Goal: Task Accomplishment & Management: Manage account settings

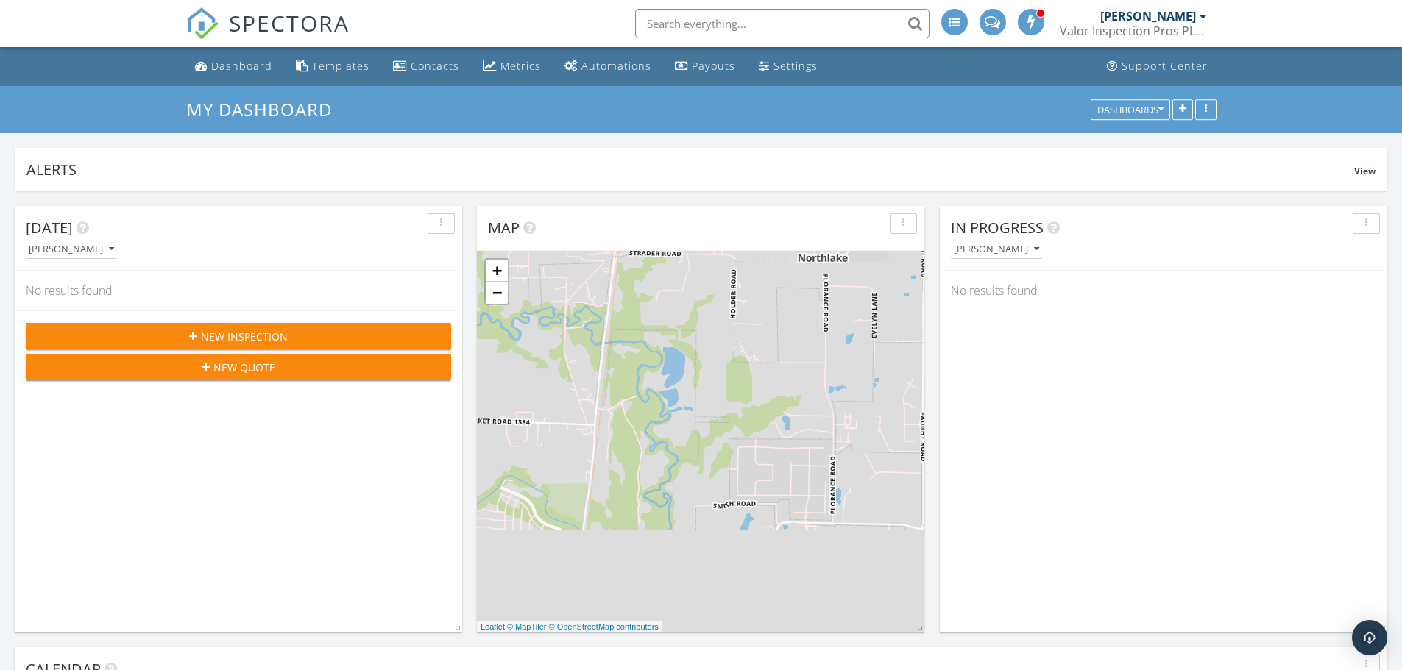
scroll to position [1362, 1424]
click at [797, 67] on div "Settings" at bounding box center [795, 66] width 44 height 14
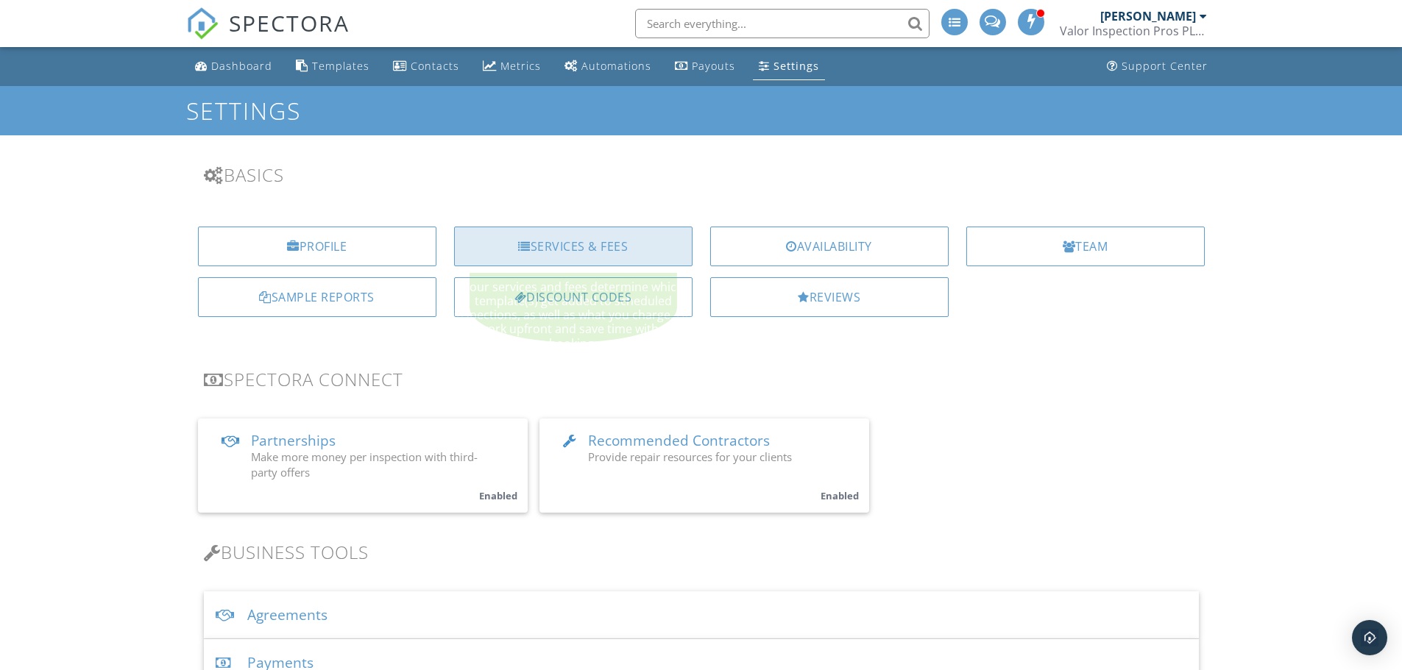
click at [593, 241] on div "Services & Fees" at bounding box center [573, 247] width 238 height 40
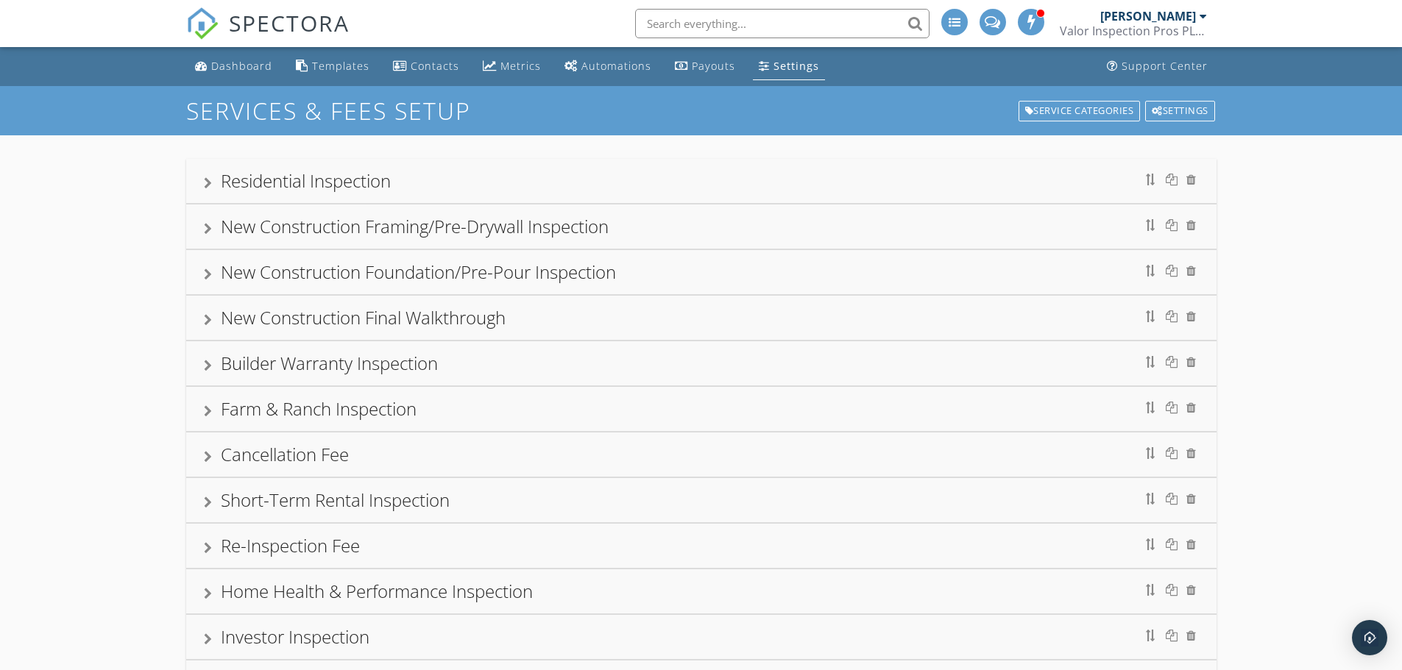
click at [212, 180] on div "Residential Inspection" at bounding box center [701, 181] width 995 height 26
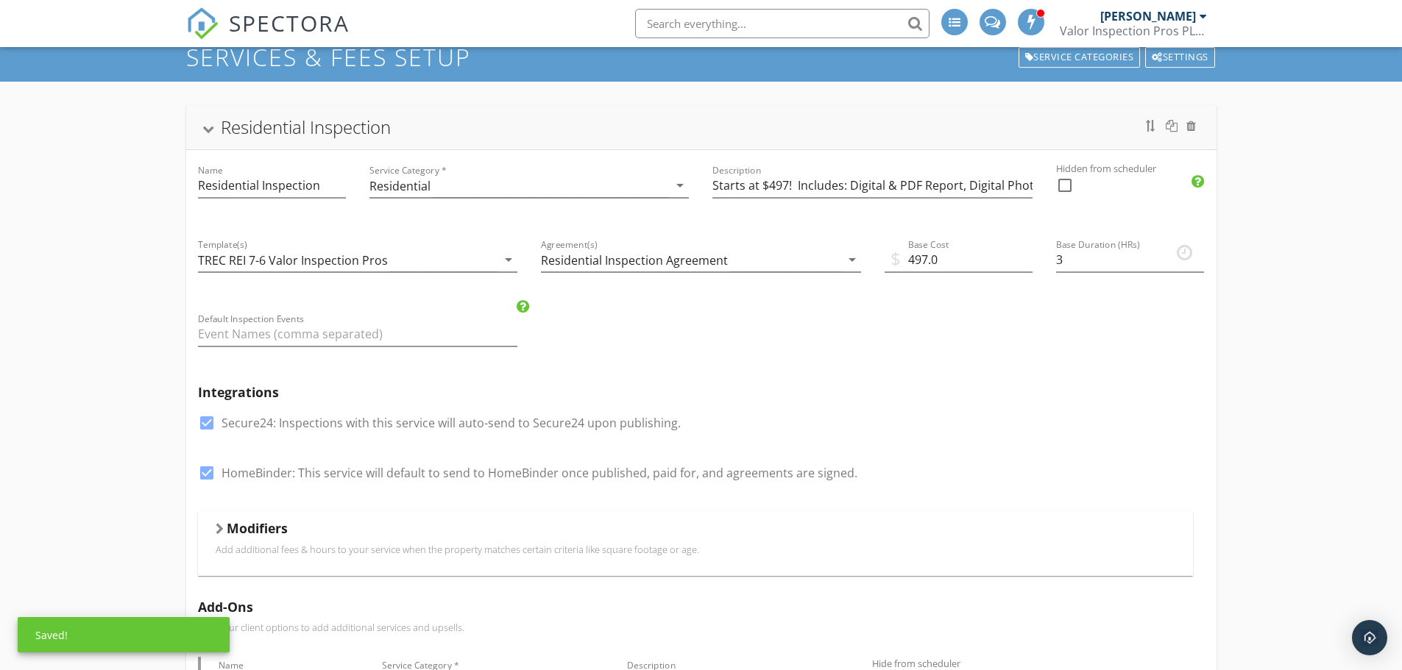
scroll to position [54, 0]
click at [779, 183] on input "Starts at $497! Includes: Digital & PDF Report, Digital Photos/Video, IR Therma…" at bounding box center [872, 185] width 320 height 24
type input "Starts at $547! Includes: Digital & PDF Report, Digital Photos/Video, IR Therma…"
click at [923, 252] on input "497.0" at bounding box center [958, 259] width 148 height 24
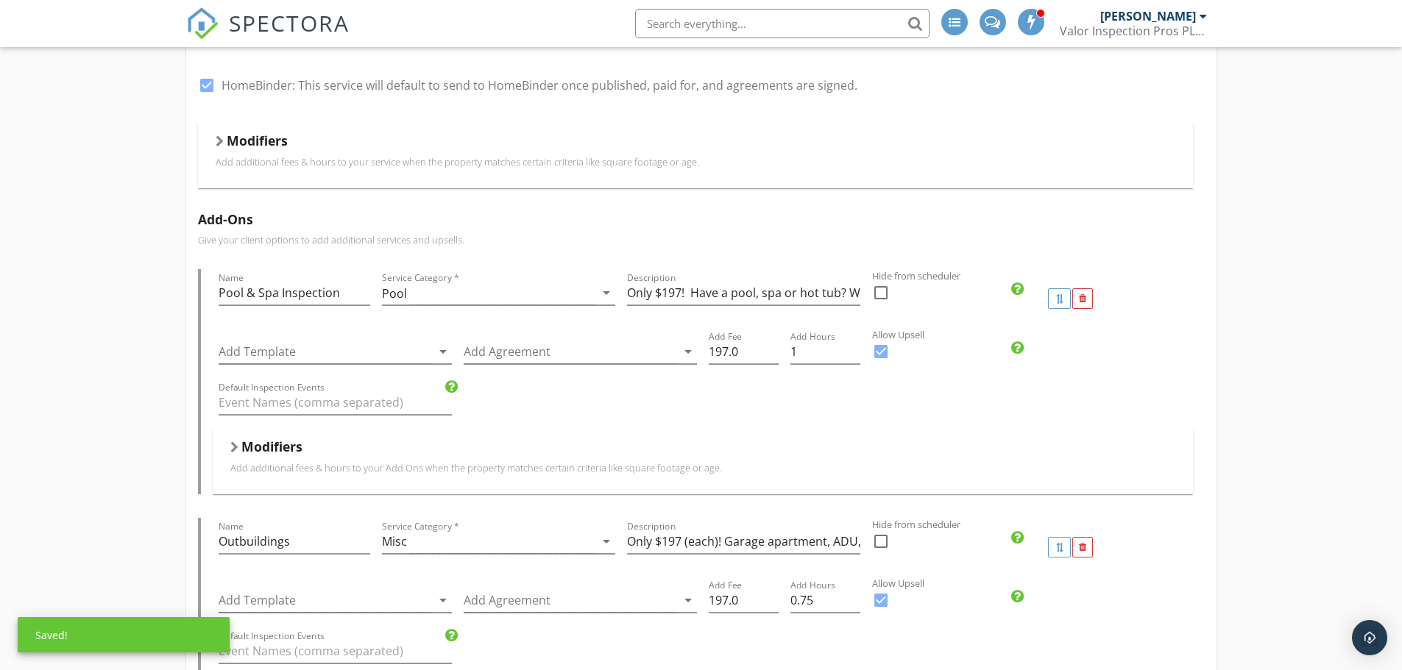
scroll to position [462, 0]
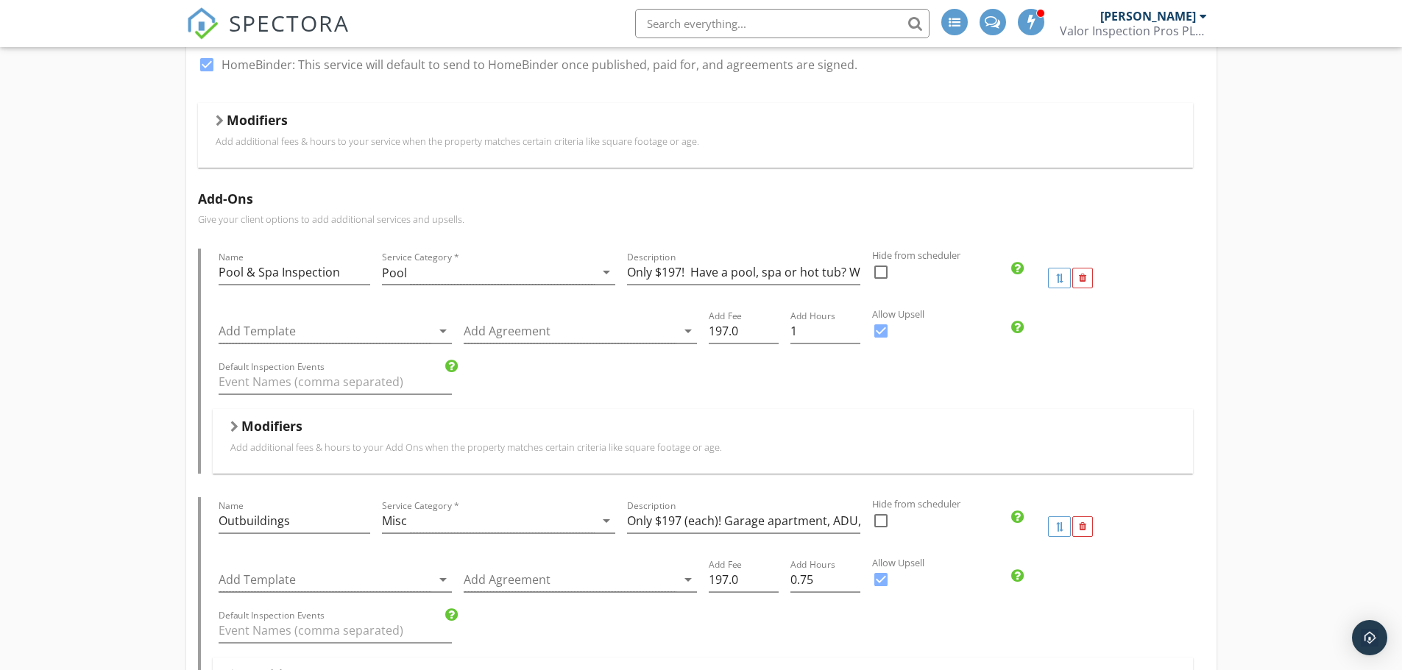
type input "547.0"
click at [217, 119] on div at bounding box center [220, 121] width 8 height 12
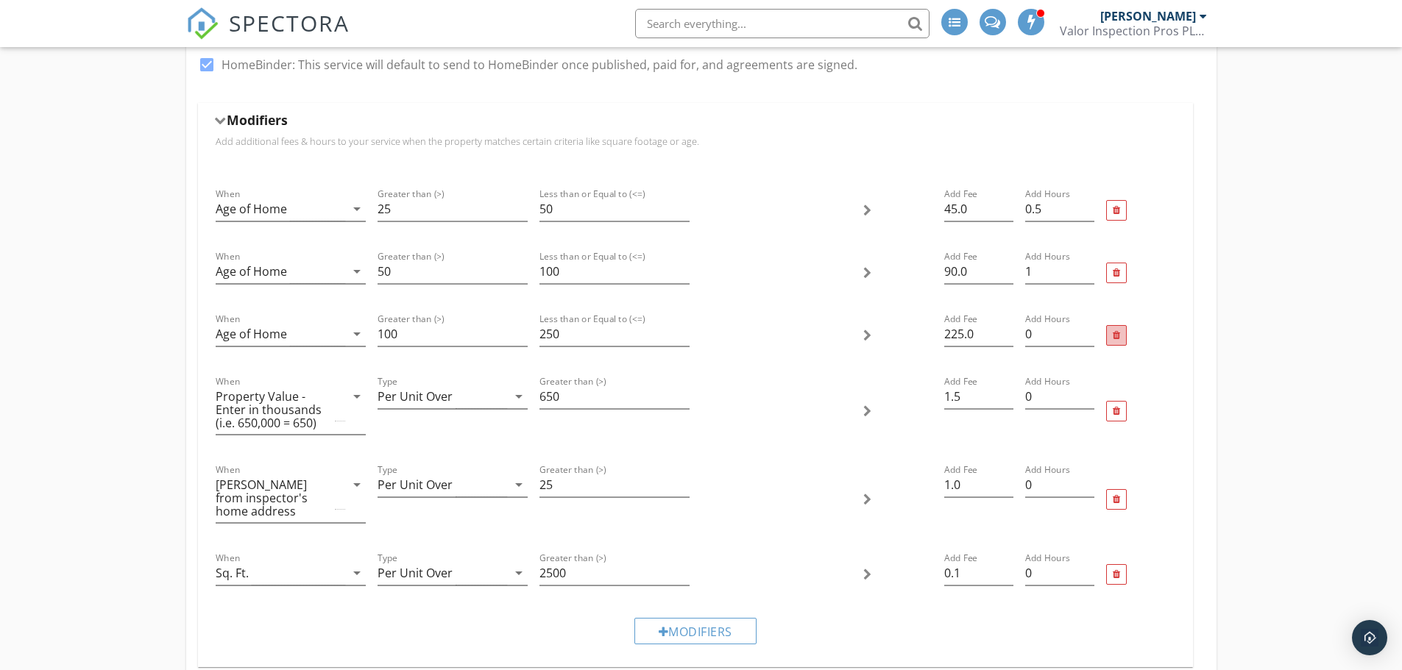
click at [1116, 337] on div at bounding box center [1115, 336] width 7 height 10
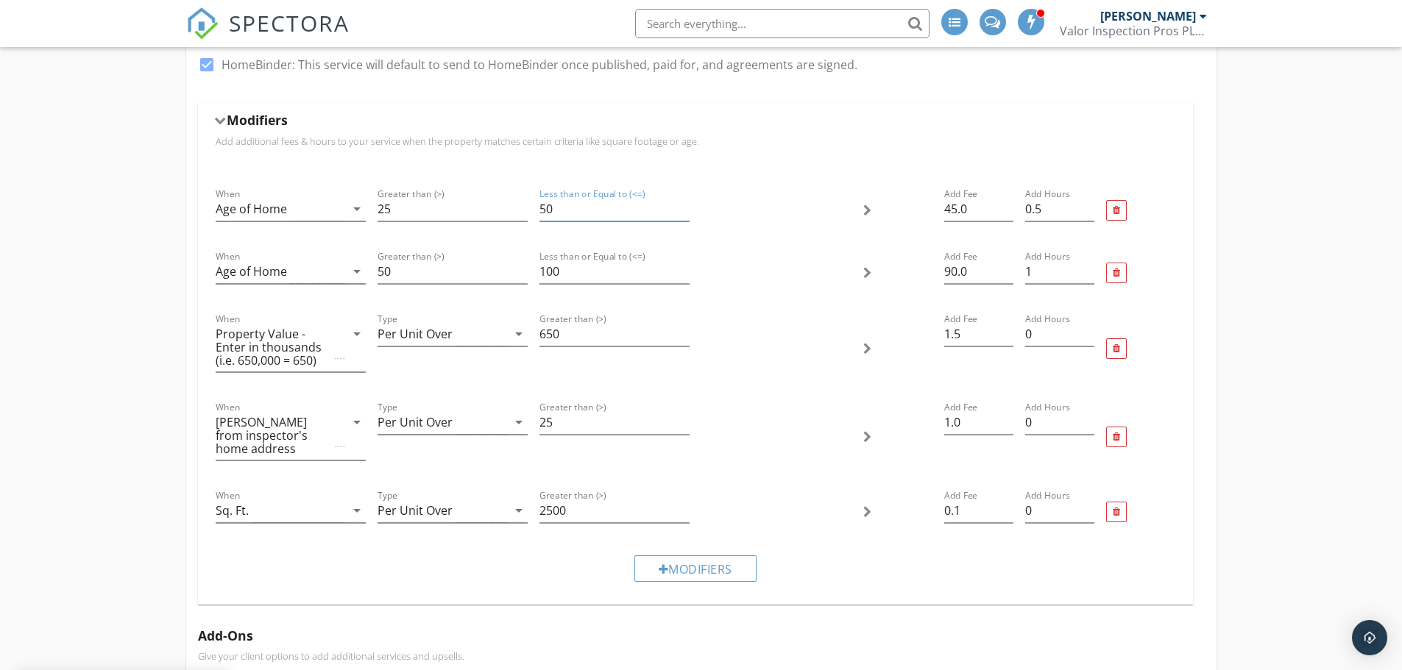
click at [570, 214] on input "50" at bounding box center [614, 209] width 150 height 24
type input "75"
click at [440, 274] on input "50" at bounding box center [452, 272] width 150 height 24
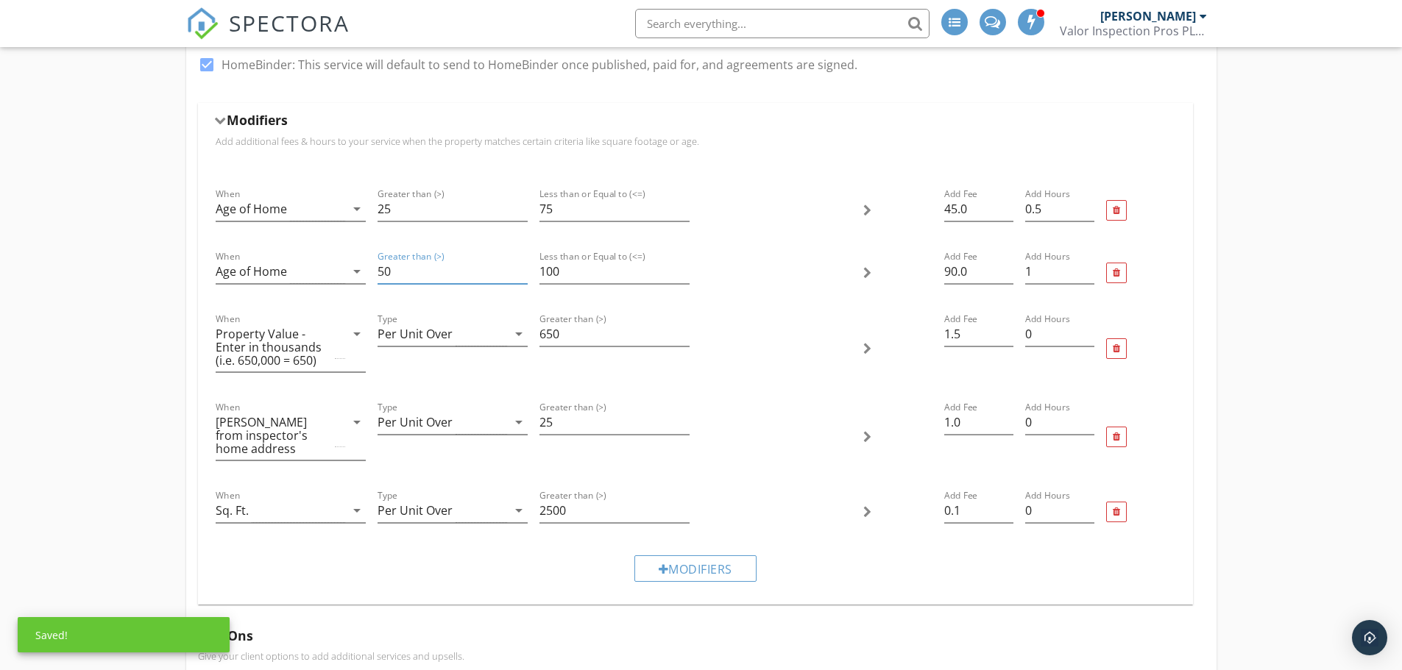
click at [440, 274] on input "50" at bounding box center [452, 272] width 150 height 24
type input "75"
click at [564, 269] on input "100" at bounding box center [614, 272] width 150 height 24
type input "1"
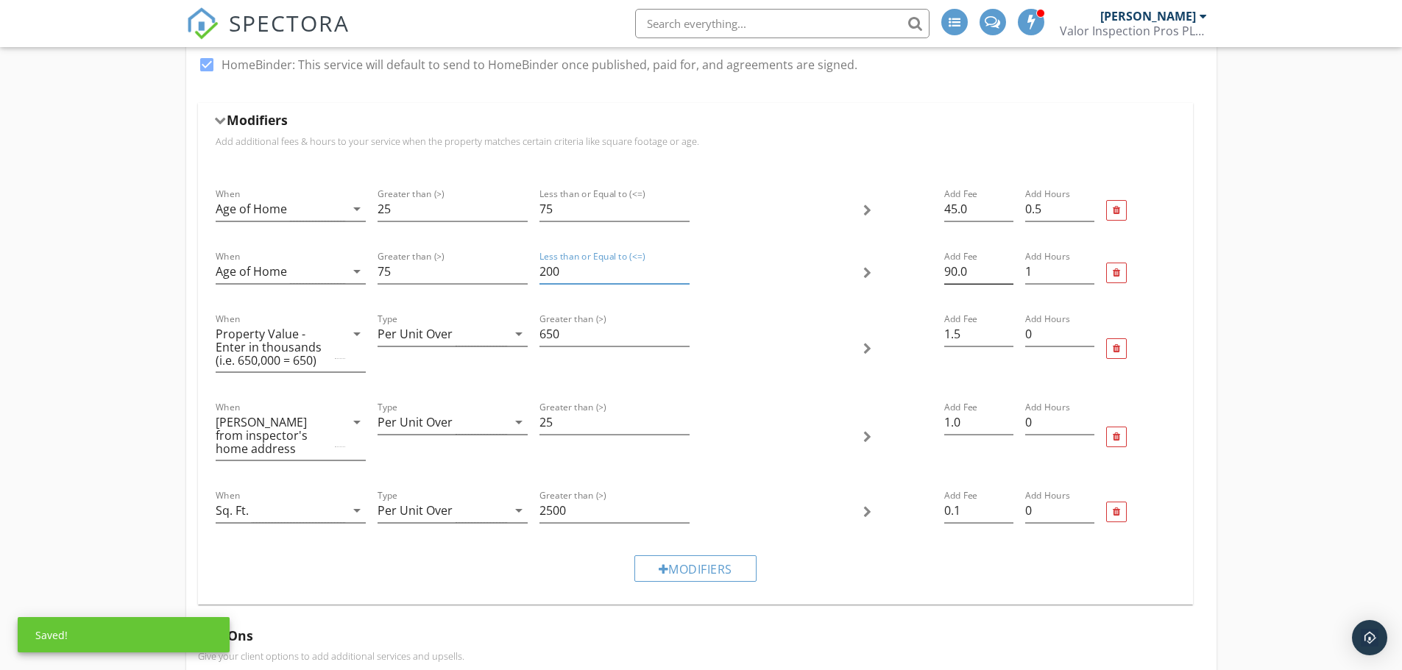
type input "200"
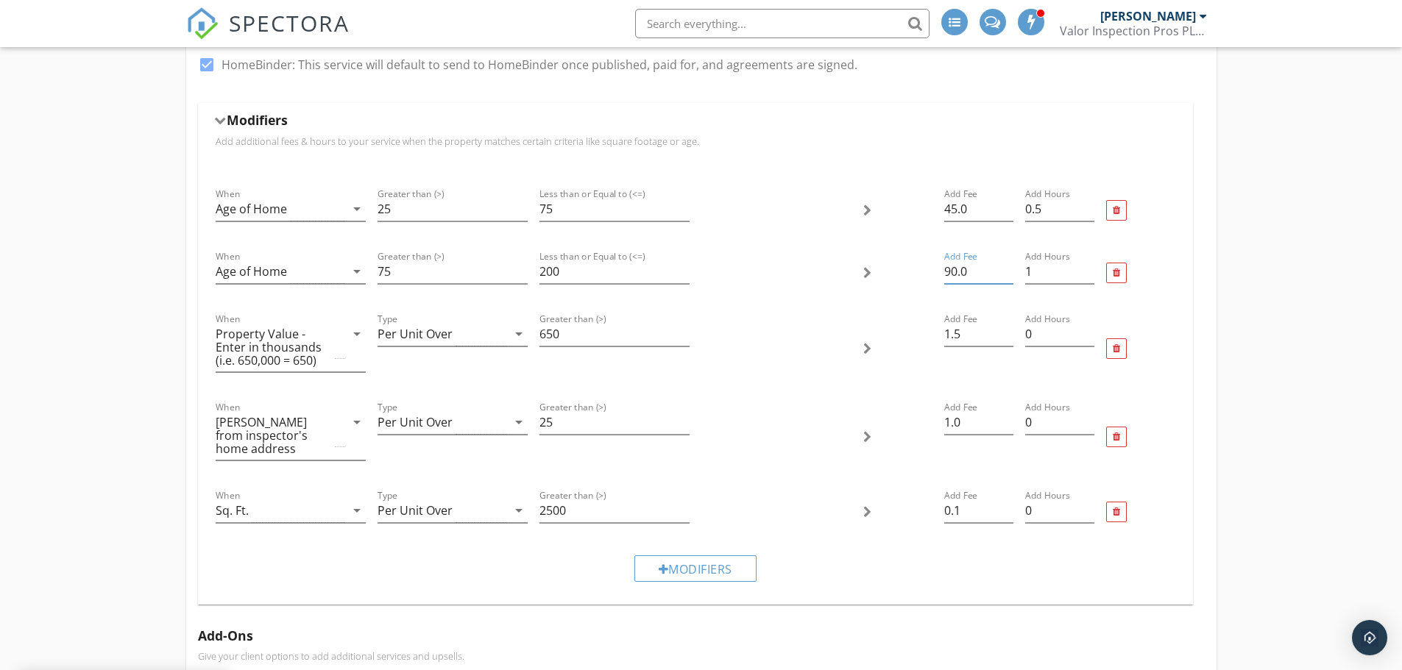
click at [965, 271] on input "90.0" at bounding box center [978, 272] width 69 height 24
type input "150"
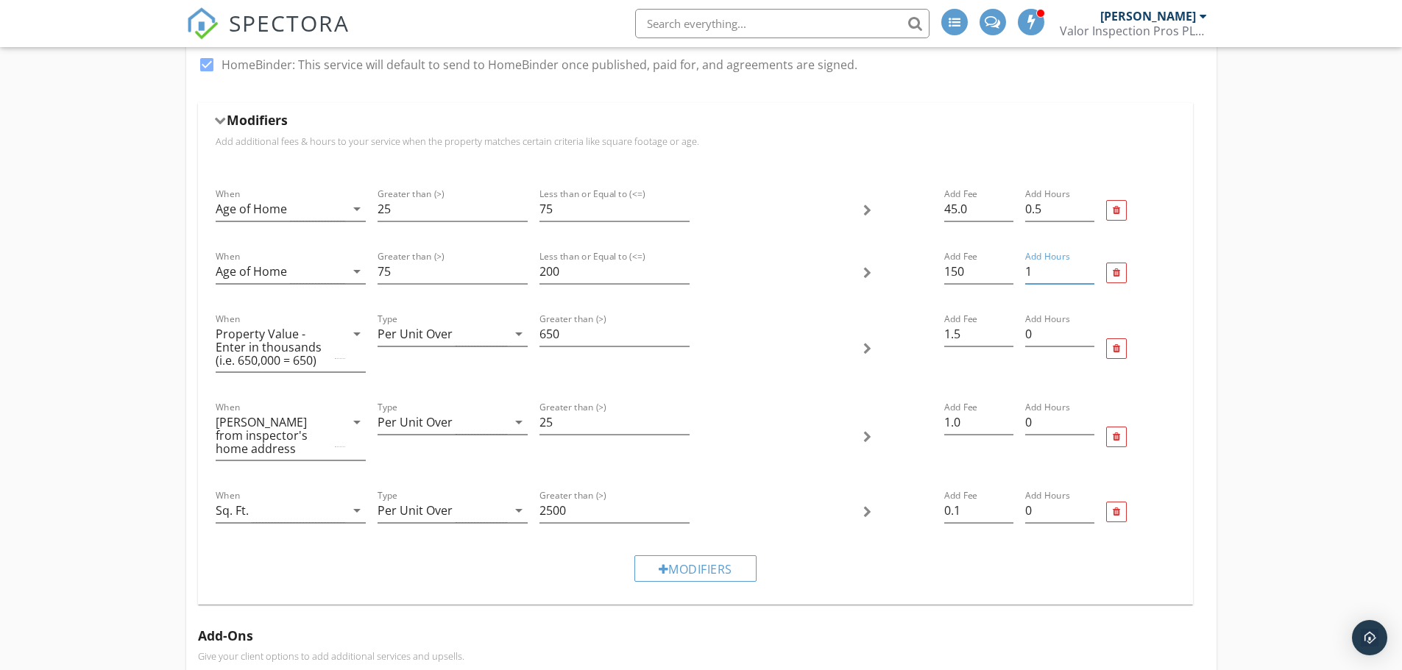
click at [1036, 273] on input "1" at bounding box center [1059, 272] width 69 height 24
type input "1.5"
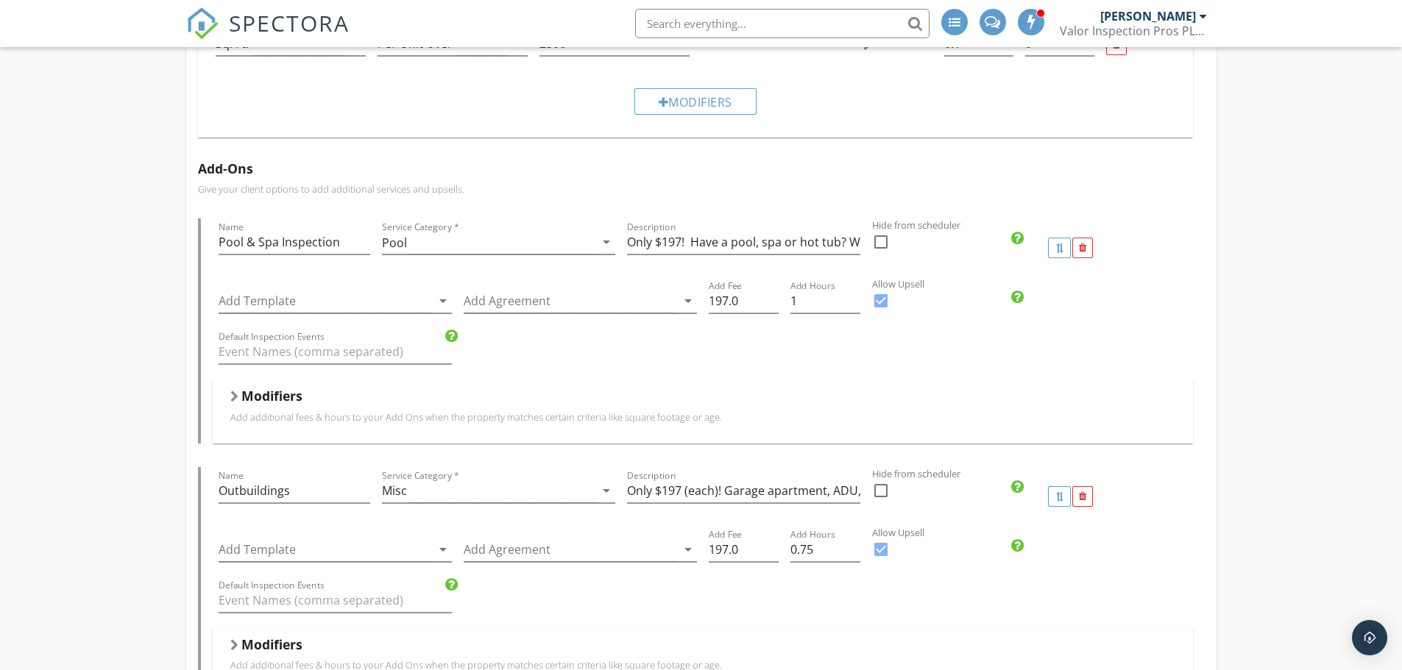
scroll to position [933, 0]
click at [232, 391] on div at bounding box center [234, 393] width 8 height 12
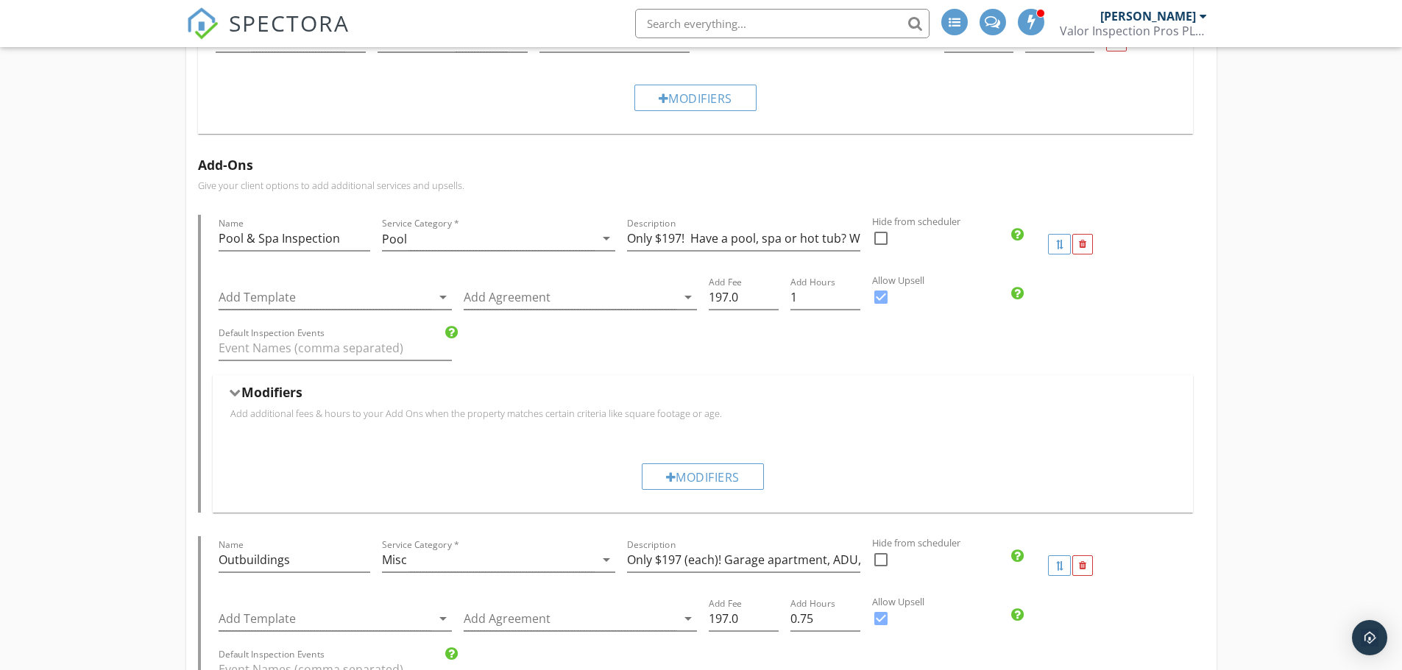
click at [232, 391] on div at bounding box center [234, 393] width 12 height 8
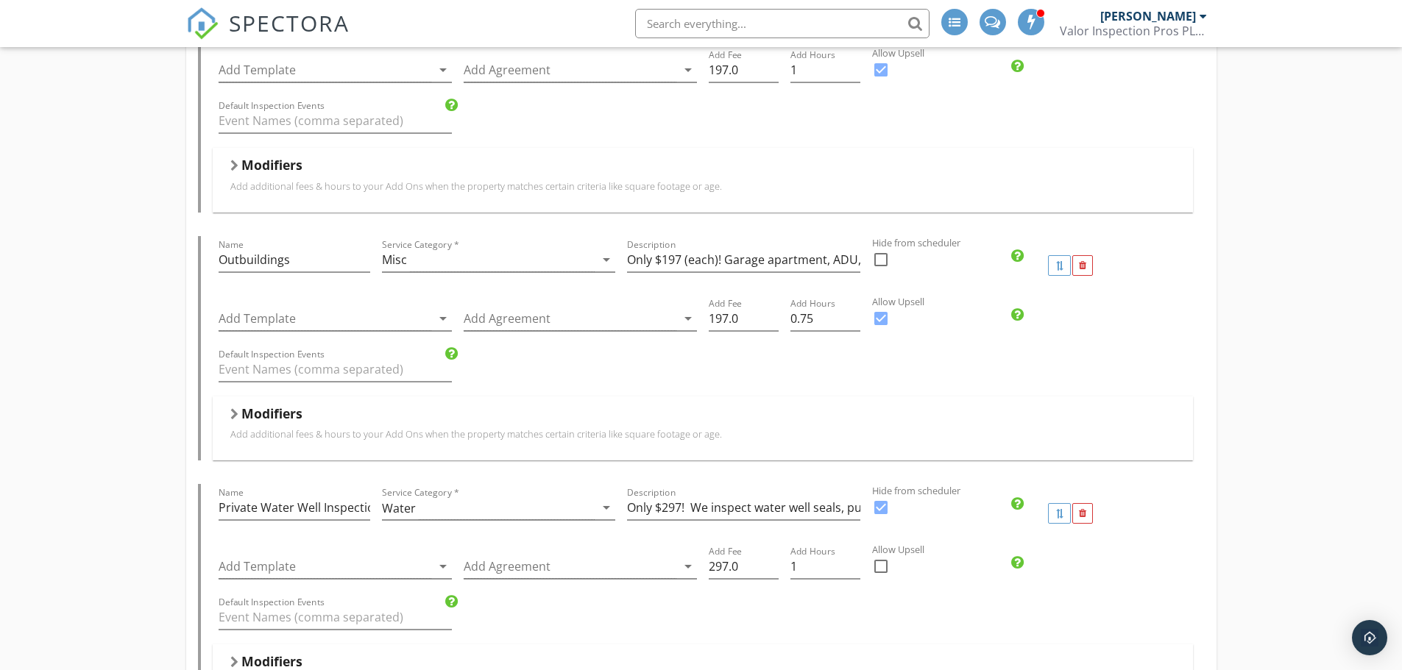
scroll to position [1188, 0]
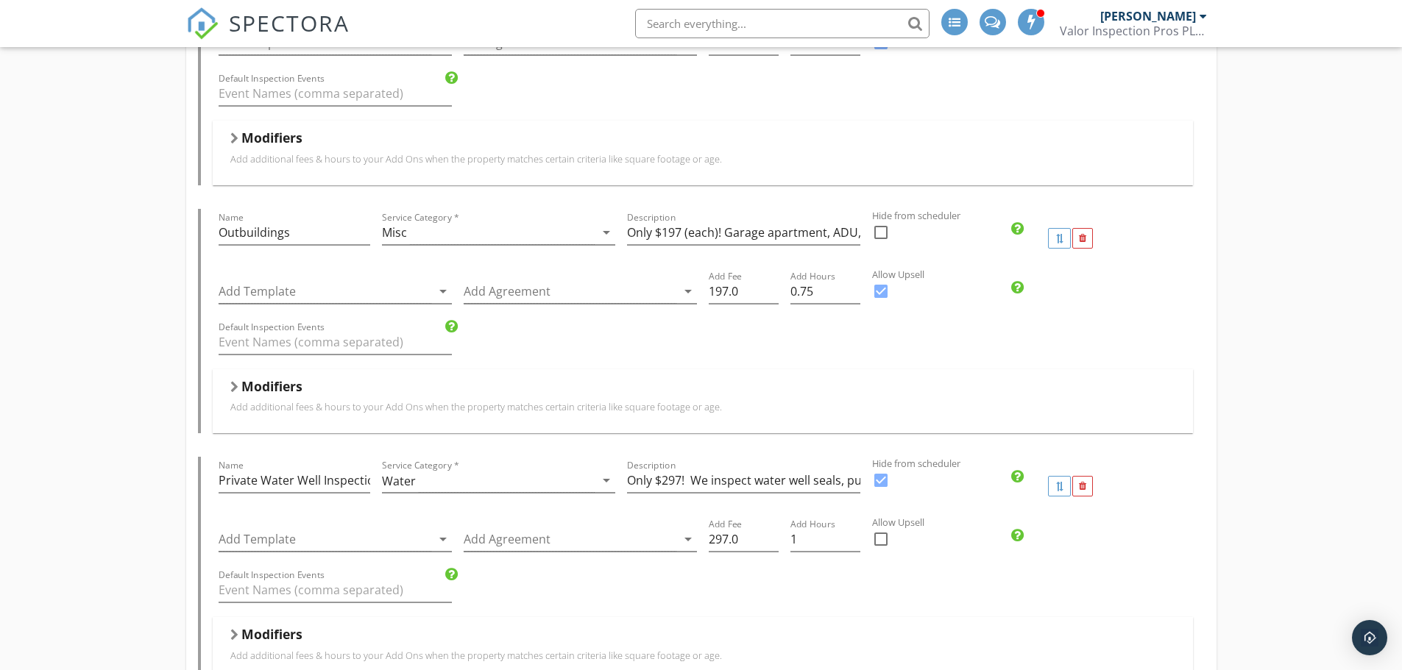
click at [237, 386] on div at bounding box center [234, 387] width 8 height 12
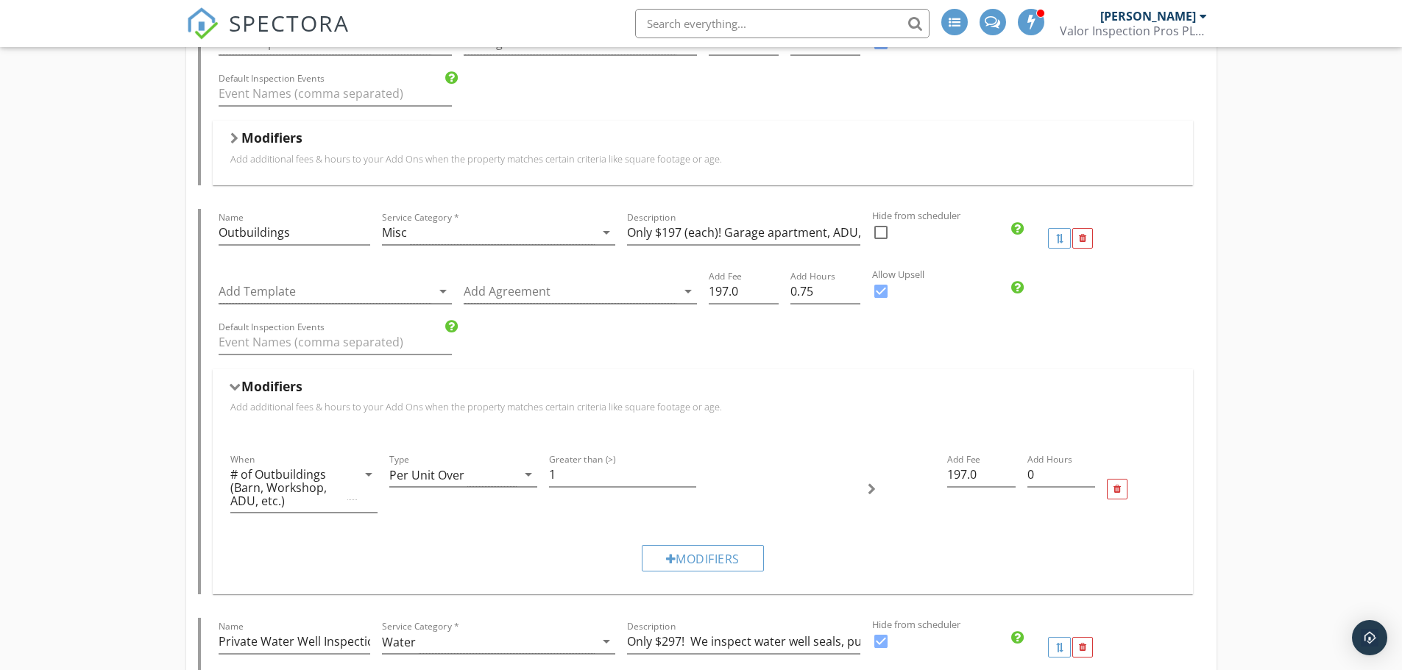
click at [237, 386] on div at bounding box center [234, 387] width 12 height 8
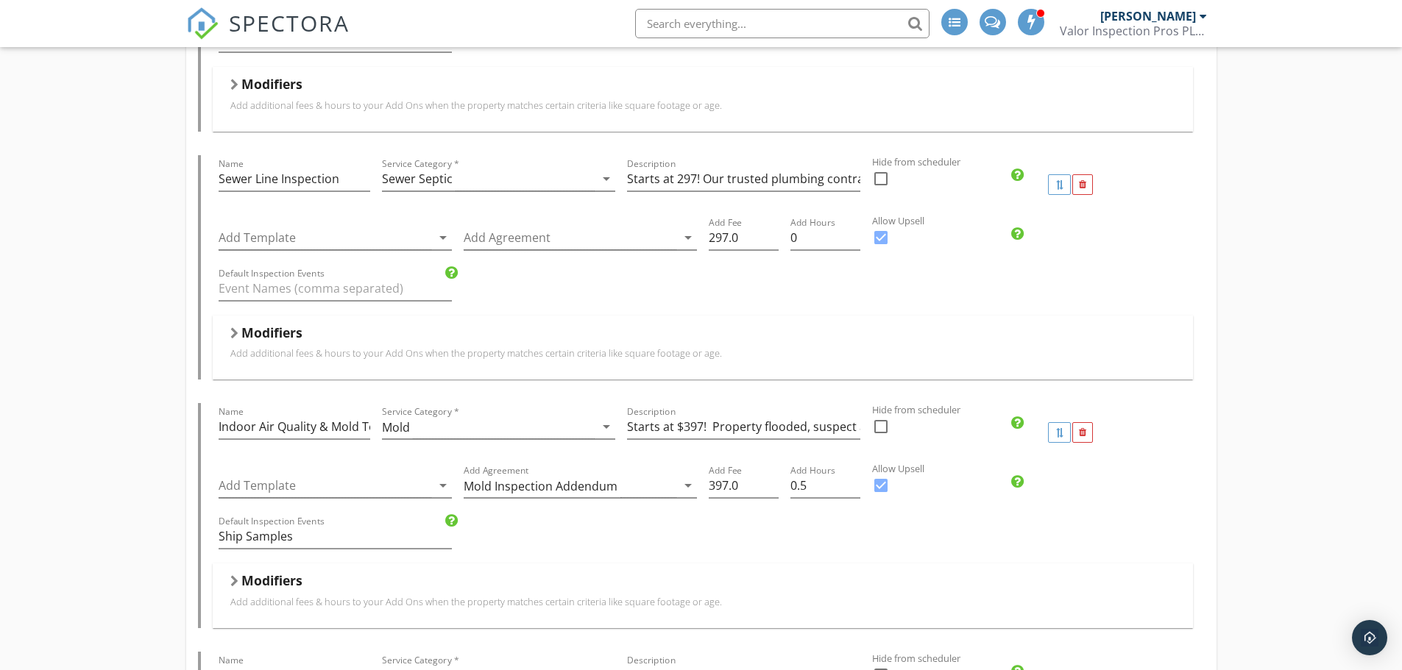
scroll to position [2732, 0]
click at [232, 82] on div at bounding box center [234, 84] width 8 height 12
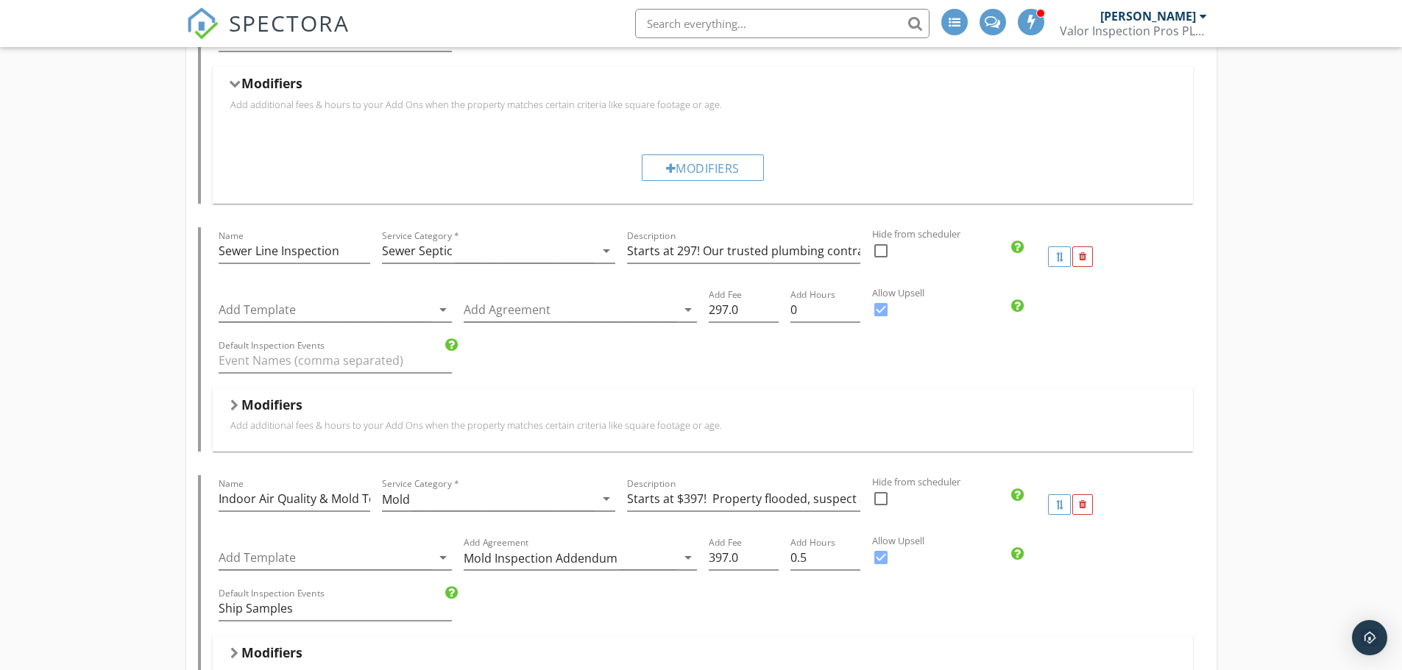
click at [232, 82] on div at bounding box center [234, 84] width 12 height 8
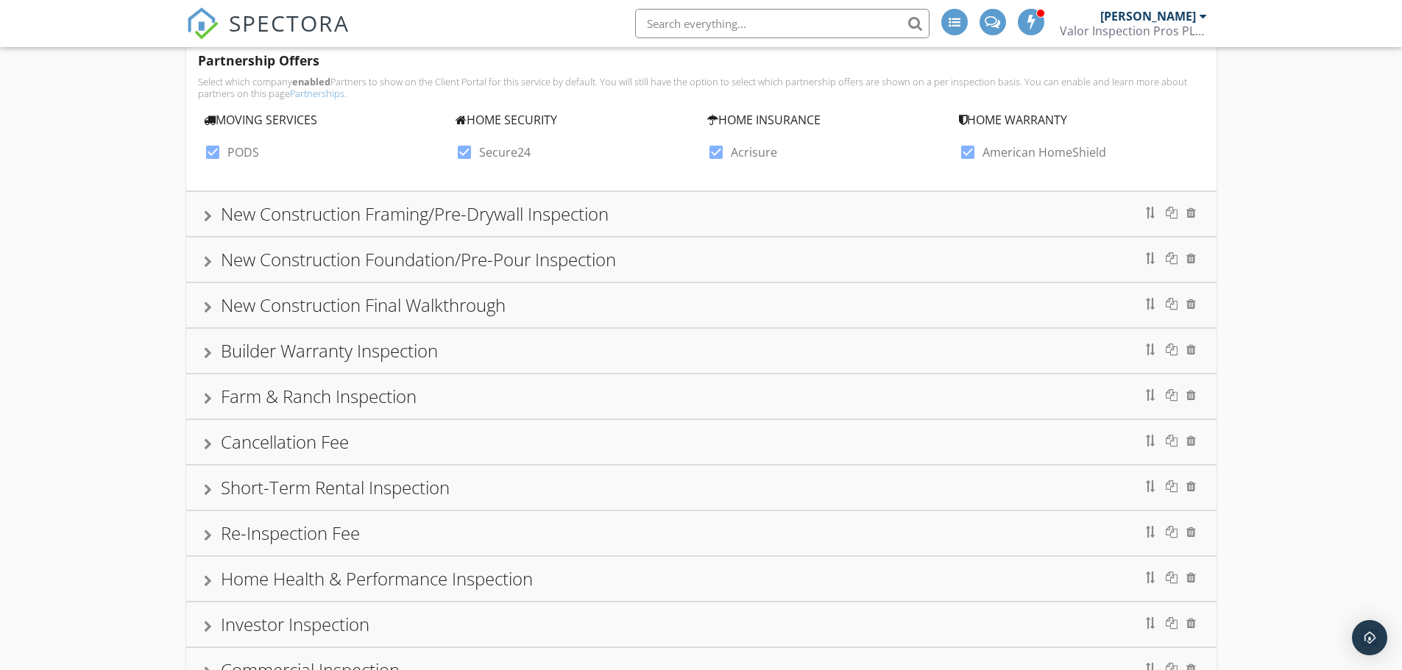
scroll to position [4019, 0]
click at [205, 306] on div at bounding box center [208, 306] width 8 height 12
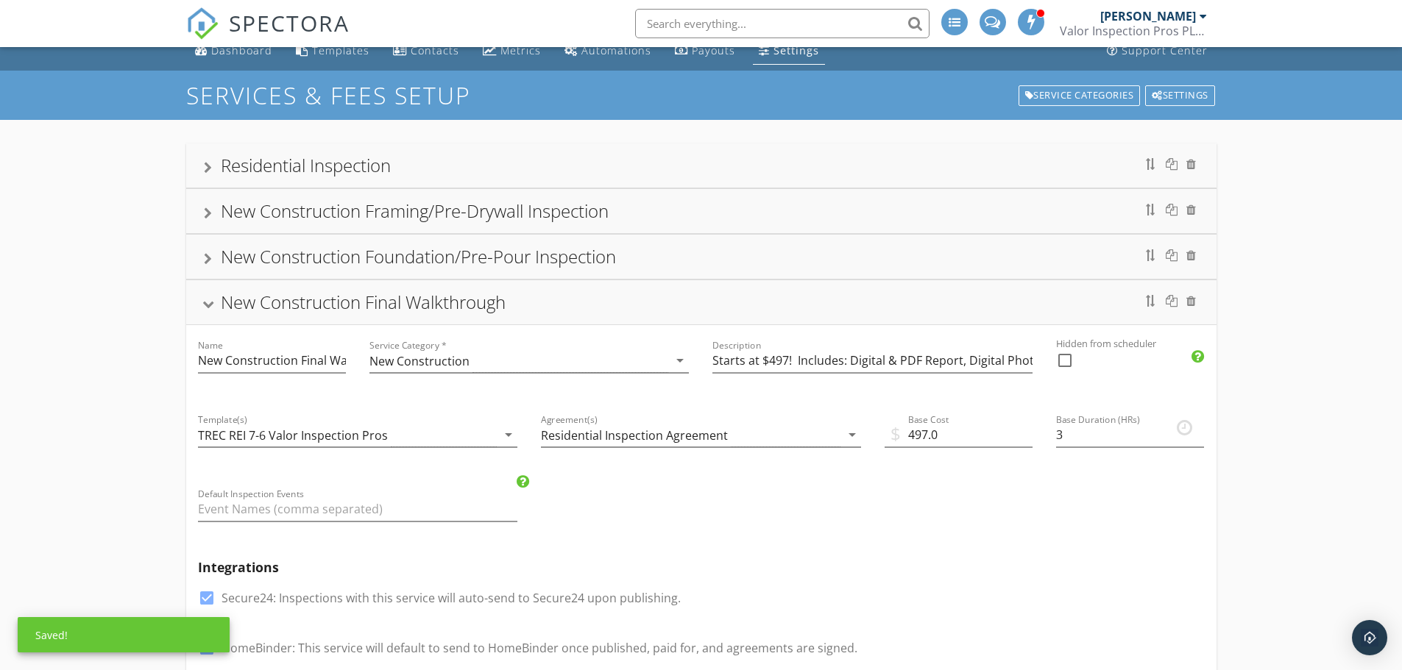
scroll to position [15, 0]
click at [784, 361] on input "Starts at $497! Includes: Digital & PDF Report, Digital Photos/Video, IR Therma…" at bounding box center [872, 361] width 320 height 24
type input "Starts at $547! Includes: Digital & PDF Report, Digital Photos/Video, IR Therma…"
click at [926, 437] on input "497.0" at bounding box center [958, 436] width 148 height 24
type input "547.0"
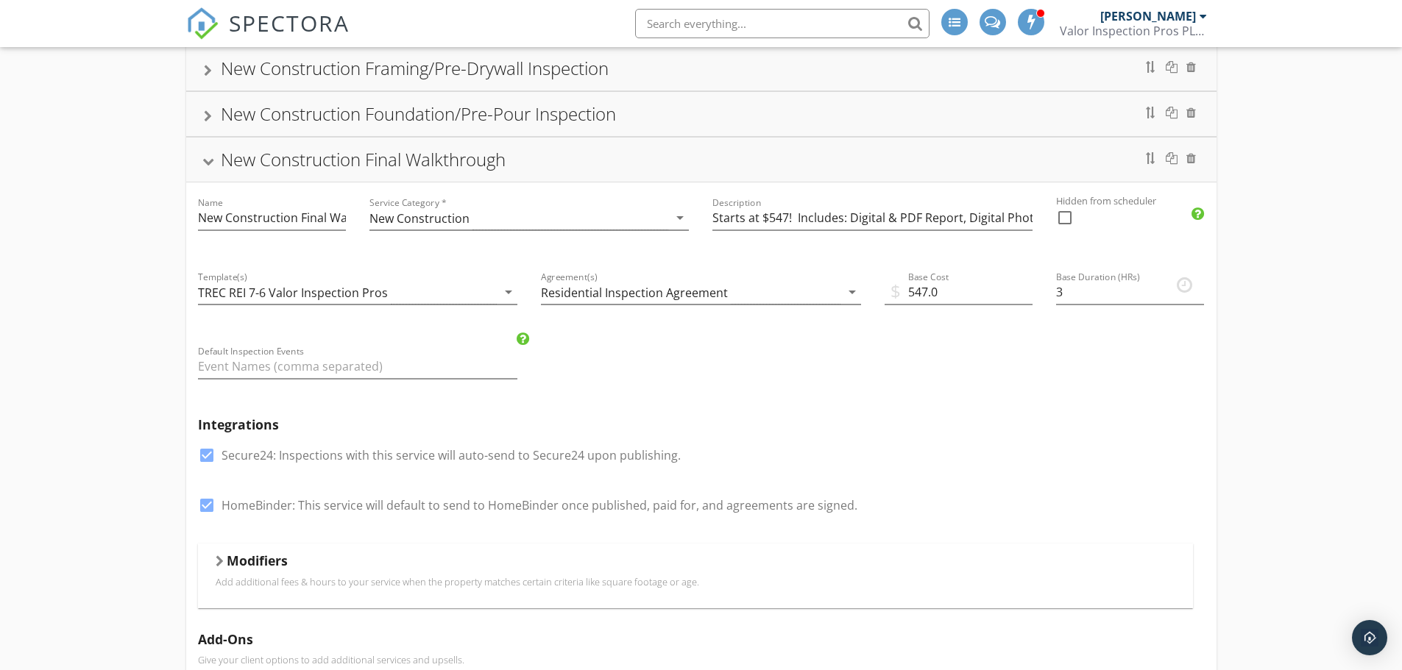
scroll to position [156, 0]
click at [205, 163] on div at bounding box center [208, 164] width 12 height 8
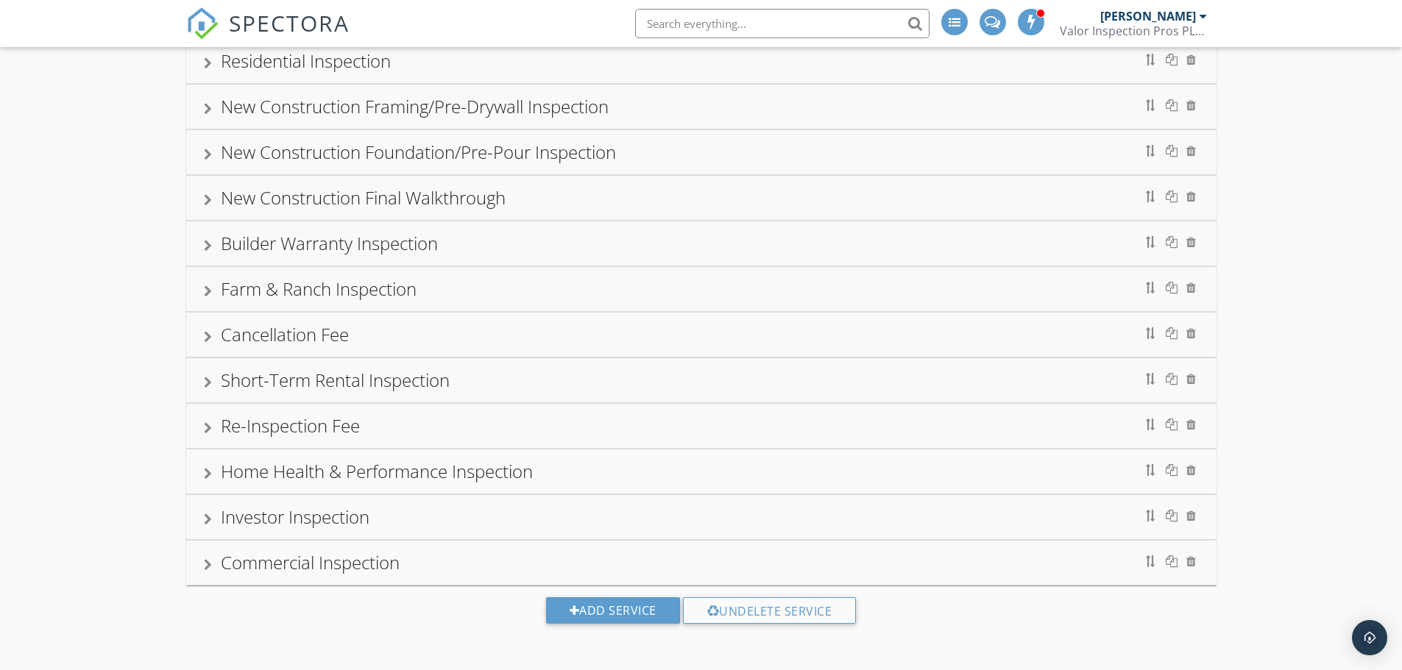
scroll to position [0, 0]
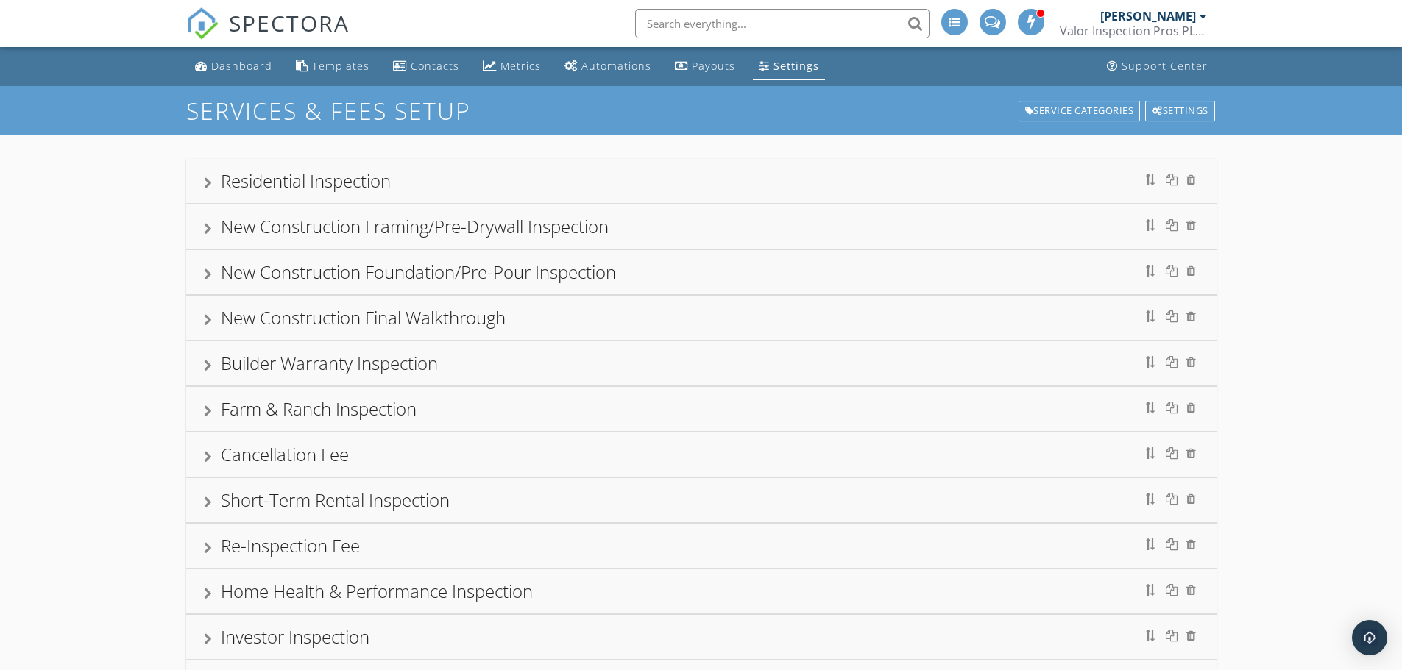
click at [210, 365] on div at bounding box center [208, 366] width 8 height 12
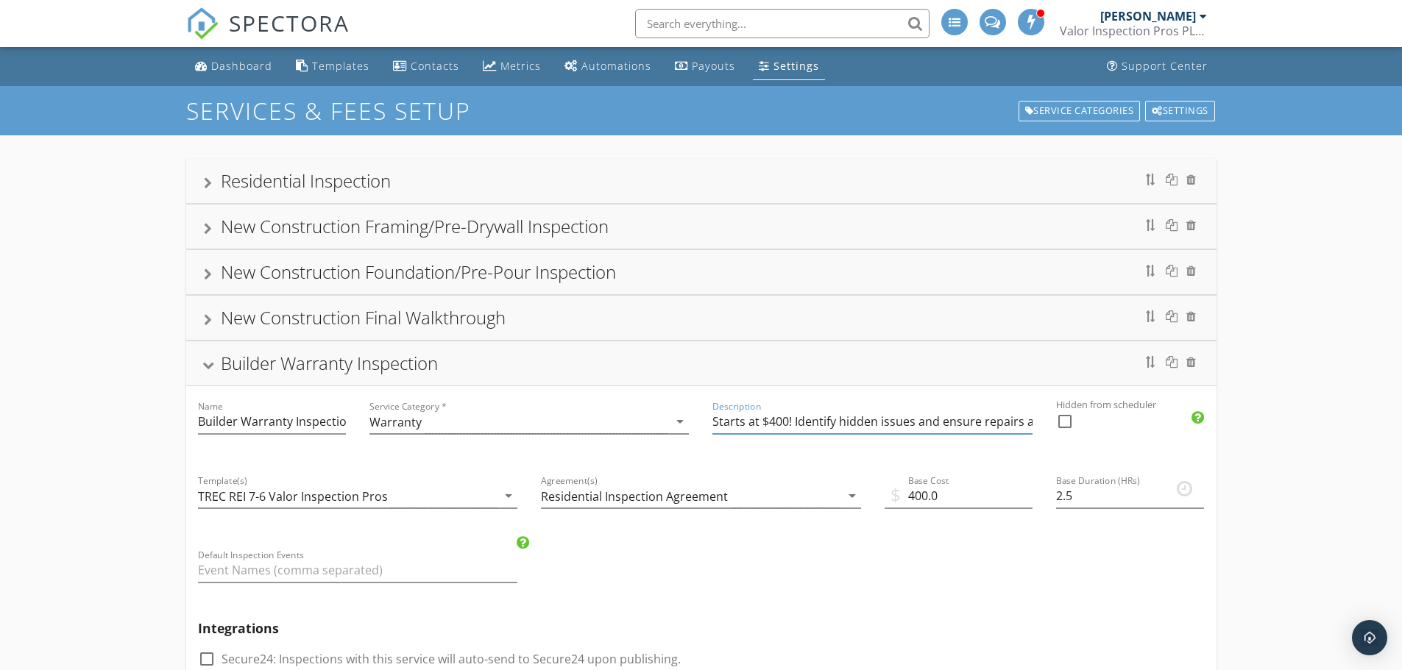
click at [782, 421] on input "Starts at $400! Identify hidden issues and ensure repairs are covered before bu…" at bounding box center [872, 422] width 320 height 24
type input "Starts at $447! Identify hidden issues and ensure repairs are covered before bu…"
click at [927, 499] on input "400.0" at bounding box center [958, 496] width 148 height 24
type input "447.0"
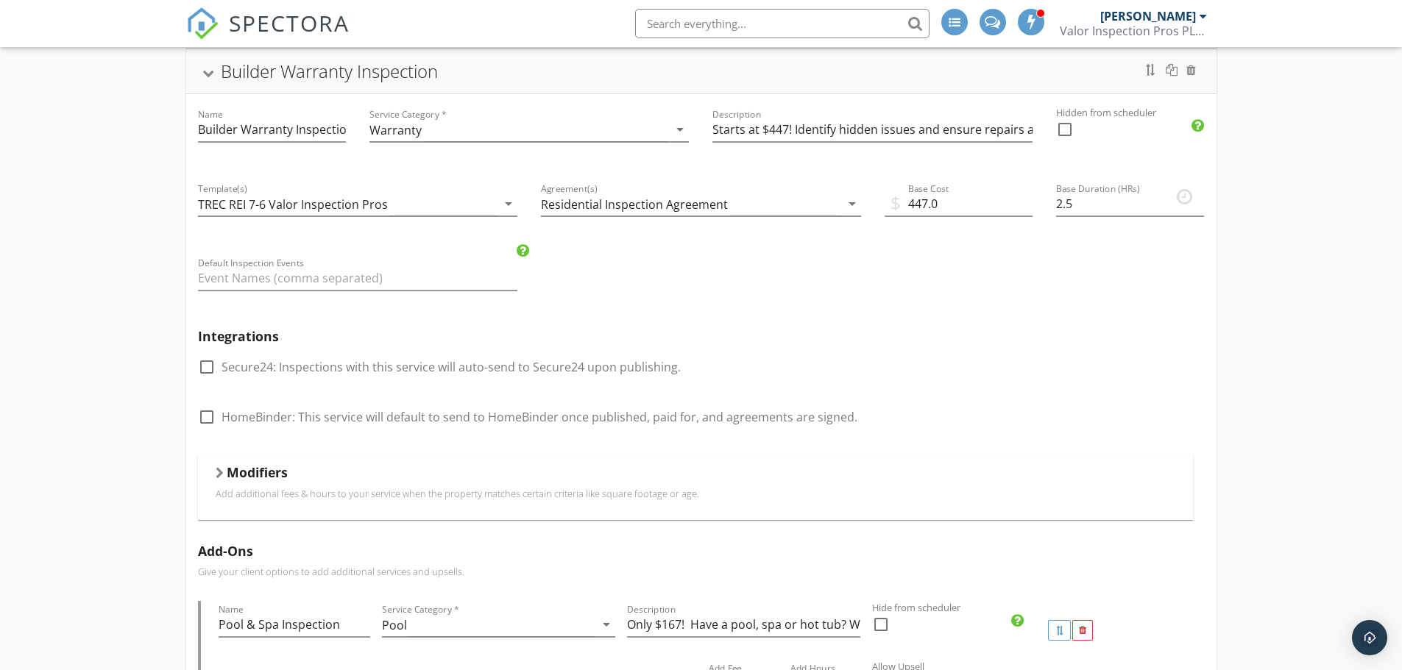
scroll to position [293, 0]
click at [224, 474] on div "Modifiers" at bounding box center [695, 475] width 959 height 23
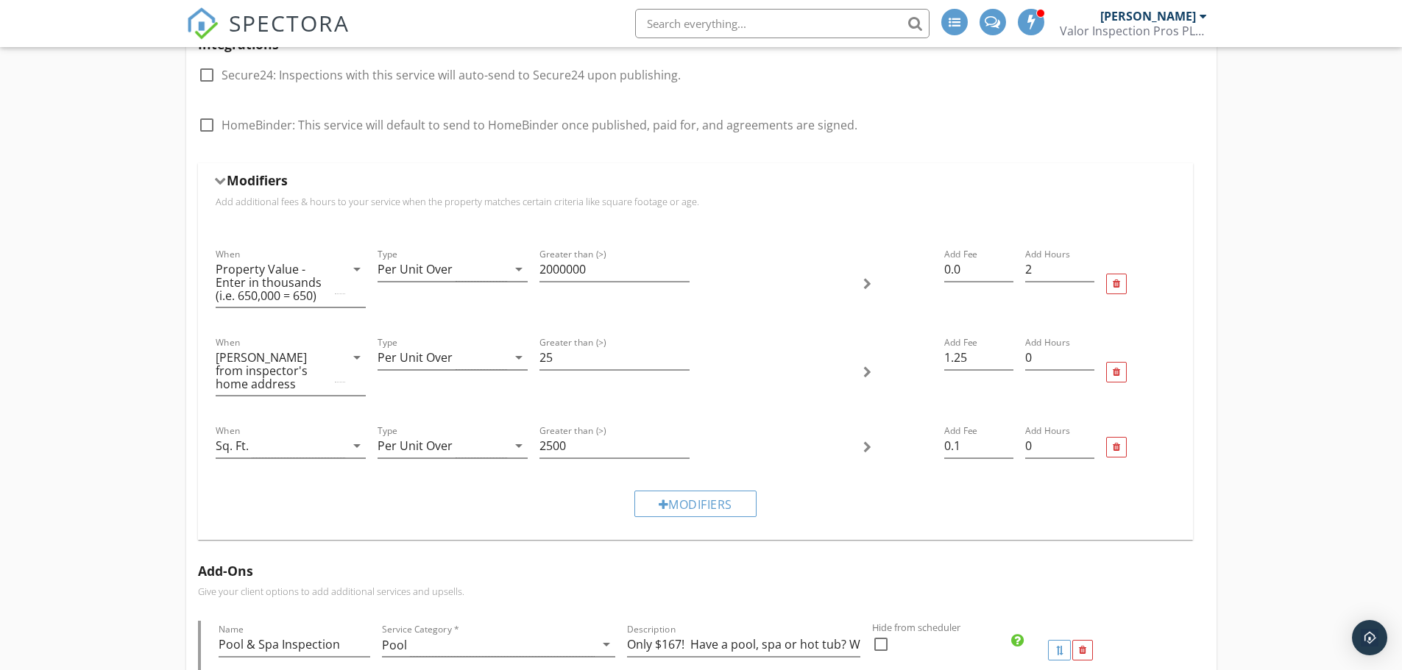
scroll to position [586, 0]
click at [454, 269] on div "Per Unit Over" at bounding box center [441, 268] width 129 height 24
click at [600, 269] on input "2000000" at bounding box center [614, 268] width 150 height 24
type input "2"
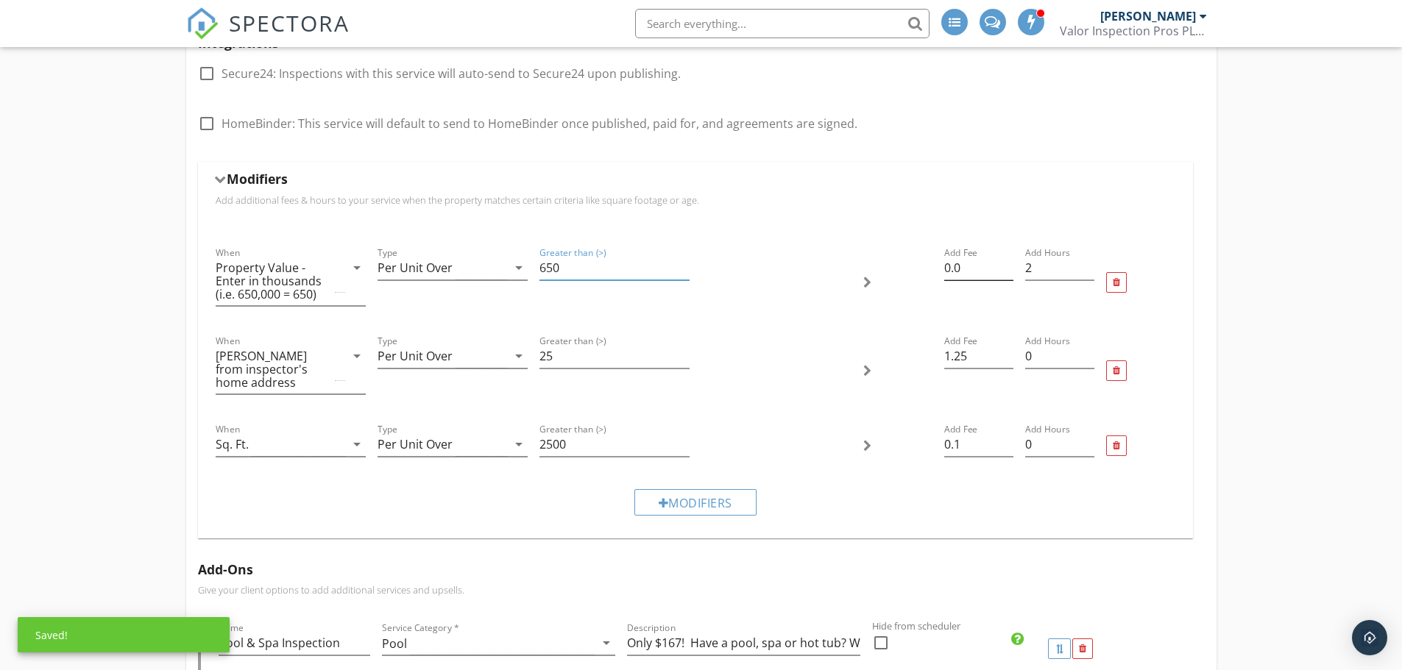
type input "650"
click at [967, 272] on input "0.0" at bounding box center [978, 268] width 69 height 24
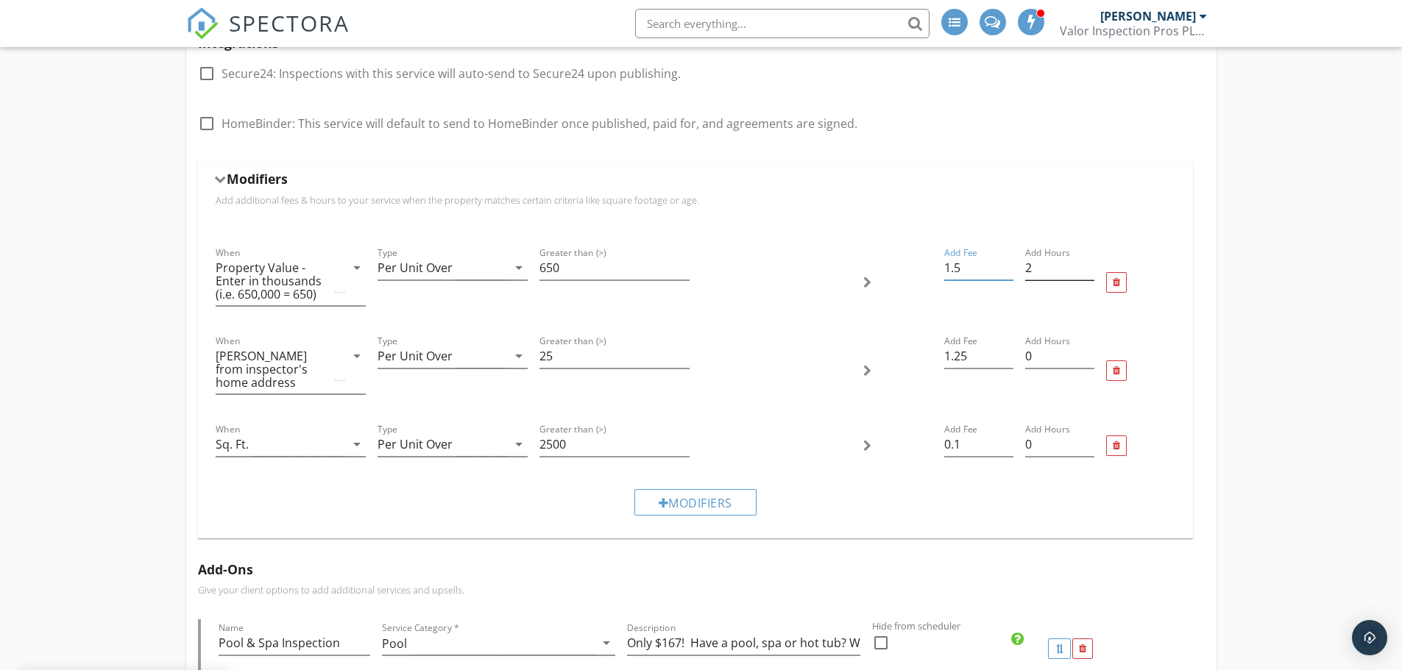
type input "1.5"
click at [1051, 268] on input "2" at bounding box center [1059, 268] width 69 height 24
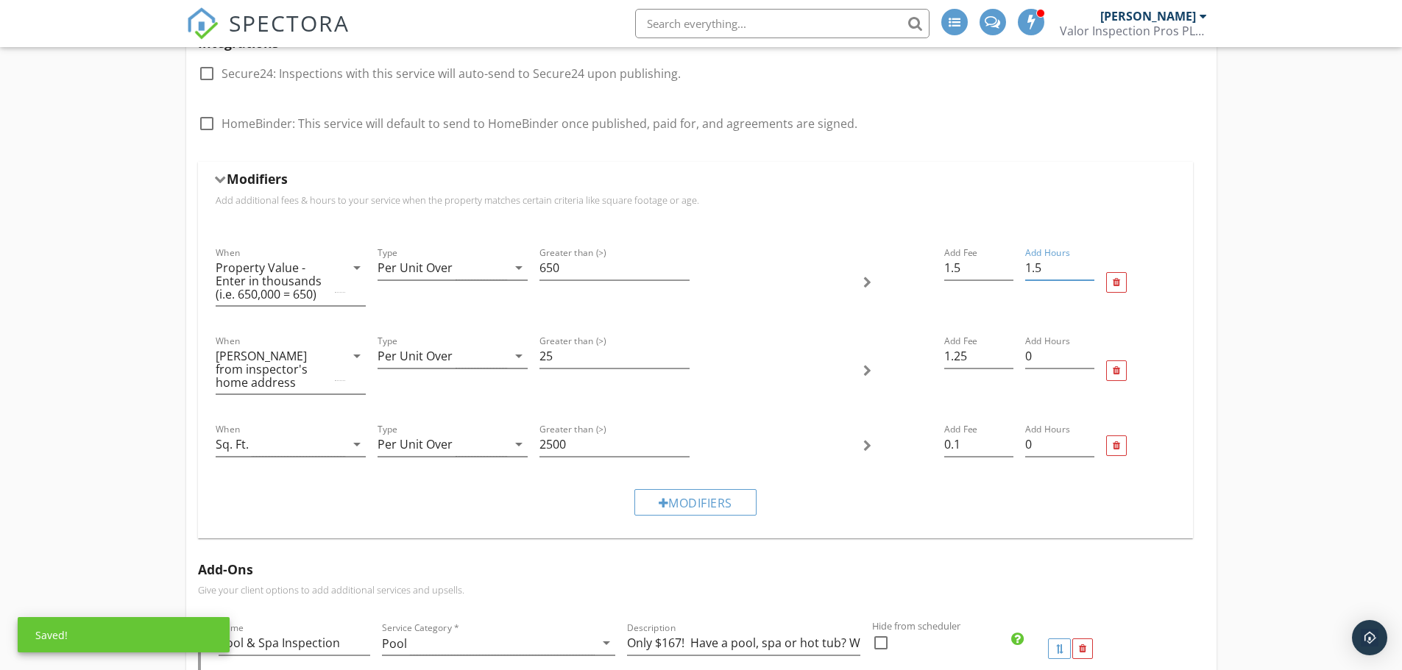
type input "1.5"
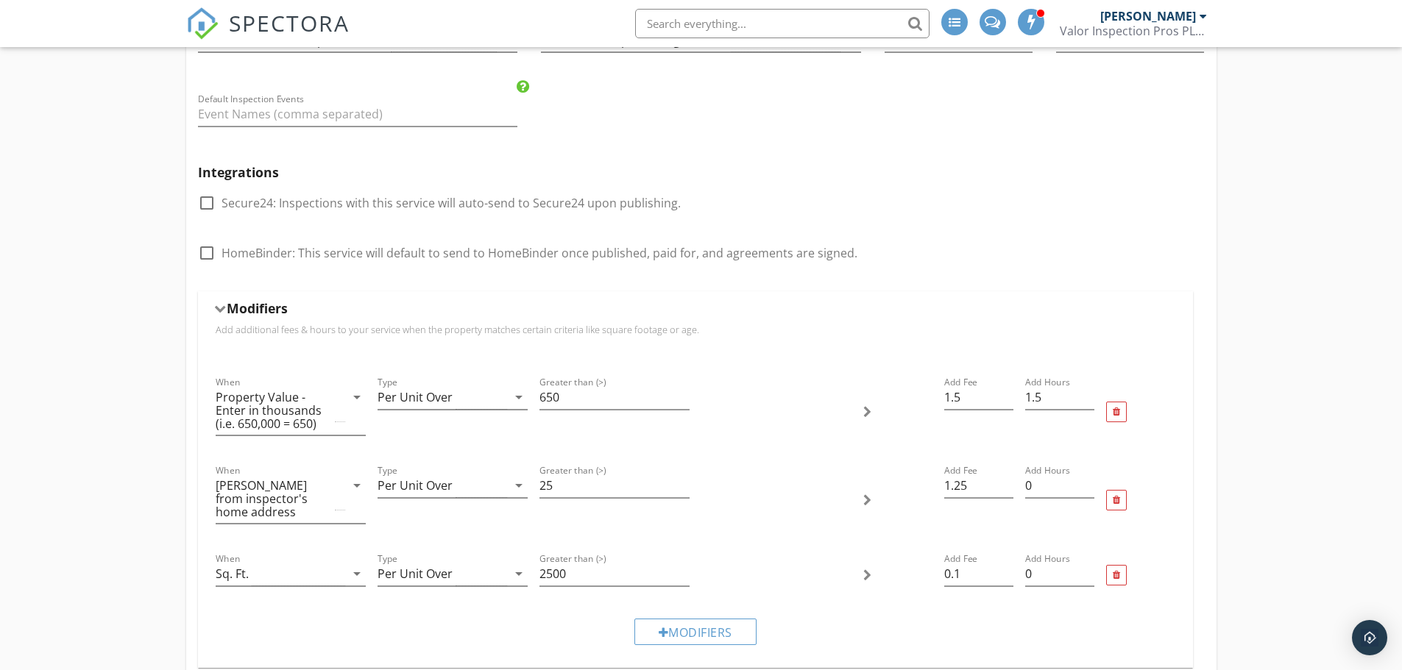
scroll to position [457, 0]
click at [990, 400] on input "1.5" at bounding box center [978, 397] width 69 height 24
type input "1.25"
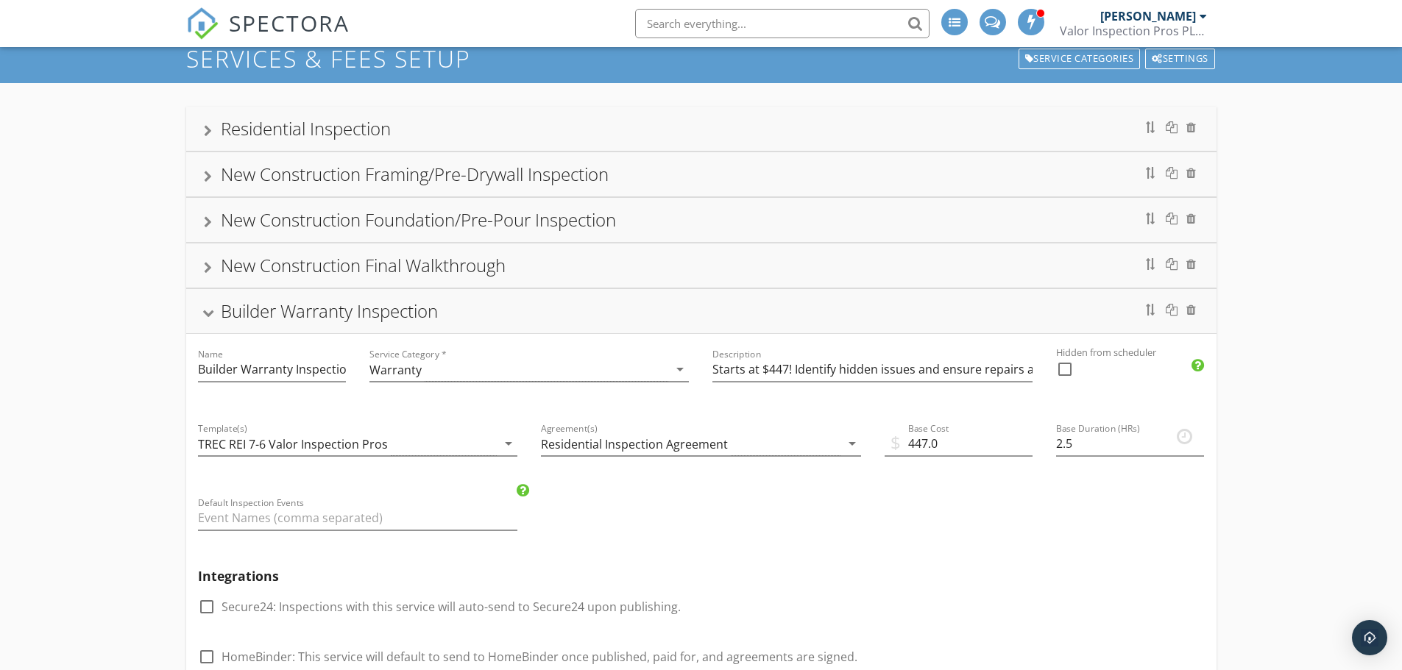
scroll to position [51, 0]
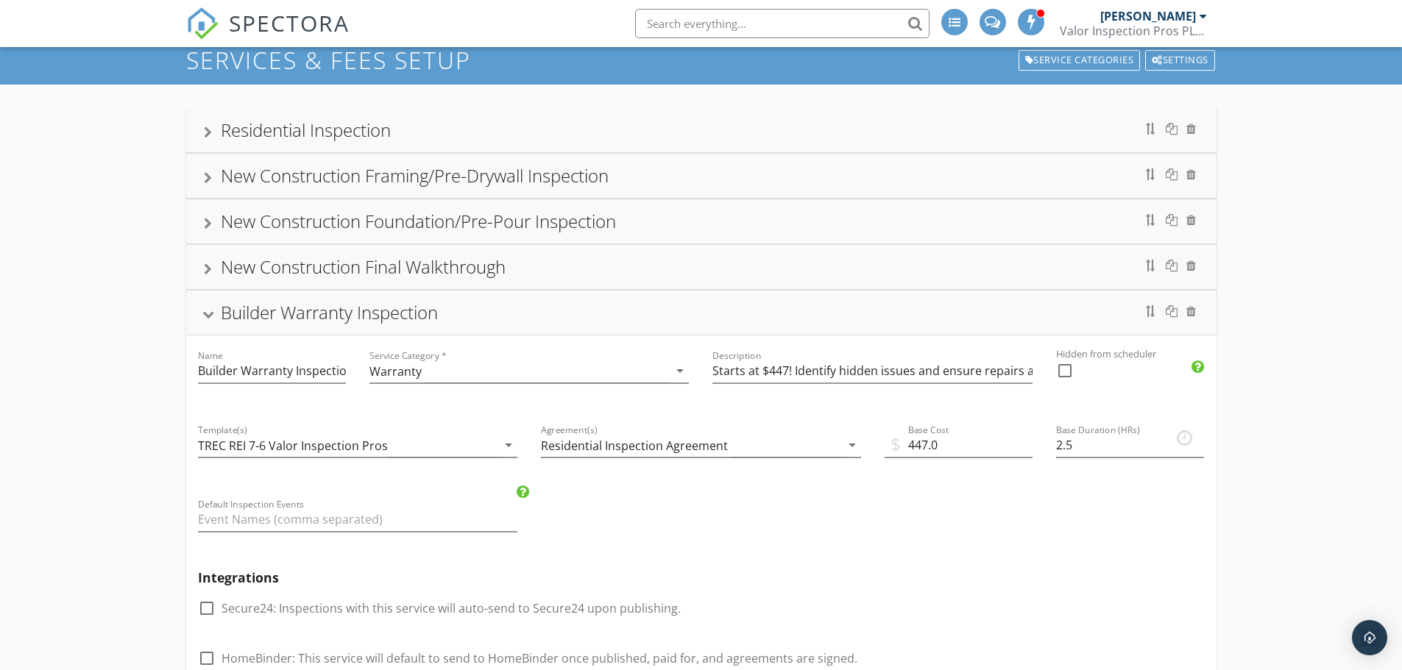
click at [210, 313] on div at bounding box center [208, 315] width 12 height 8
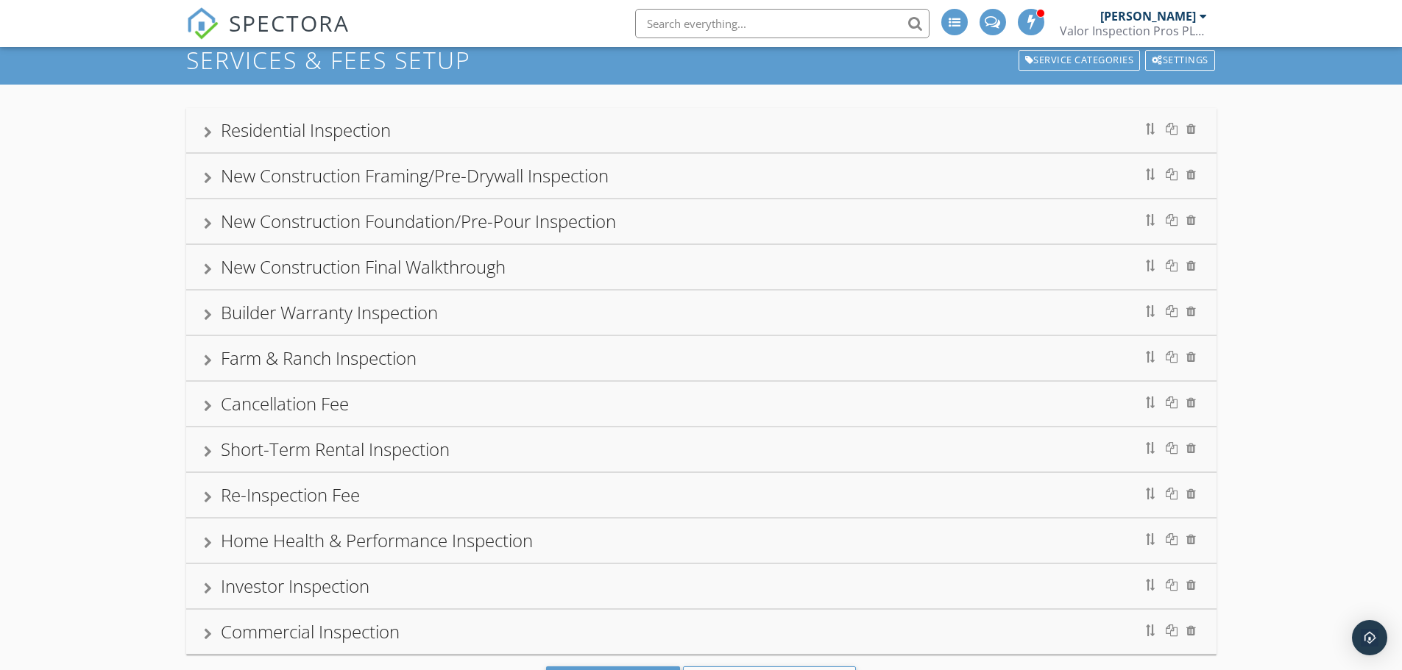
click at [208, 129] on div at bounding box center [208, 133] width 8 height 12
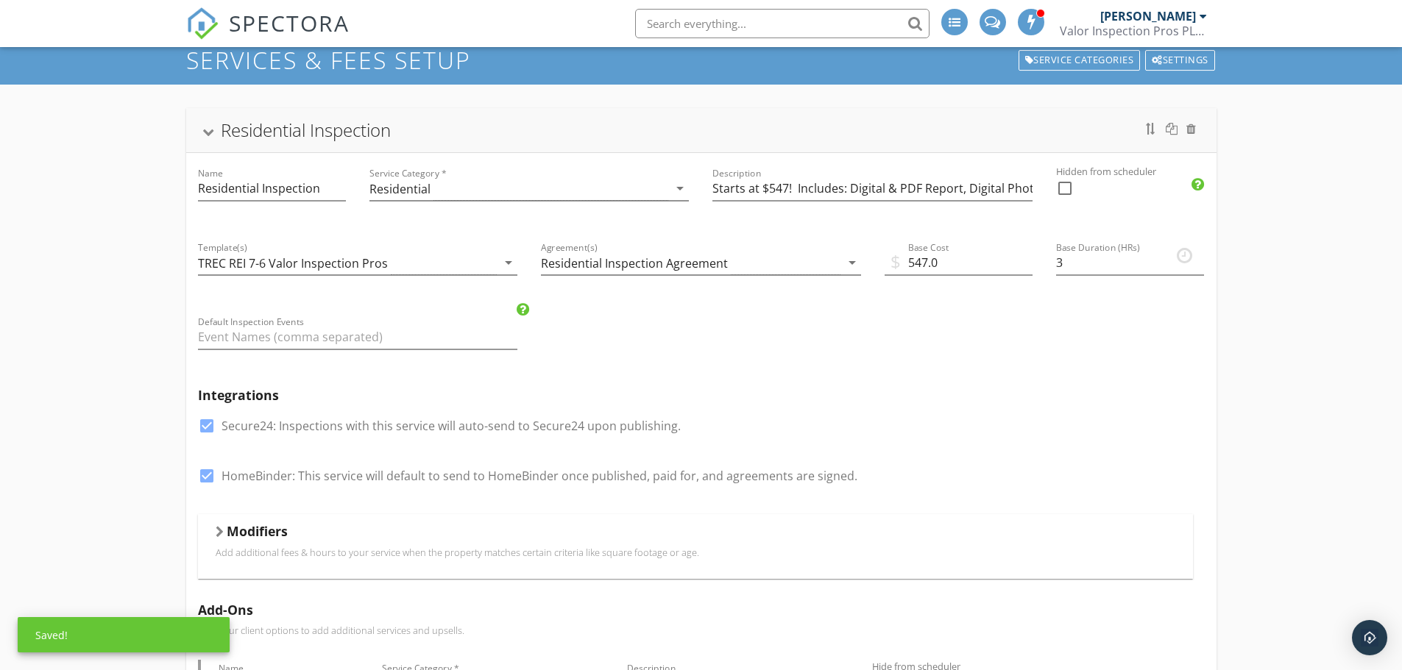
click at [218, 534] on div at bounding box center [220, 532] width 8 height 12
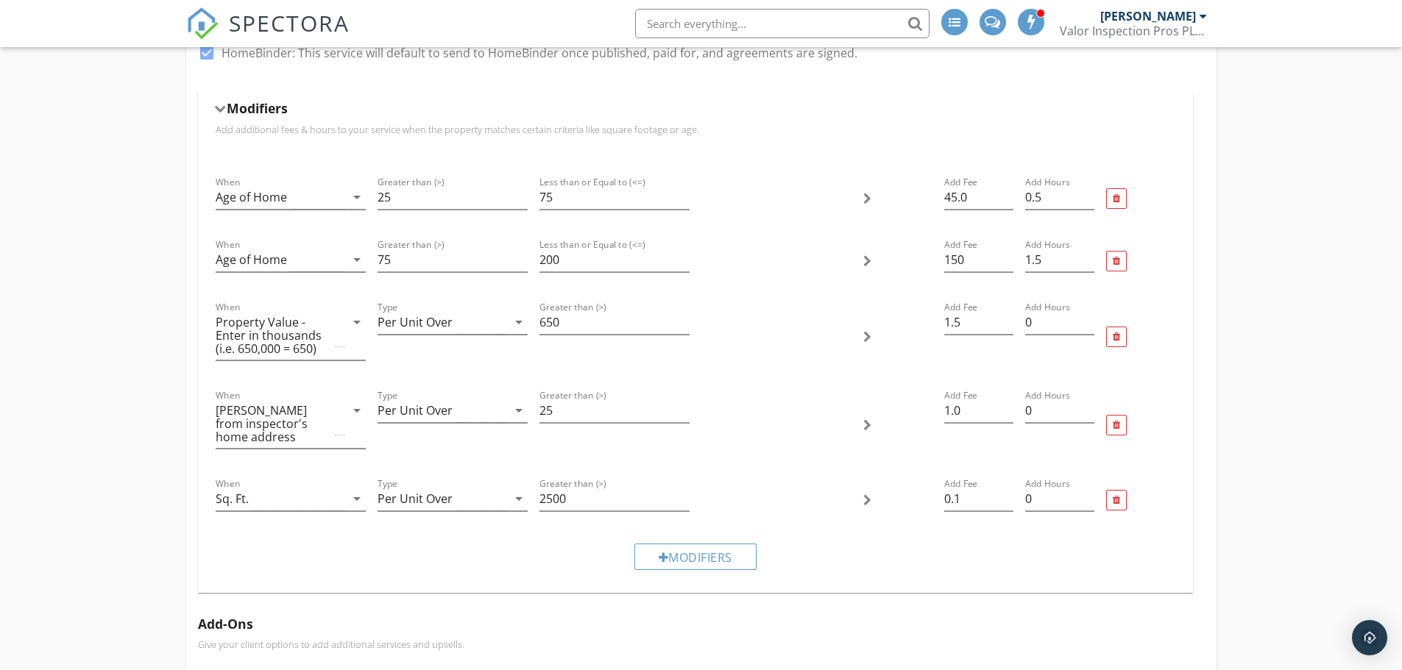
scroll to position [475, 0]
click at [983, 319] on input "1.5" at bounding box center [978, 321] width 69 height 24
type input "1.25"
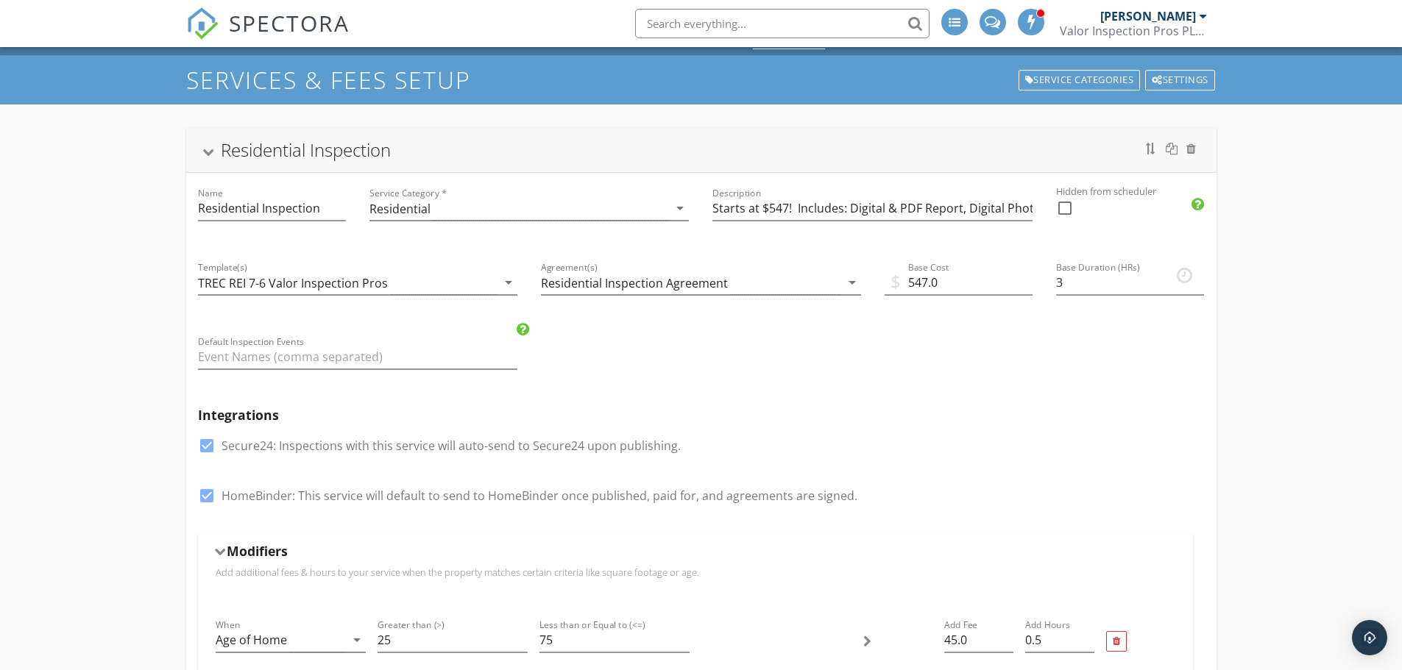
scroll to position [27, 0]
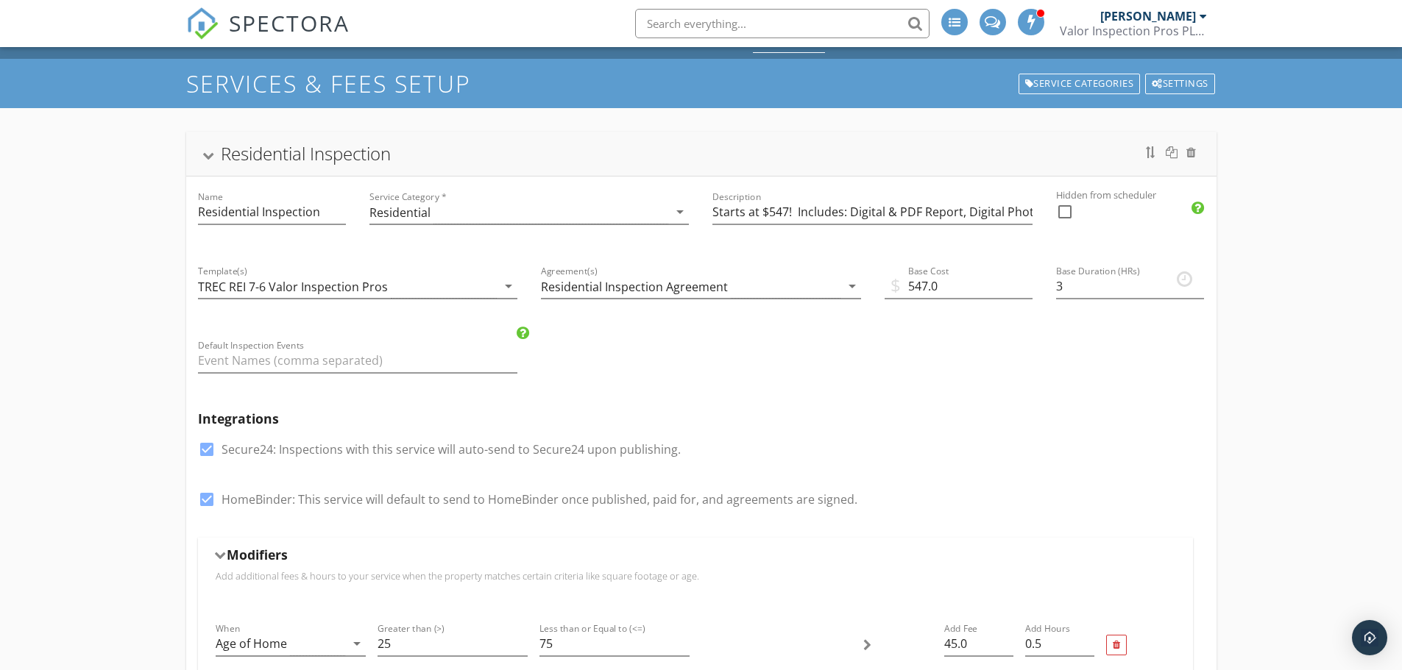
click at [200, 161] on div "Residential Inspection" at bounding box center [701, 154] width 1030 height 44
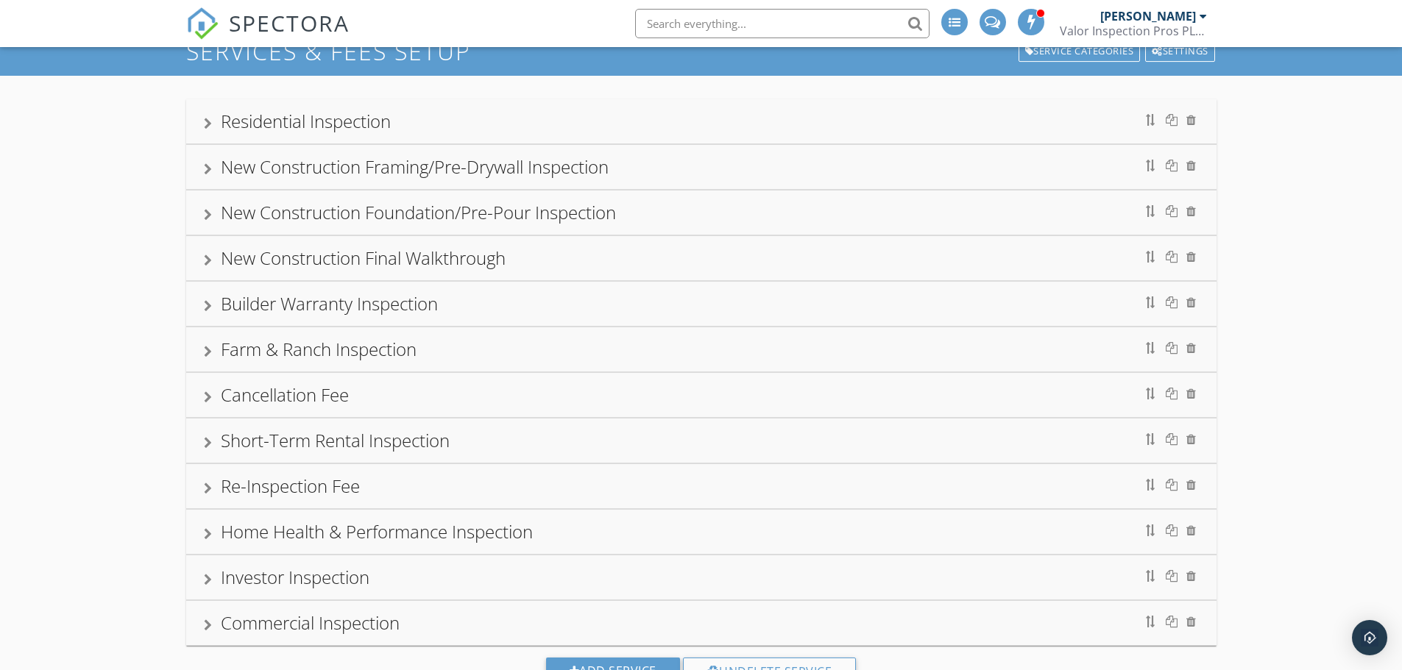
scroll to position [59, 0]
click at [207, 266] on div at bounding box center [208, 261] width 8 height 12
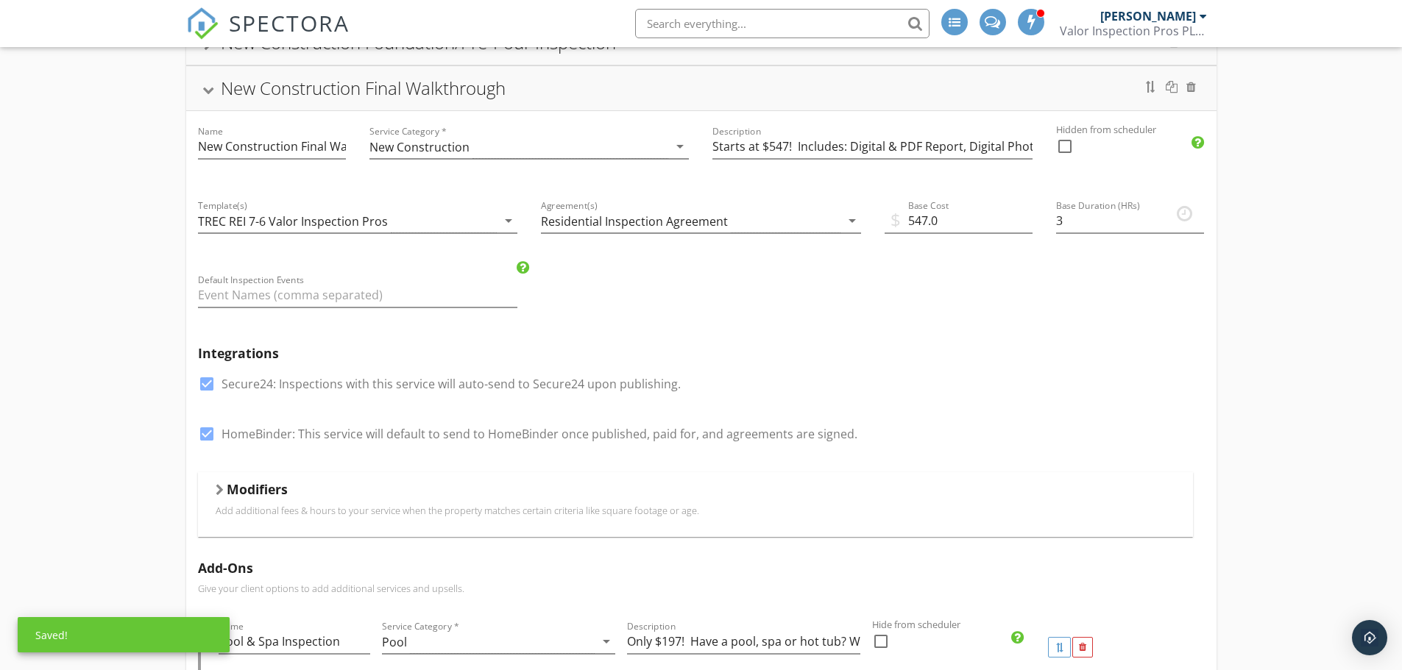
scroll to position [240, 0]
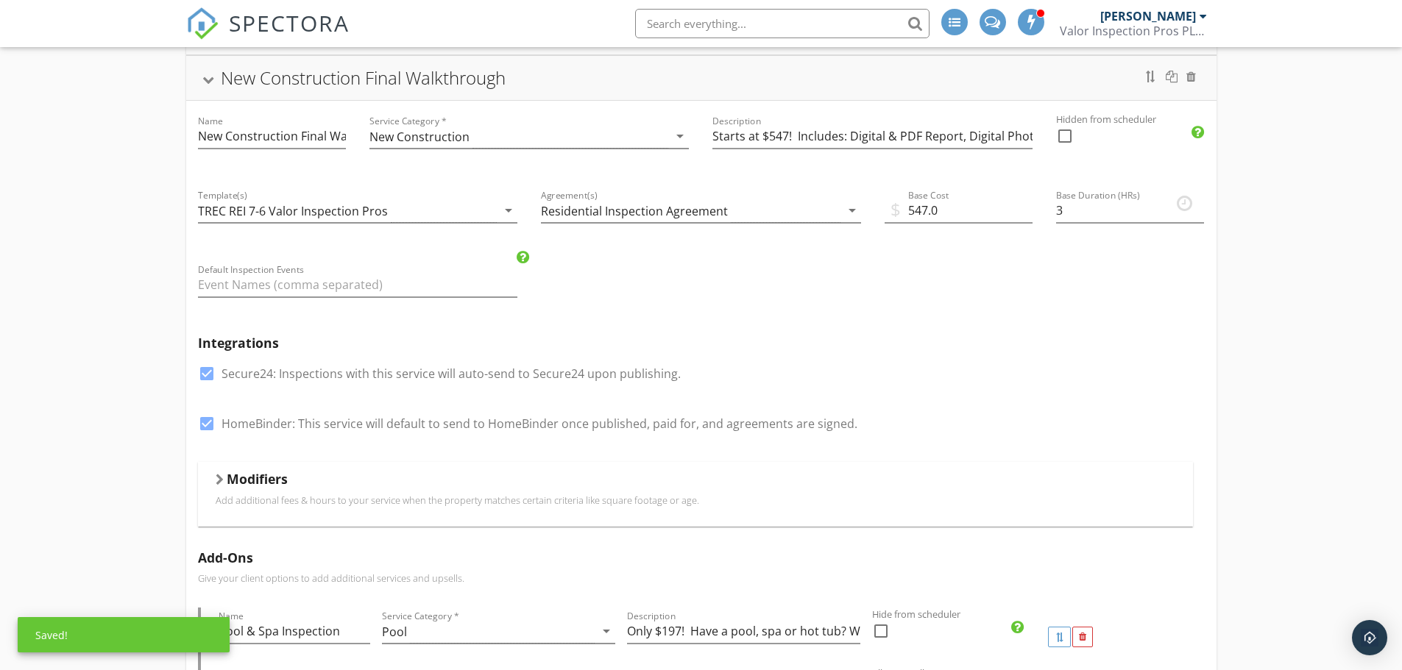
click at [216, 475] on div at bounding box center [220, 480] width 8 height 12
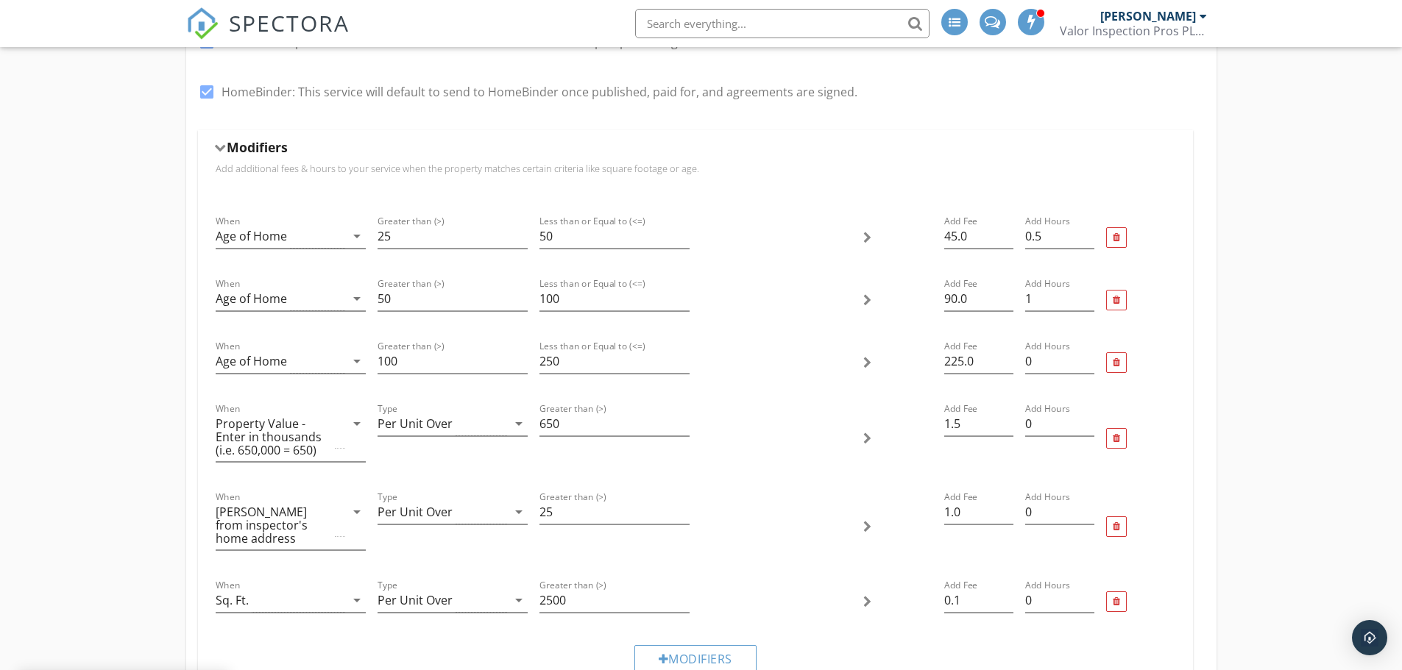
scroll to position [577, 0]
click at [1118, 297] on div at bounding box center [1115, 296] width 7 height 10
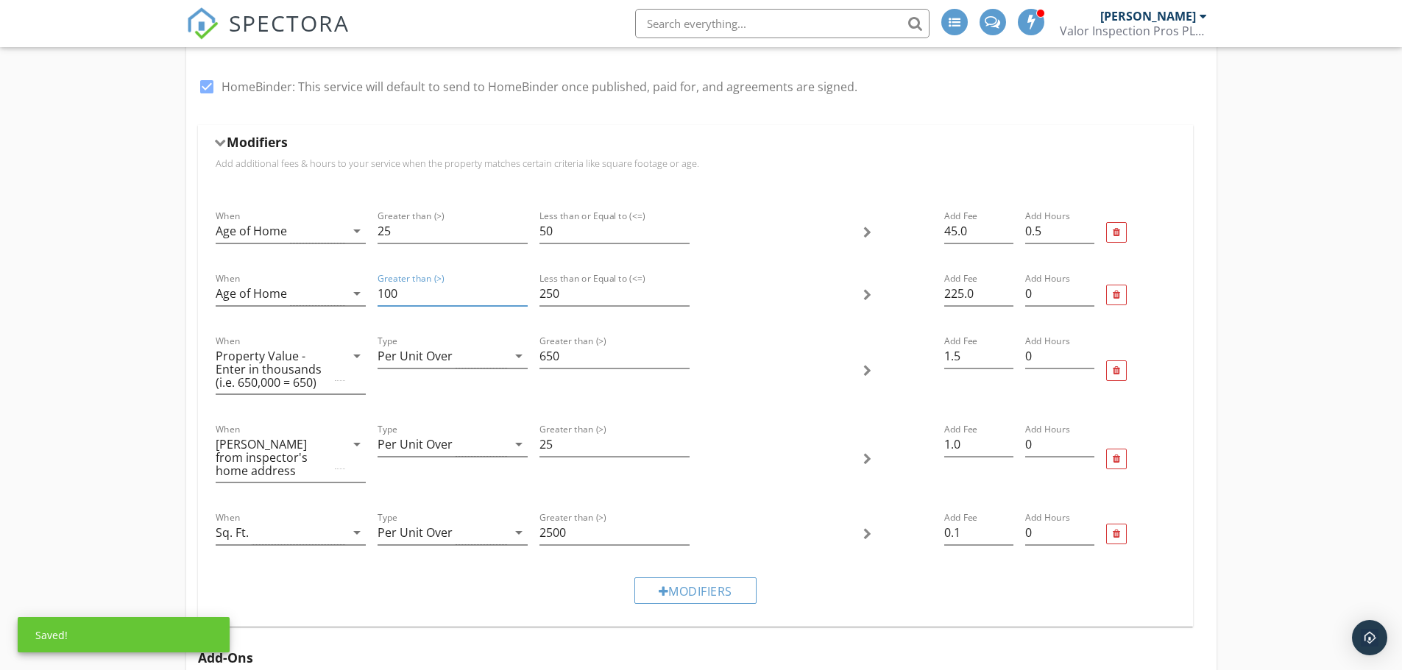
click at [422, 301] on input "100" at bounding box center [452, 294] width 150 height 24
type input "75"
click at [981, 291] on input "225.0" at bounding box center [978, 294] width 69 height 24
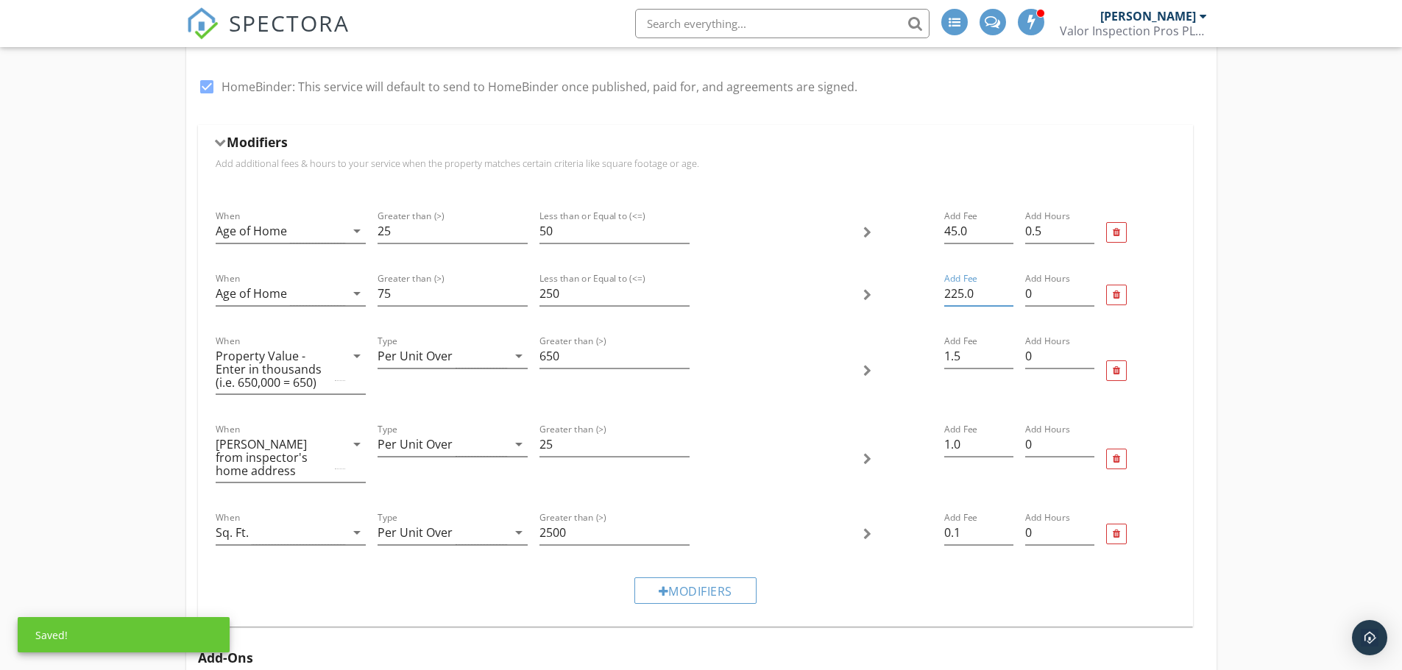
click at [981, 291] on input "225.0" at bounding box center [978, 294] width 69 height 24
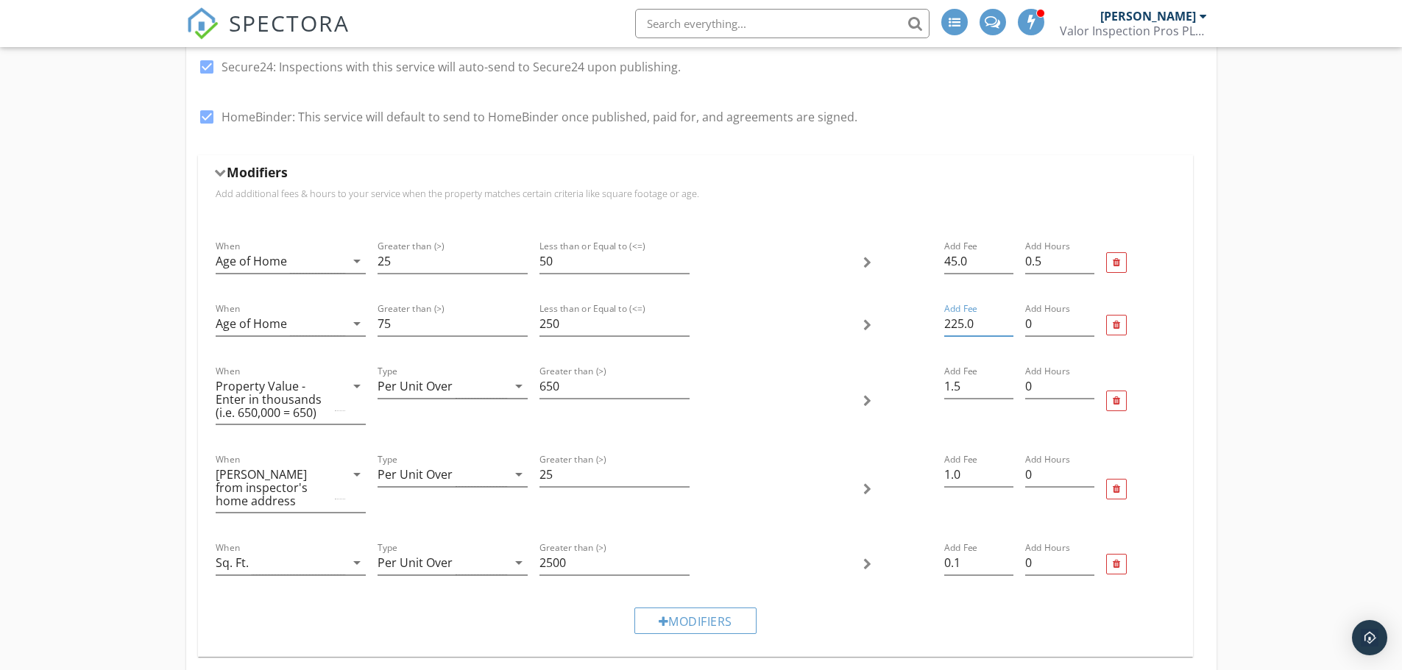
scroll to position [548, 0]
click at [1118, 263] on div at bounding box center [1115, 262] width 7 height 10
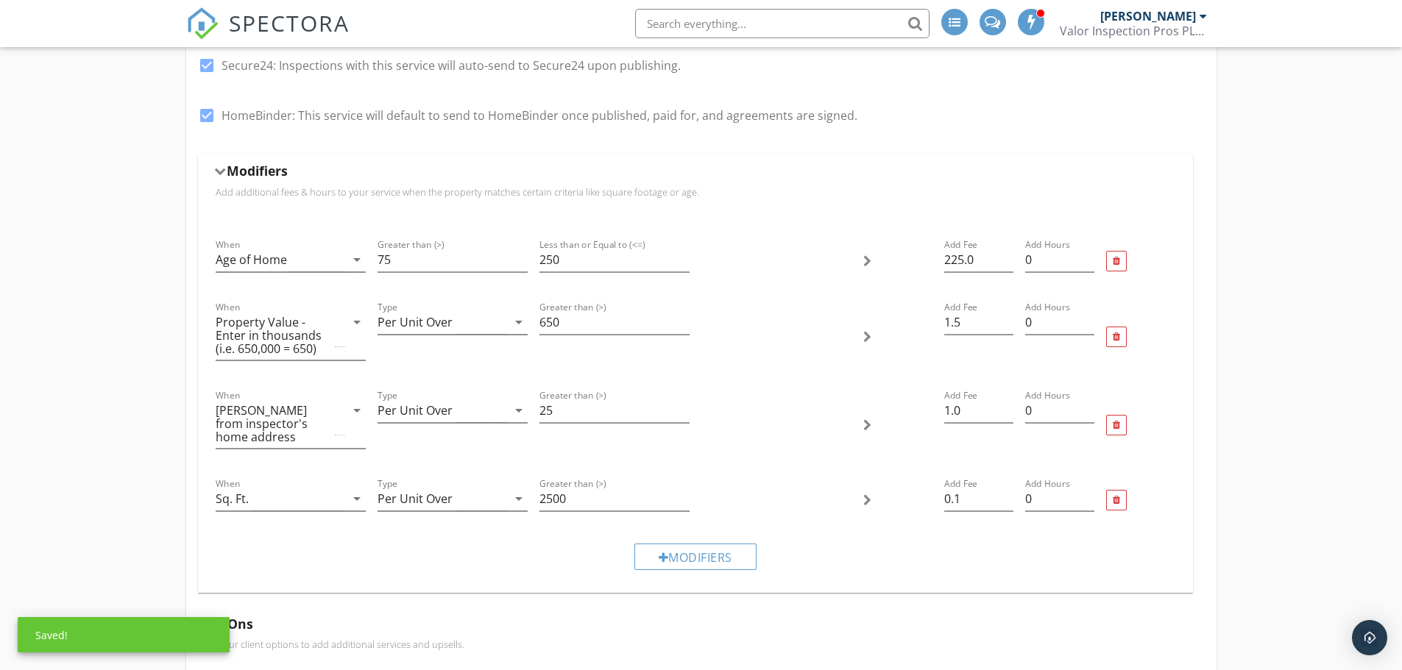
click at [1118, 263] on div at bounding box center [1115, 262] width 7 height 10
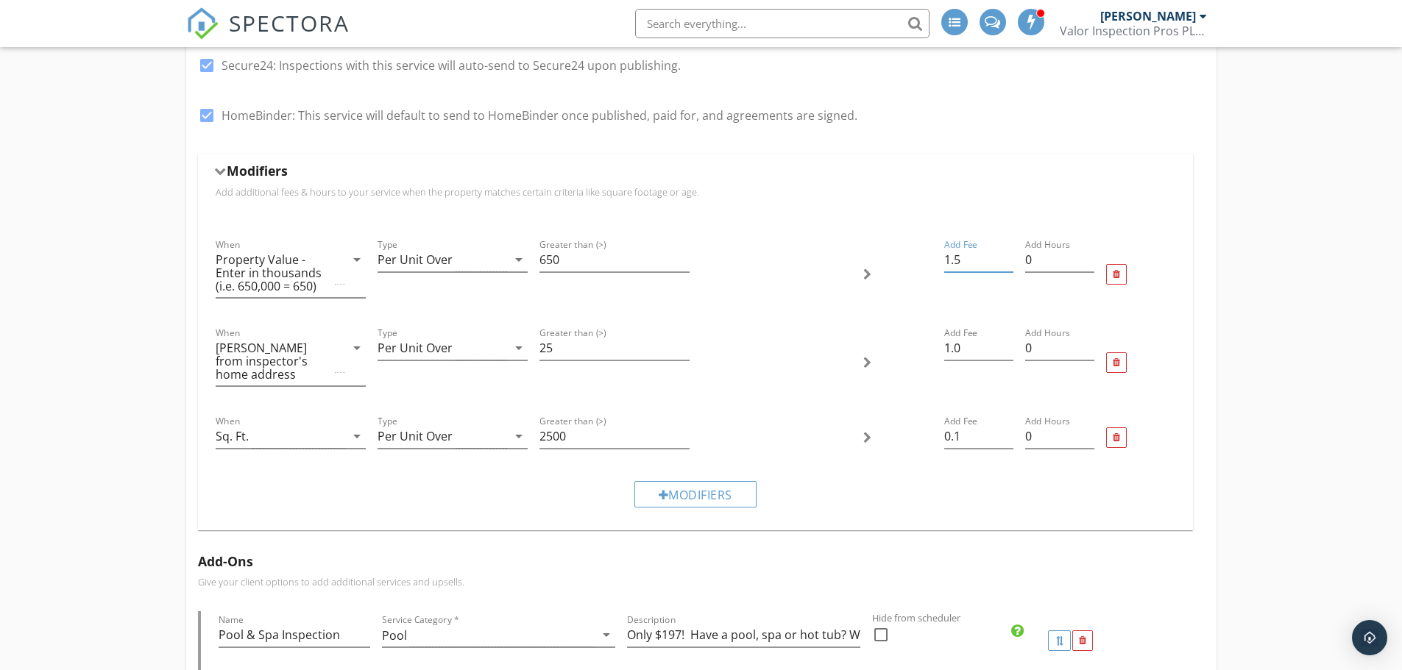
click at [979, 259] on input "1.5" at bounding box center [978, 260] width 69 height 24
type input "1.25"
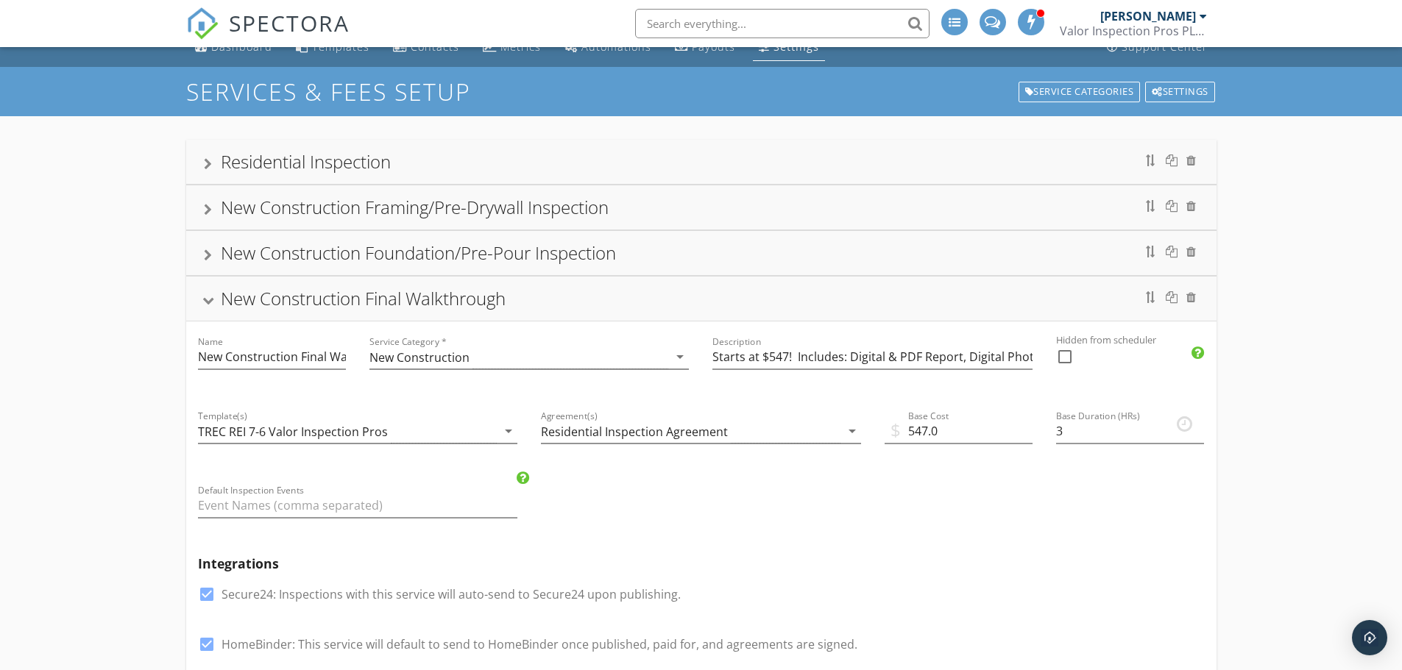
scroll to position [18, 0]
click at [206, 310] on div "New Construction Final Walkthrough" at bounding box center [701, 299] width 995 height 26
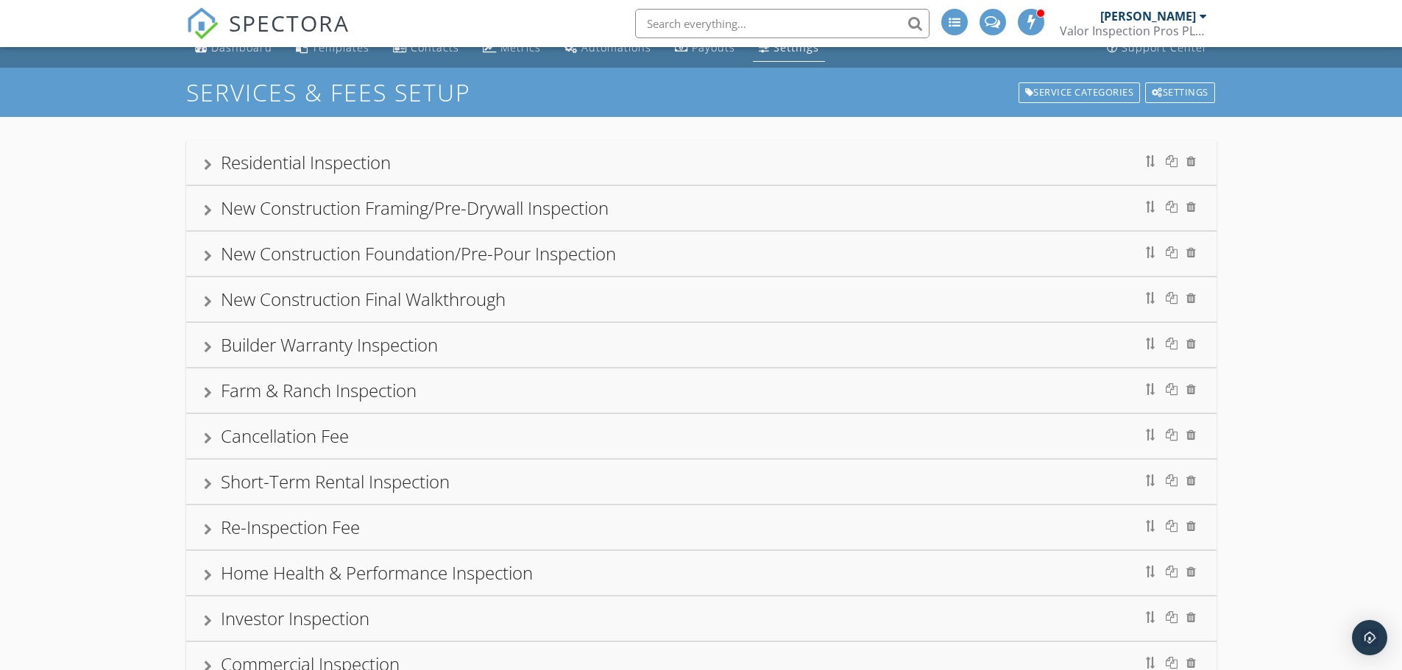
click at [205, 252] on div at bounding box center [208, 256] width 8 height 12
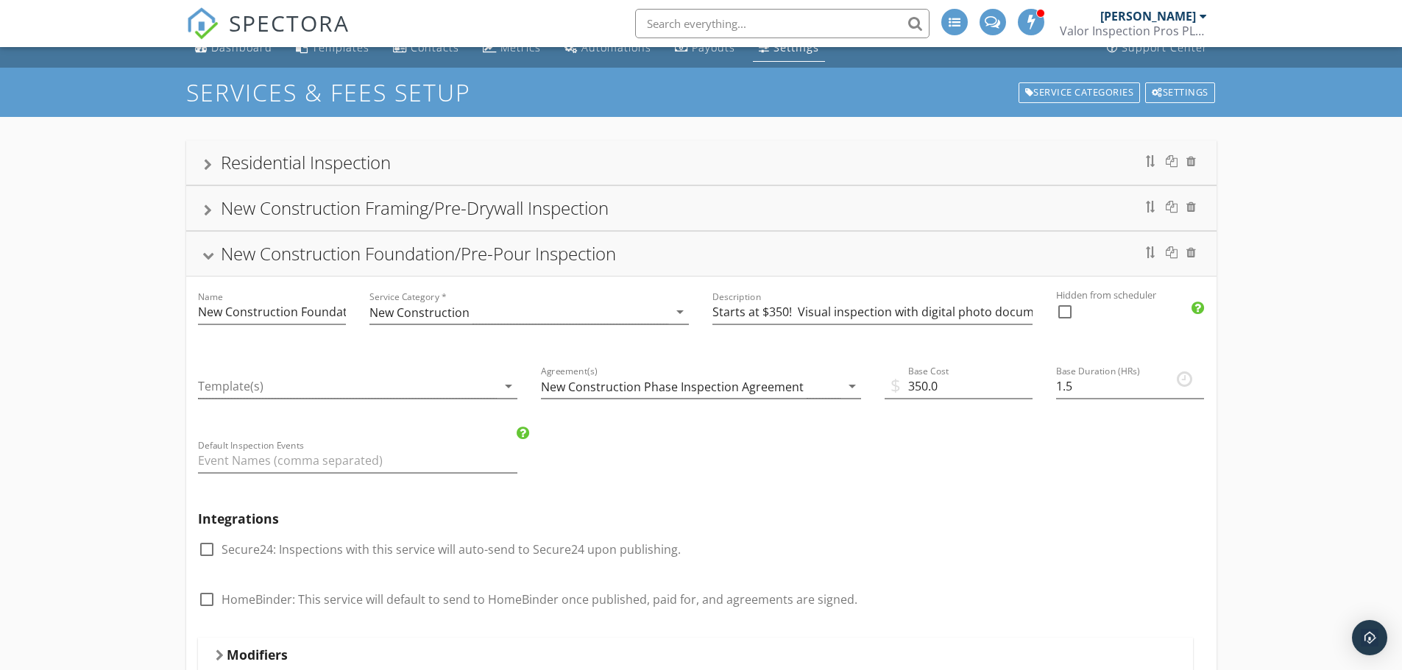
click at [205, 252] on div at bounding box center [208, 256] width 12 height 8
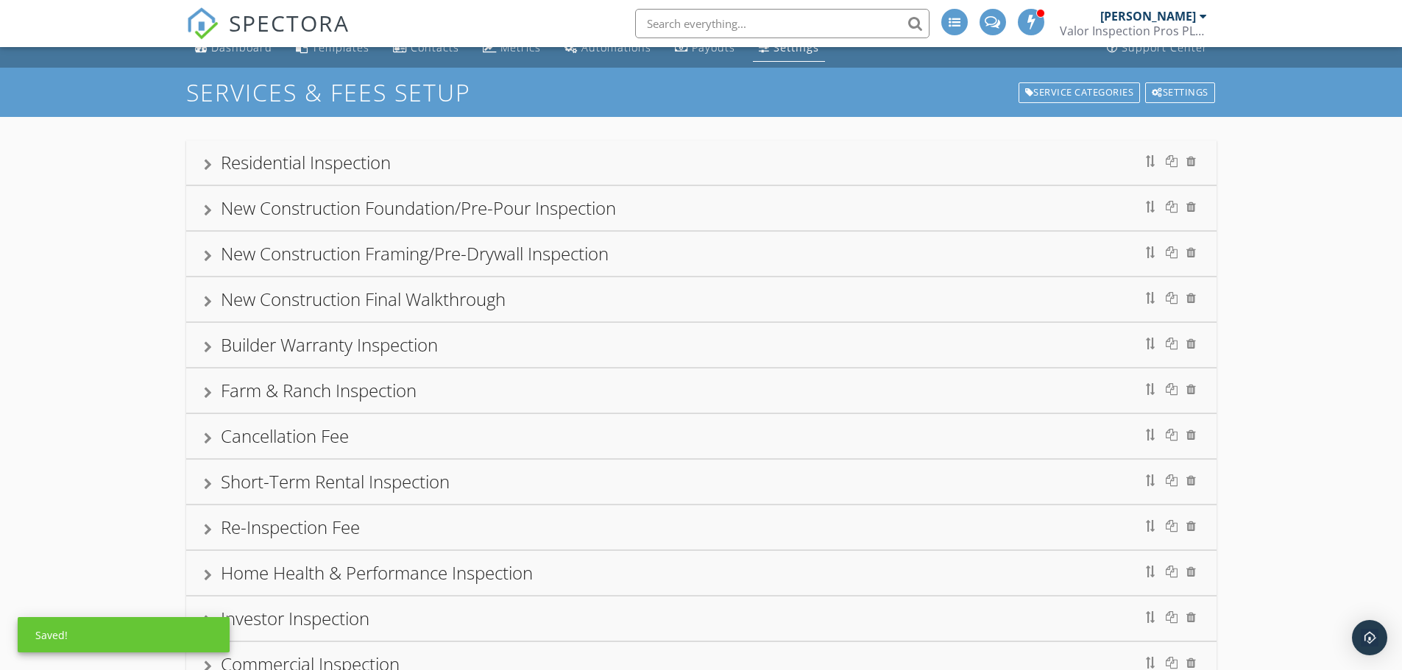
click at [204, 210] on div at bounding box center [208, 211] width 8 height 12
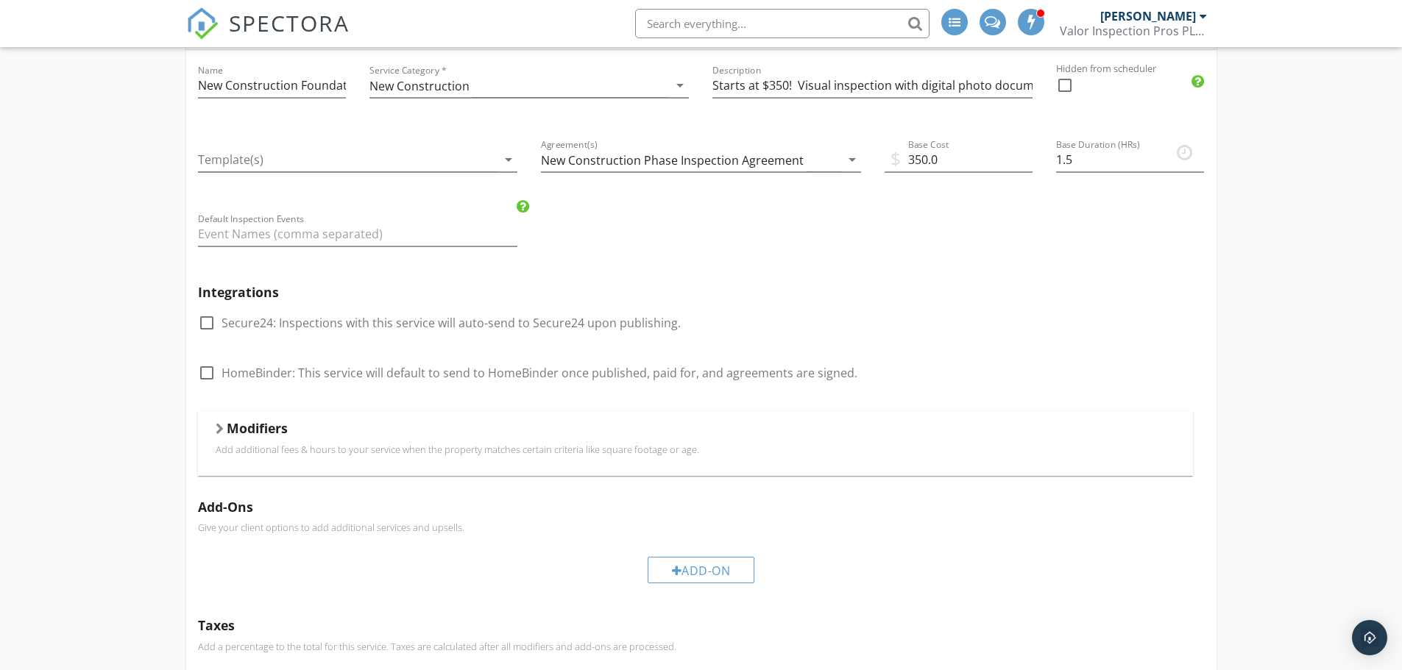
scroll to position [200, 0]
click at [222, 427] on div at bounding box center [220, 428] width 8 height 12
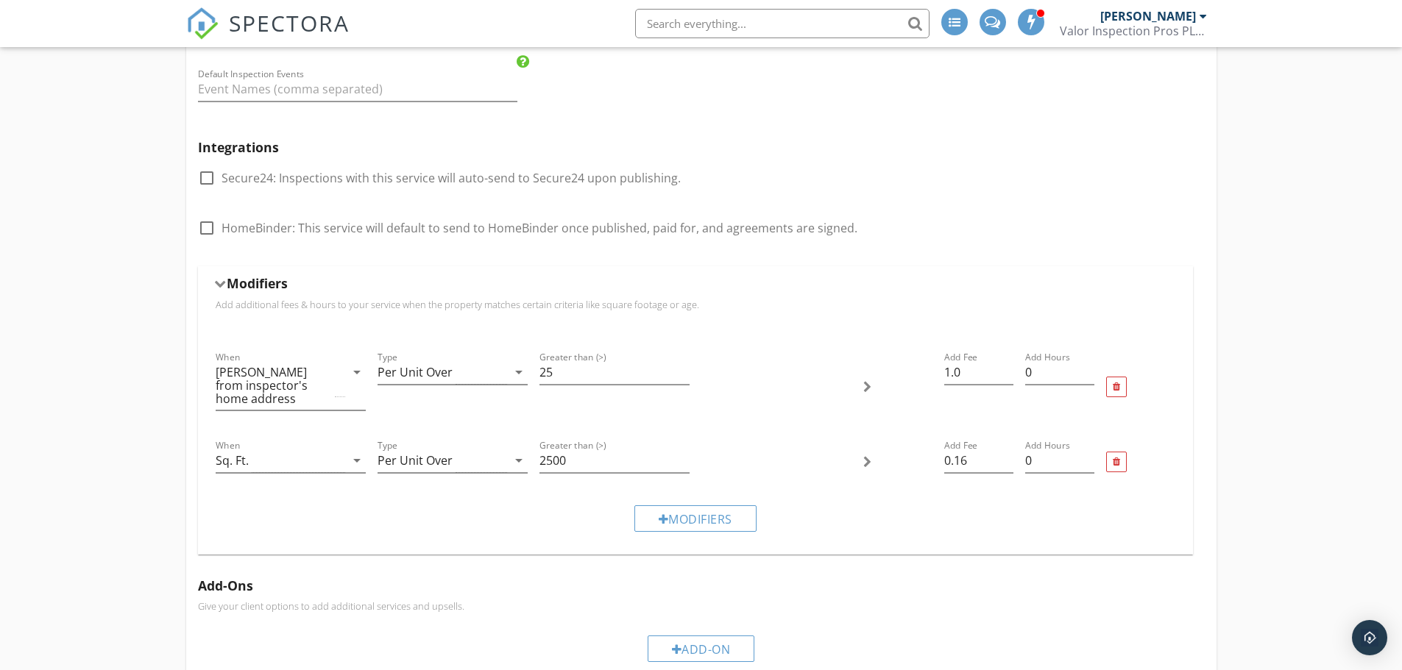
scroll to position [362, 0]
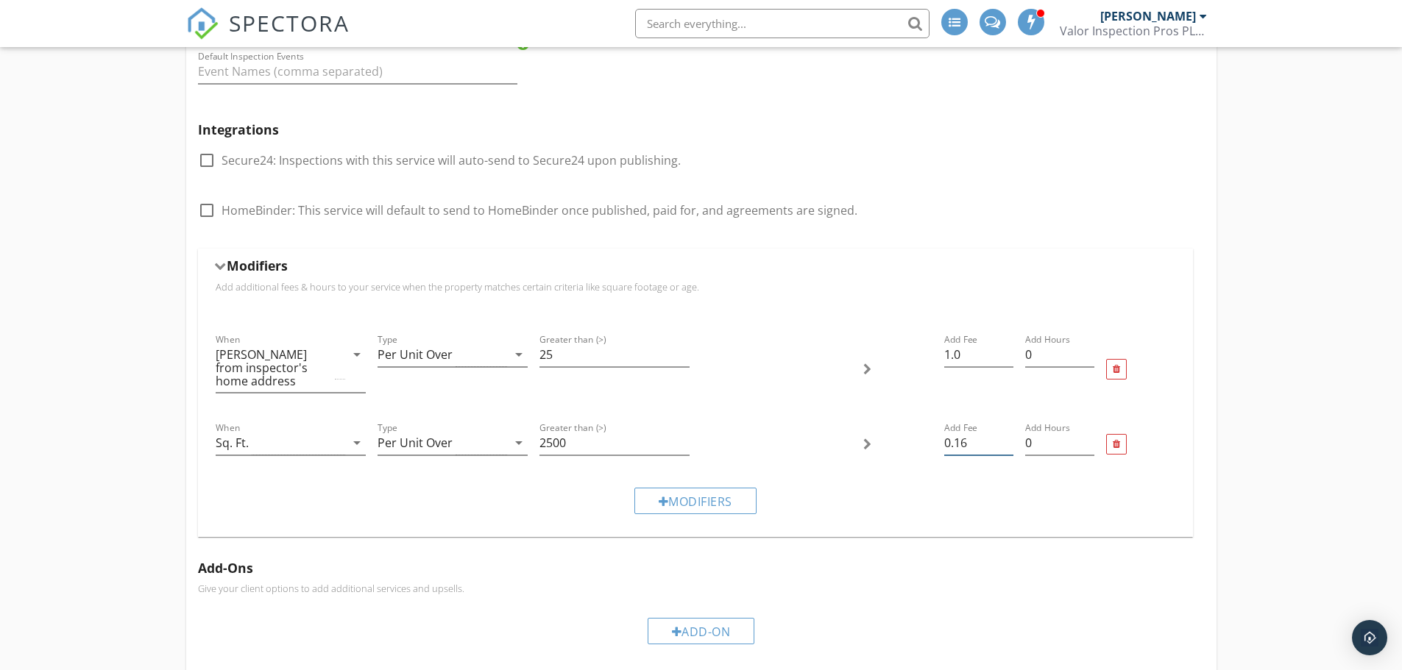
click at [990, 445] on input "0.16" at bounding box center [978, 443] width 69 height 24
type input "0.12"
click at [76, 430] on div "Residential Inspection Name Residential Inspection Service Category * Residenti…" at bounding box center [701, 624] width 1402 height 1703
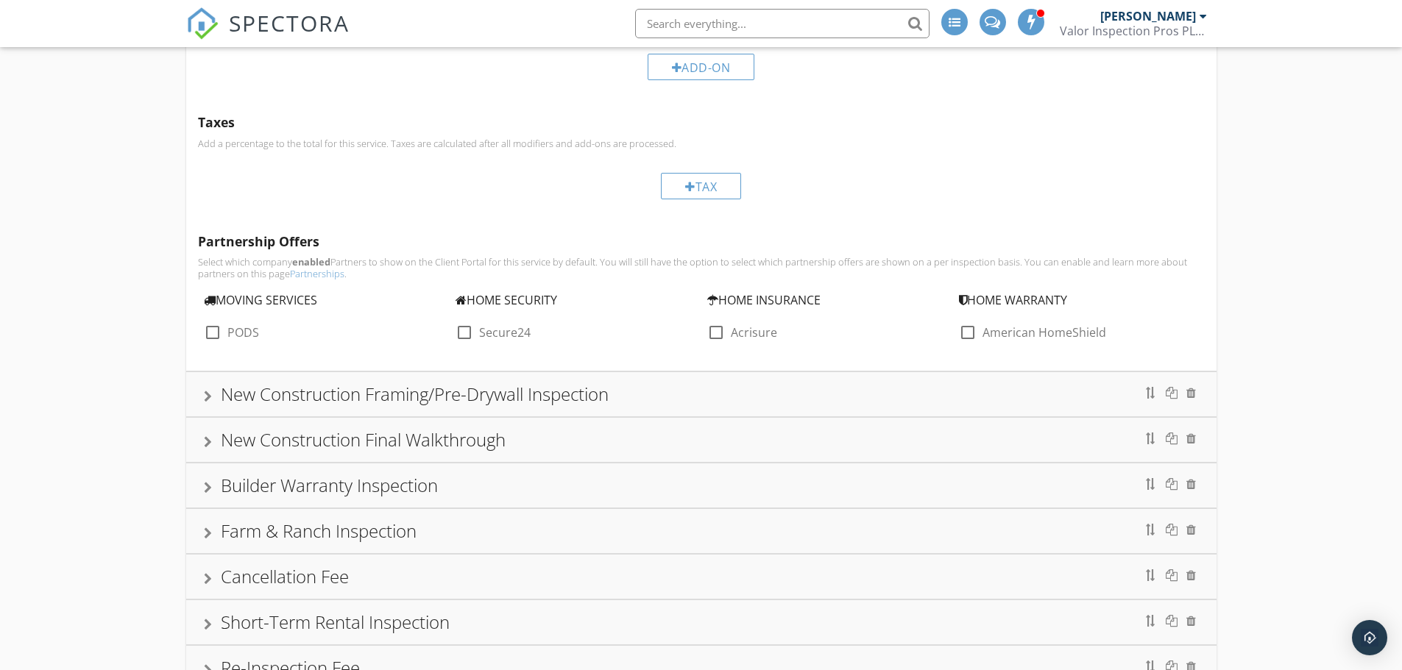
click at [210, 400] on div at bounding box center [208, 397] width 8 height 12
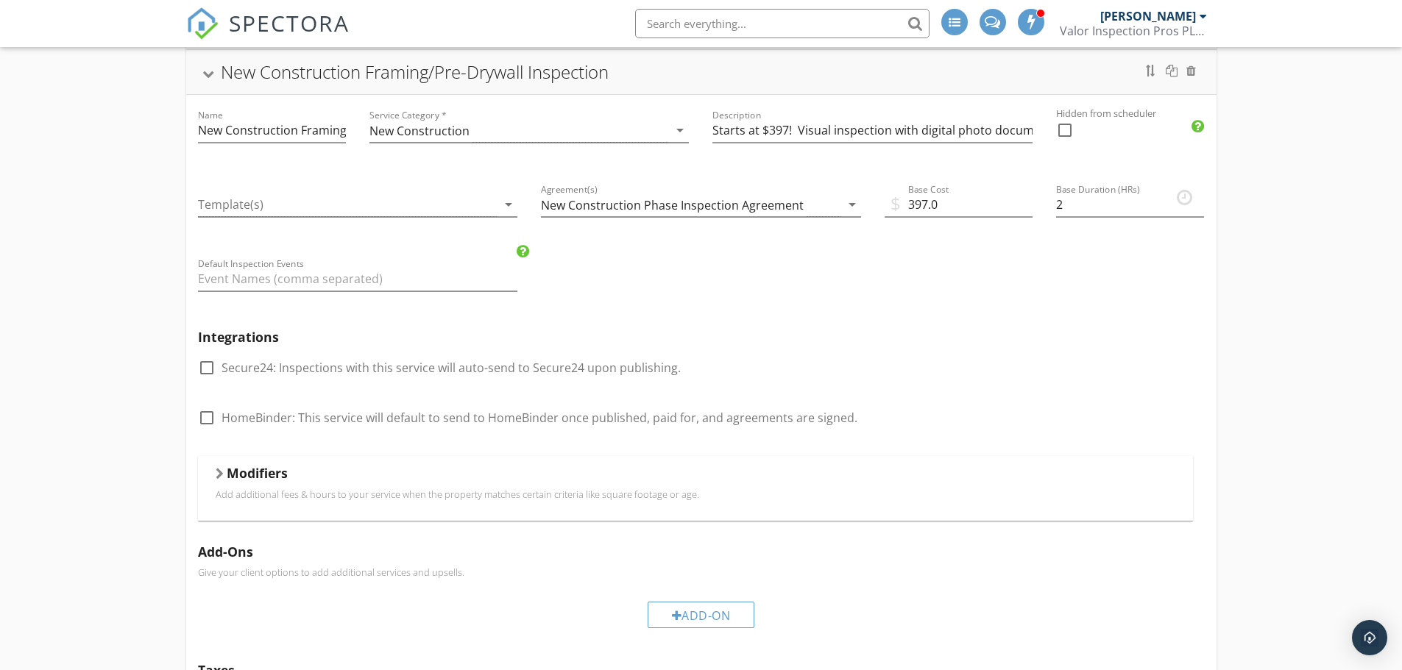
scroll to position [208, 0]
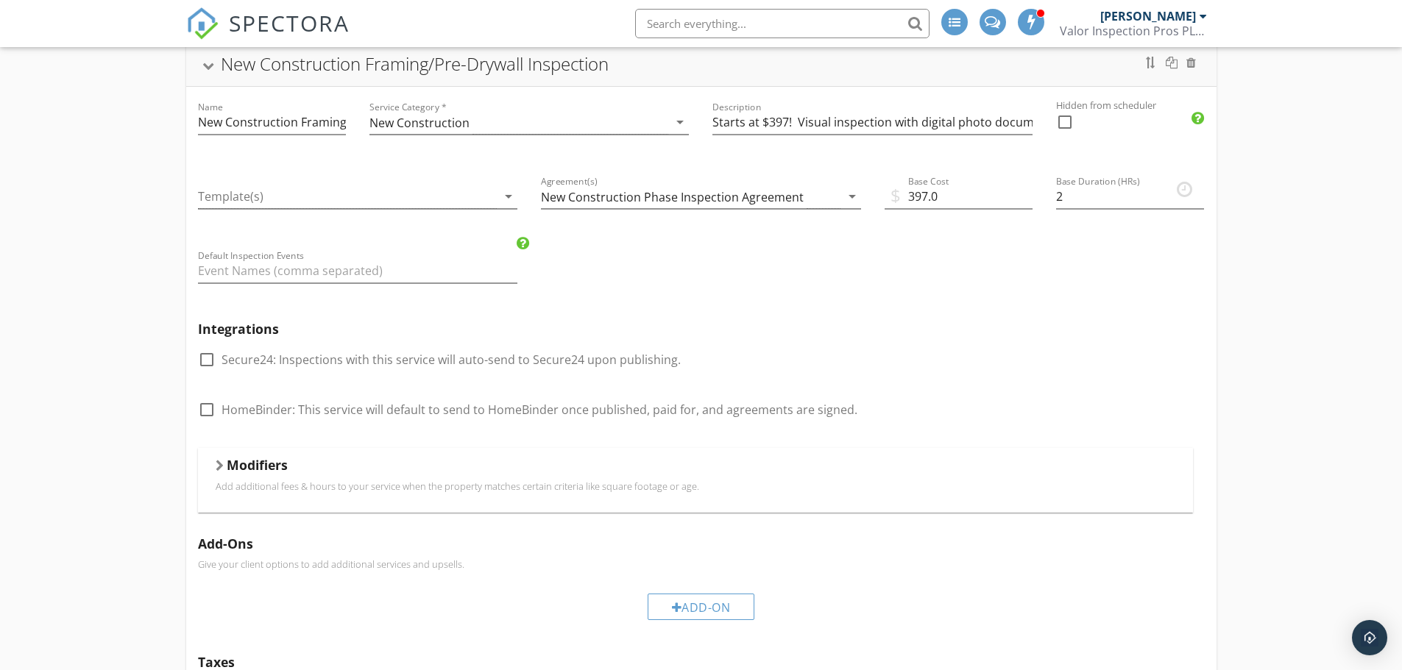
click at [223, 468] on div at bounding box center [220, 466] width 8 height 12
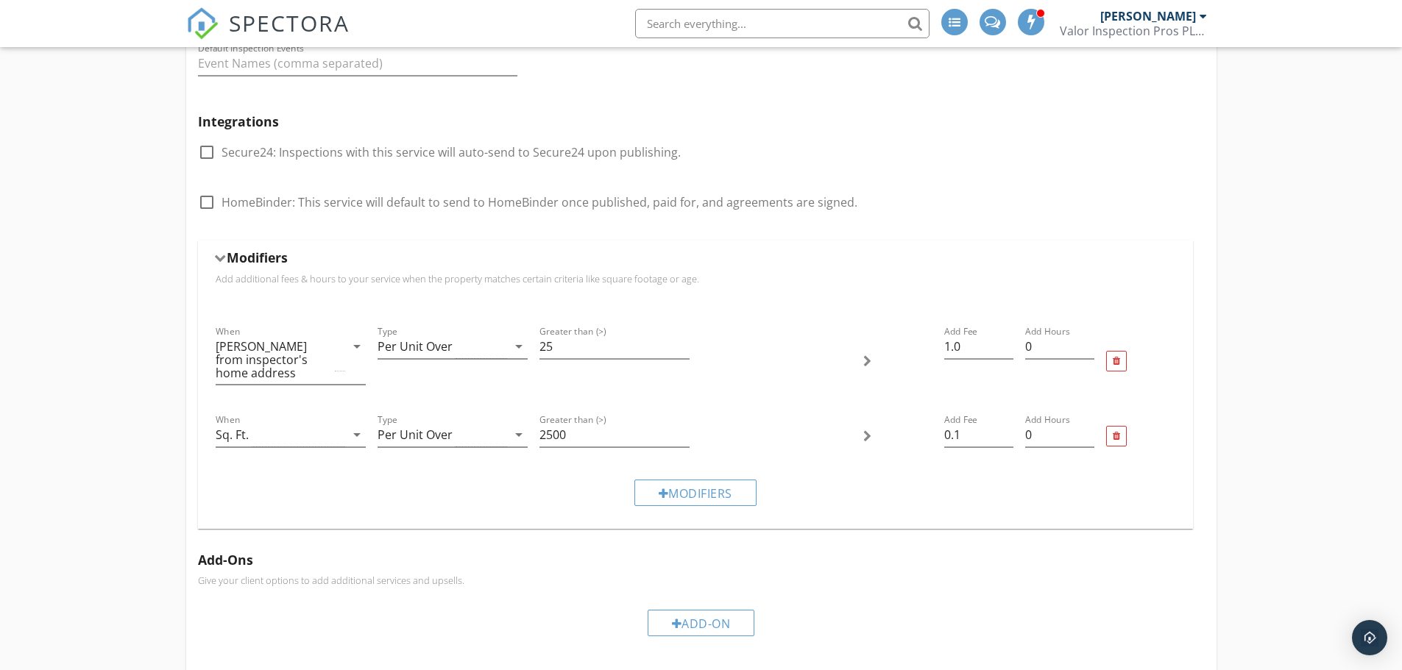
scroll to position [422, 0]
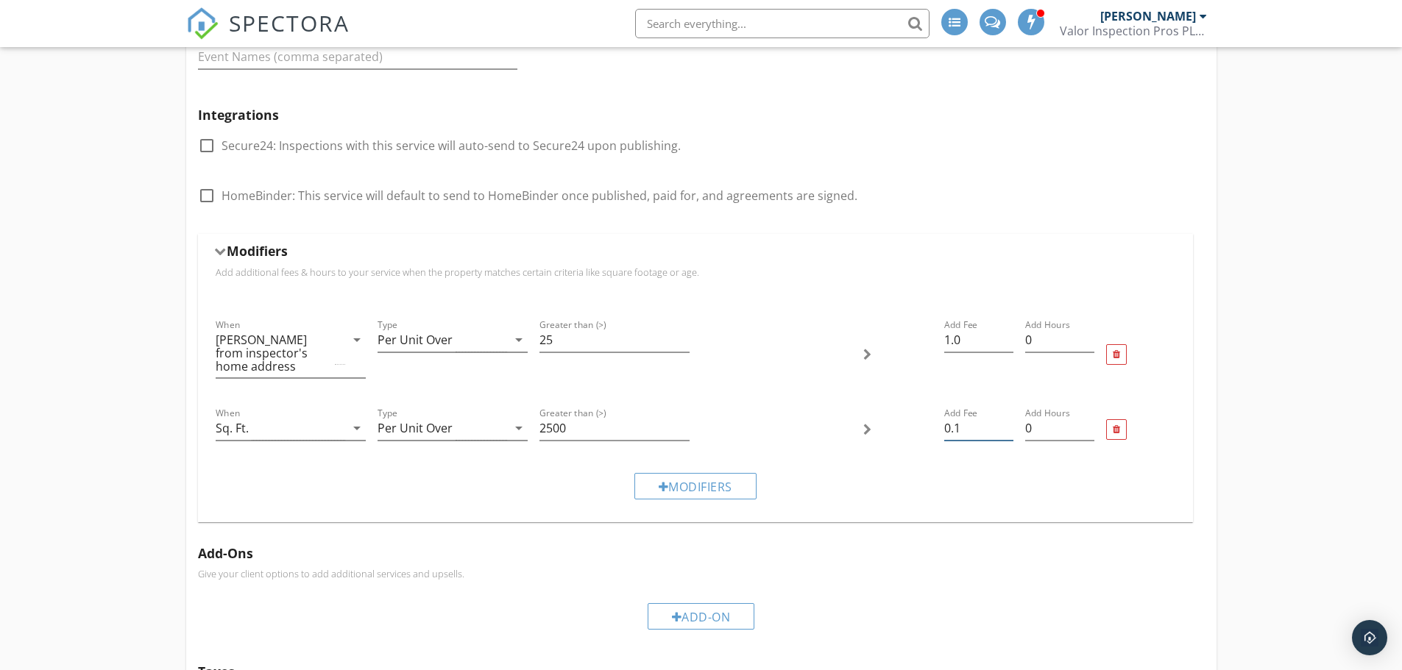
click at [983, 430] on input "0.1" at bounding box center [978, 428] width 69 height 24
type input "0.12"
click at [104, 327] on div "Residential Inspection Name Residential Inspection Service Category * Residenti…" at bounding box center [701, 564] width 1402 height 1703
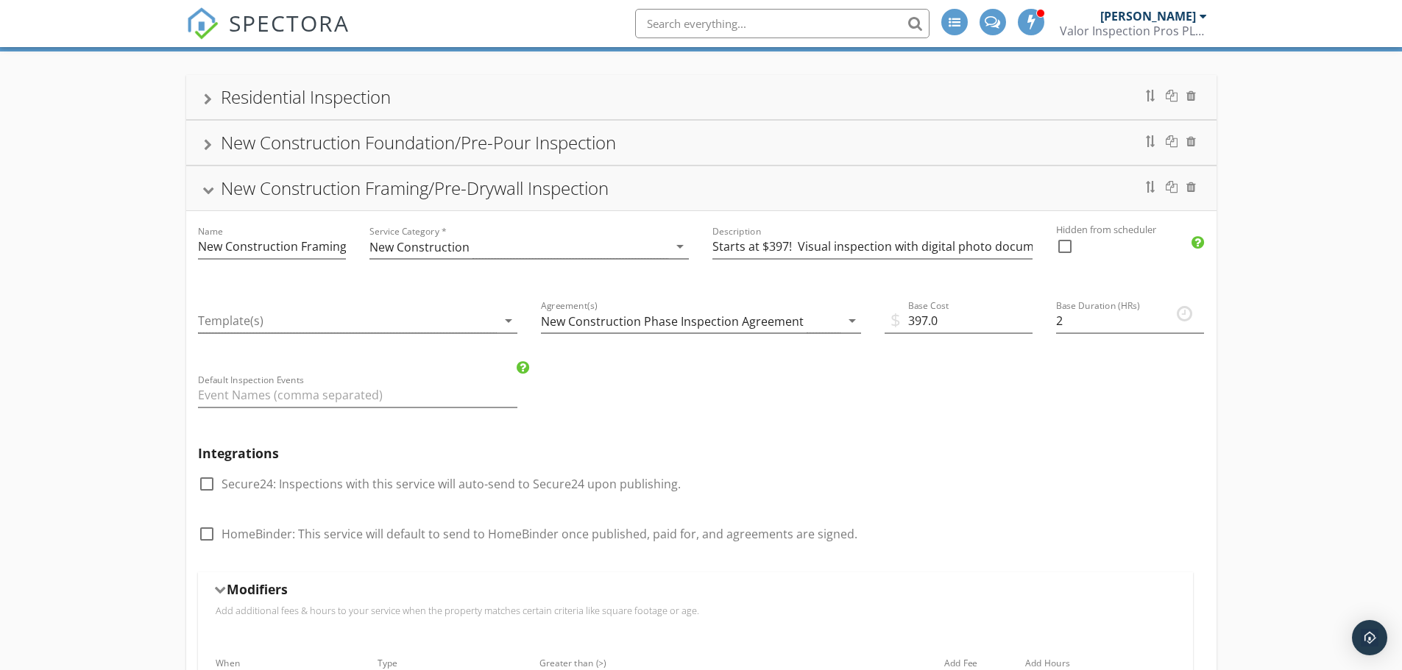
scroll to position [83, 0]
drag, startPoint x: 783, startPoint y: 245, endPoint x: 767, endPoint y: 249, distance: 16.1
click at [767, 249] on input "Starts at $397! Visual inspection with digital photo documentation of framing, …" at bounding box center [872, 247] width 320 height 24
type input "Starts at $427! Visual inspection with digital photo documentation of framing, …"
drag, startPoint x: 923, startPoint y: 322, endPoint x: 910, endPoint y: 322, distance: 13.2
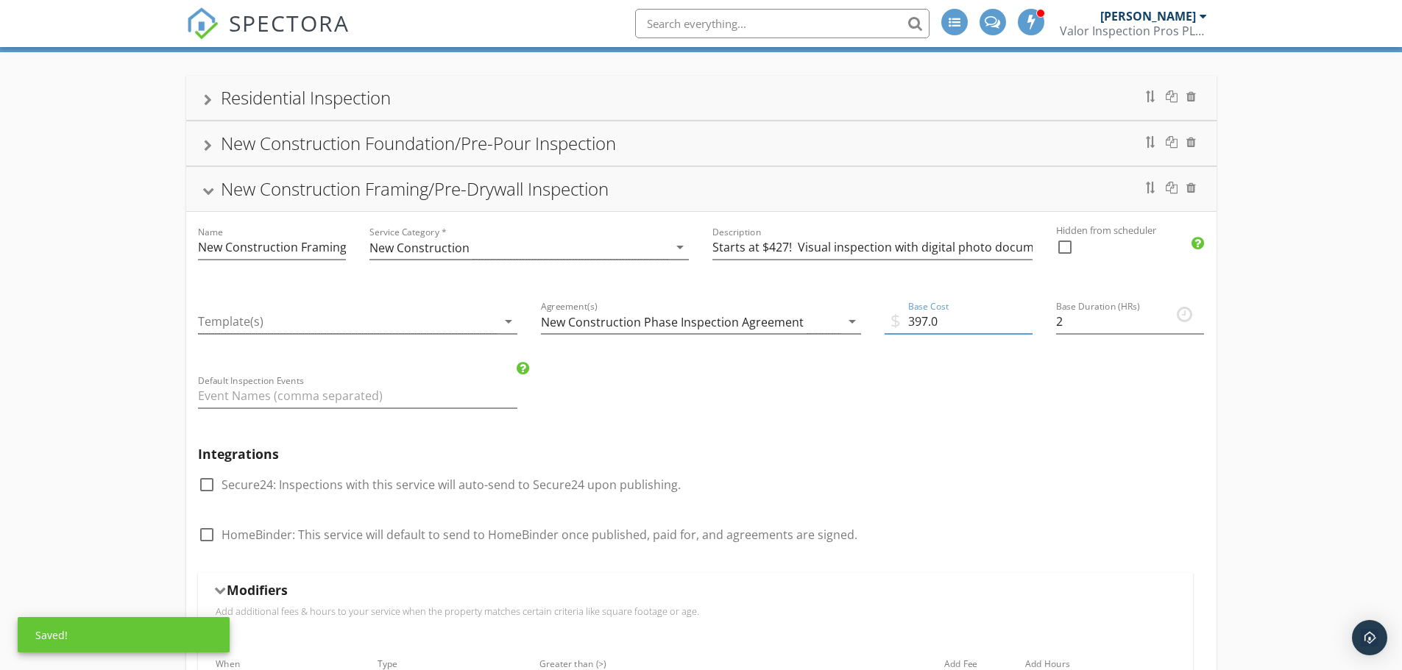
click at [910, 322] on input "397.0" at bounding box center [958, 322] width 148 height 24
type input "427.0"
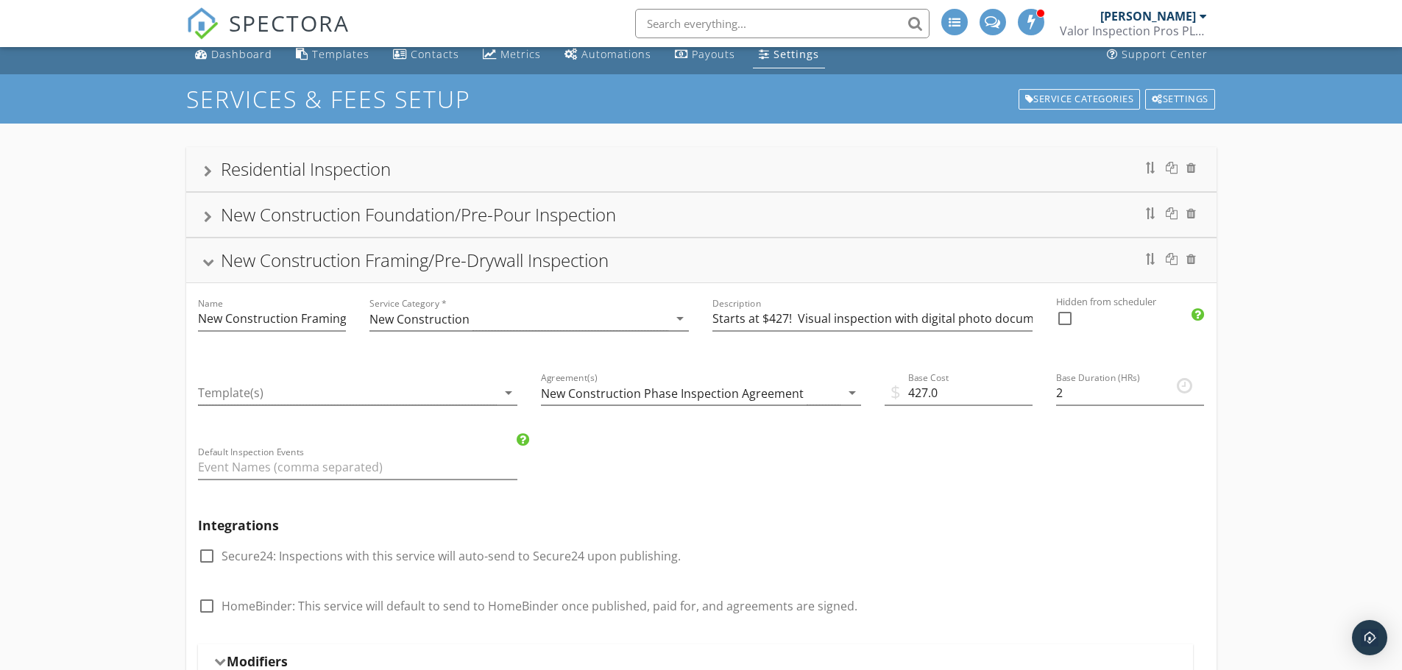
scroll to position [10, 0]
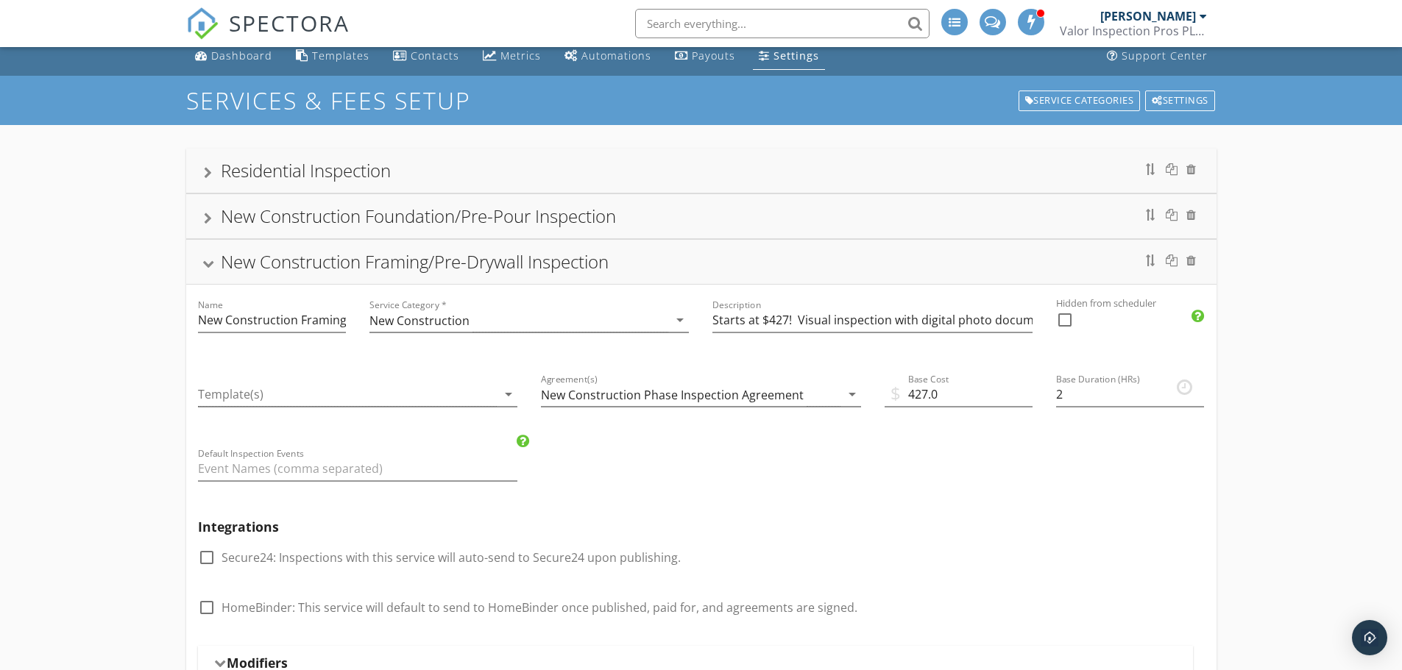
click at [208, 218] on div at bounding box center [208, 219] width 8 height 12
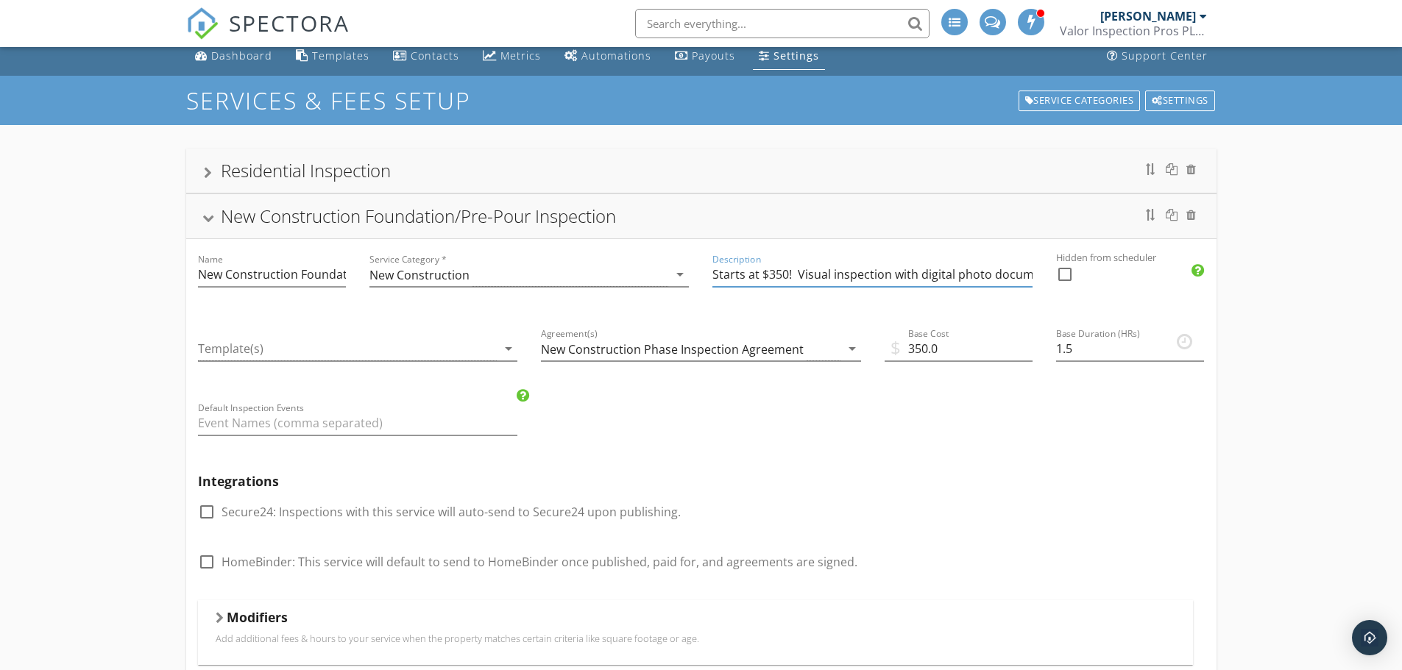
drag, startPoint x: 787, startPoint y: 269, endPoint x: 775, endPoint y: 272, distance: 11.6
click at [775, 272] on input "Starts at $350! Visual inspection with digital photo documentation of framing, …" at bounding box center [872, 275] width 320 height 24
type input "Starts at $347! Visual inspection with digital photo documentation of framing, …"
drag, startPoint x: 929, startPoint y: 347, endPoint x: 913, endPoint y: 348, distance: 16.2
click at [913, 348] on input "350.0" at bounding box center [958, 349] width 148 height 24
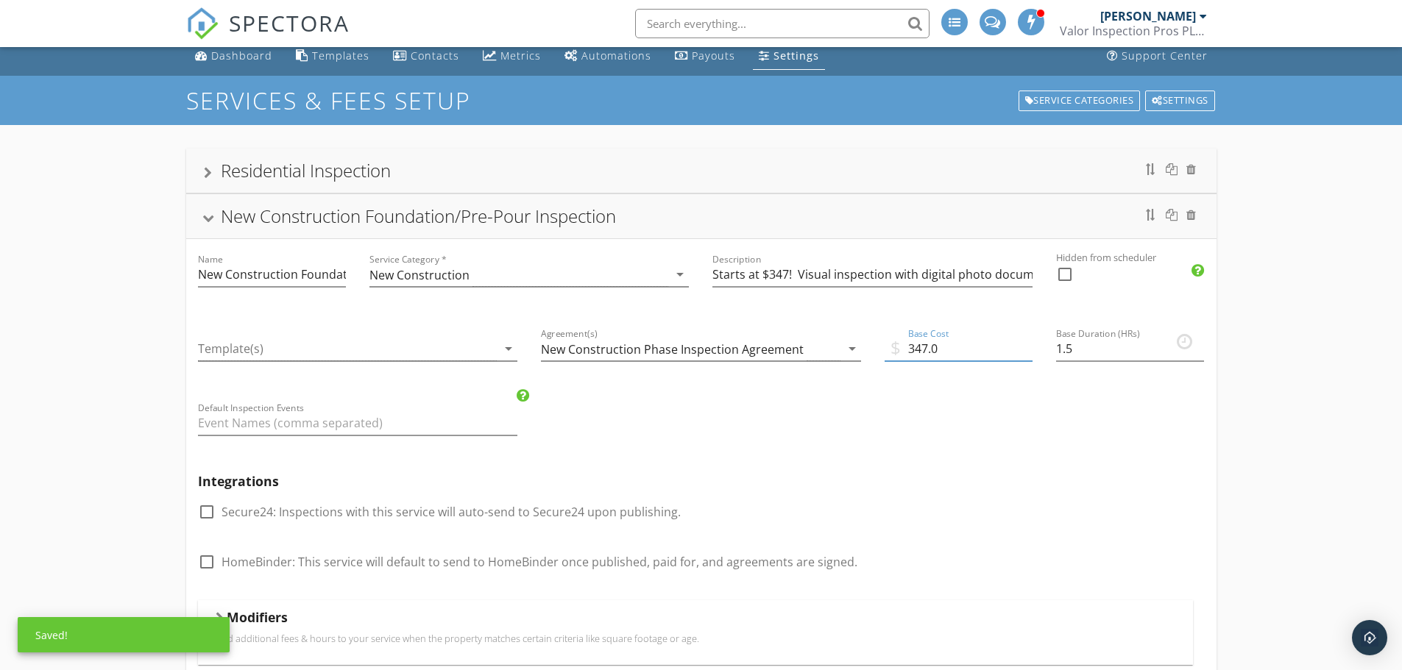
type input "347.0"
click at [207, 215] on div at bounding box center [208, 219] width 12 height 8
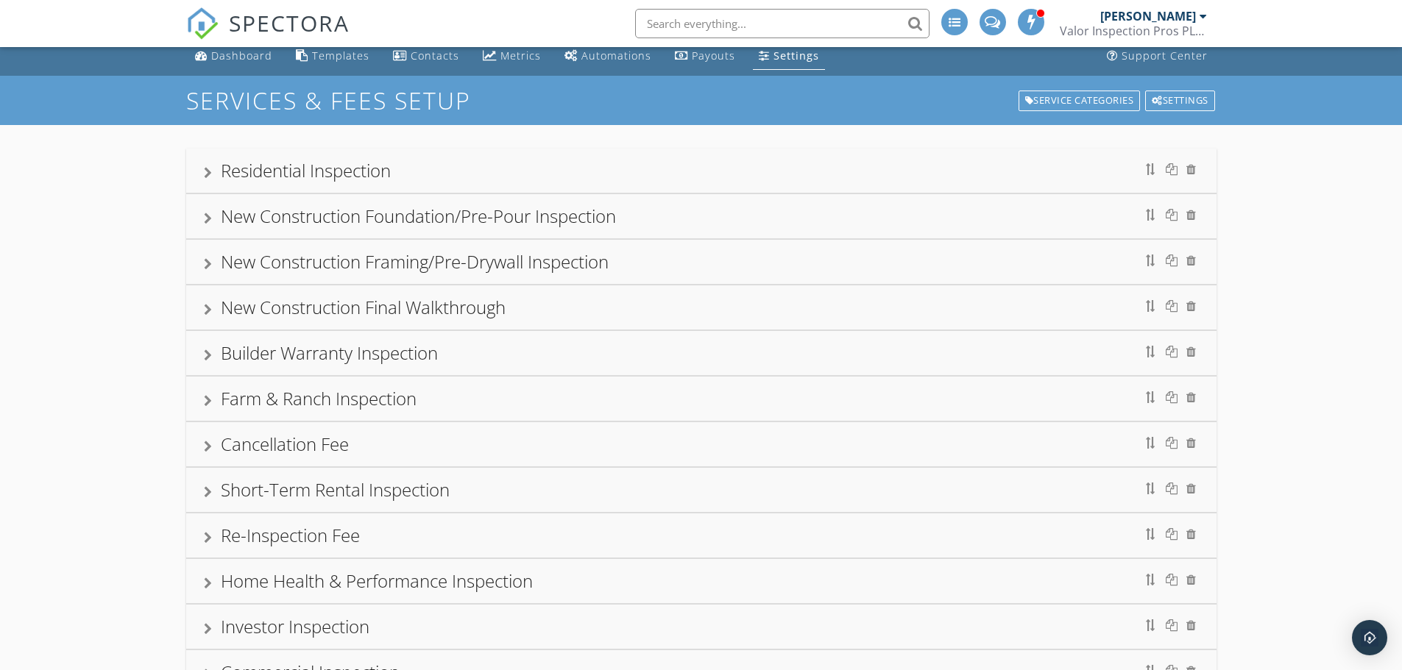
click at [196, 400] on div "Farm & Ranch Inspection" at bounding box center [701, 399] width 1030 height 44
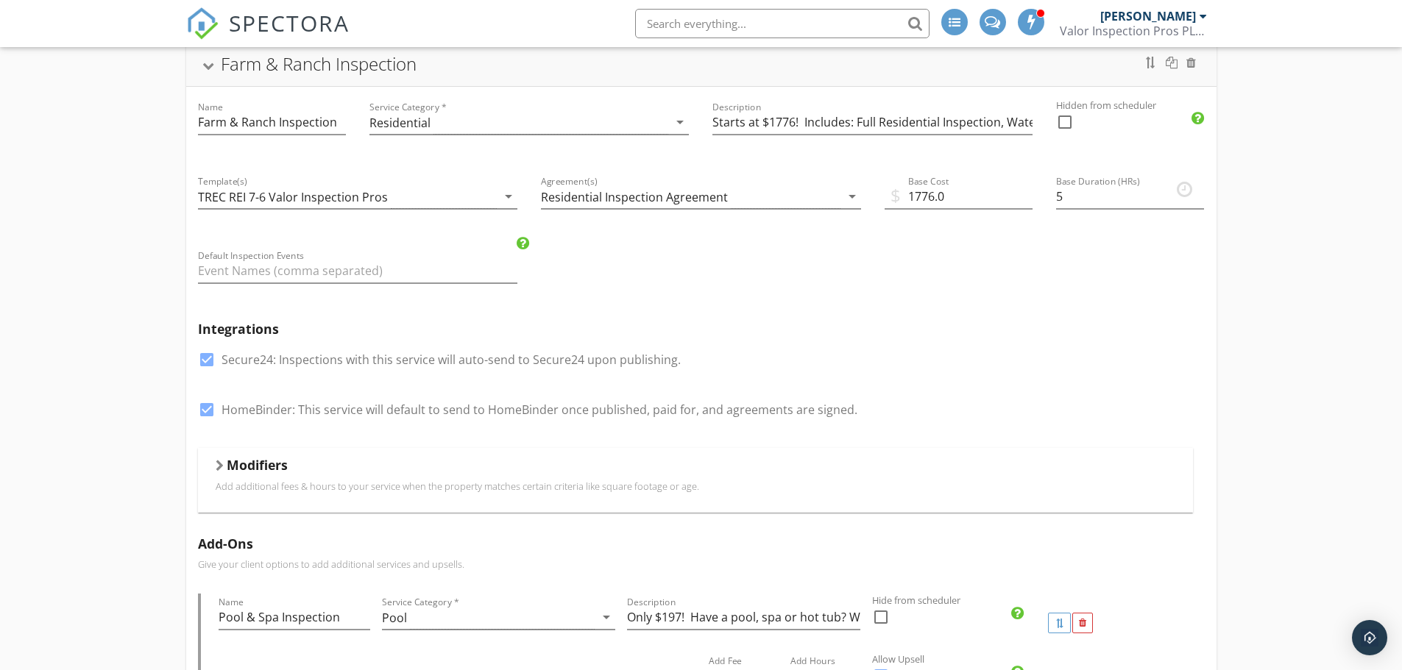
scroll to position [349, 0]
click at [223, 461] on div "Modifiers" at bounding box center [695, 464] width 959 height 23
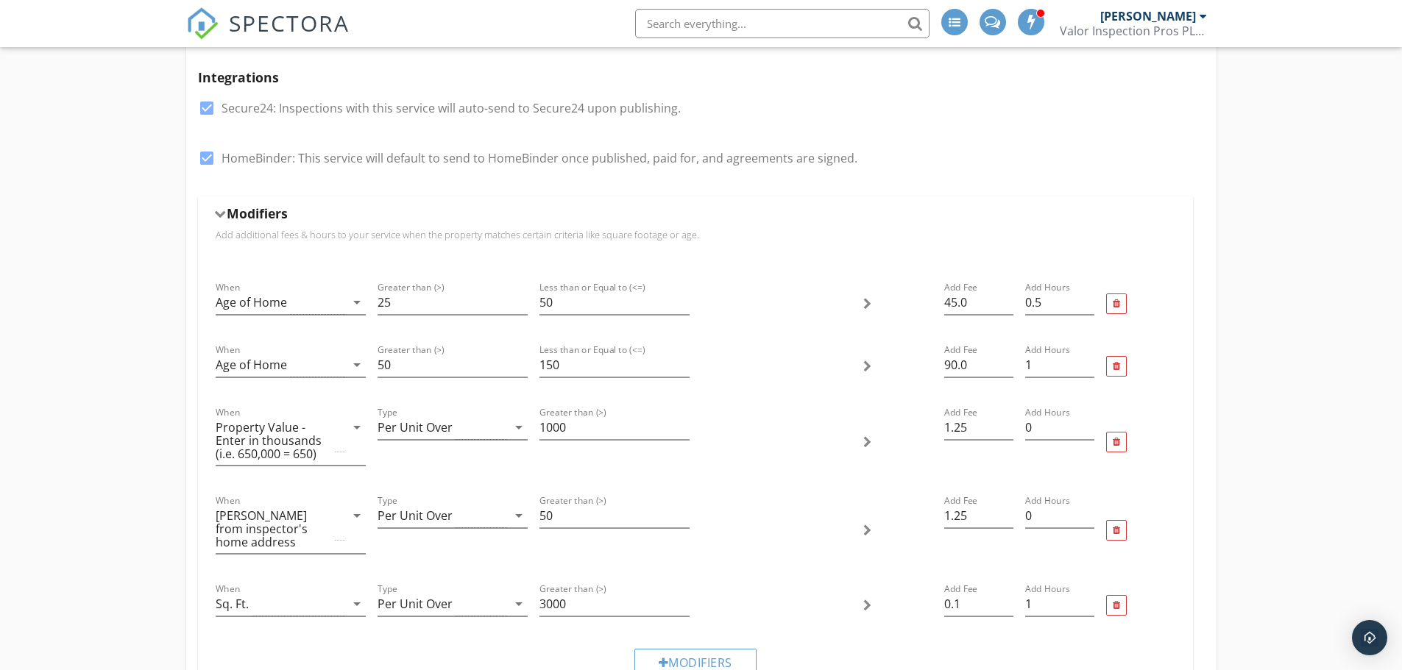
scroll to position [597, 0]
click at [1115, 363] on div at bounding box center [1115, 366] width 7 height 10
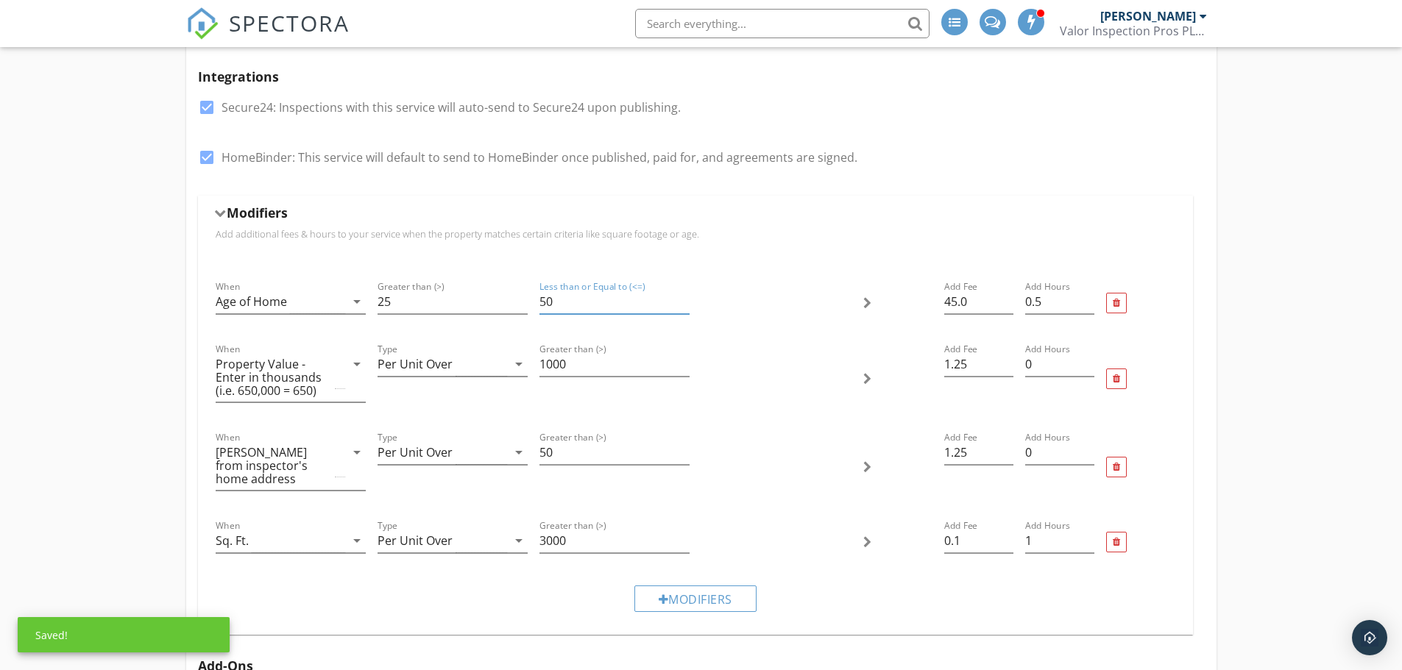
click at [606, 307] on input "50" at bounding box center [614, 302] width 150 height 24
type input "75"
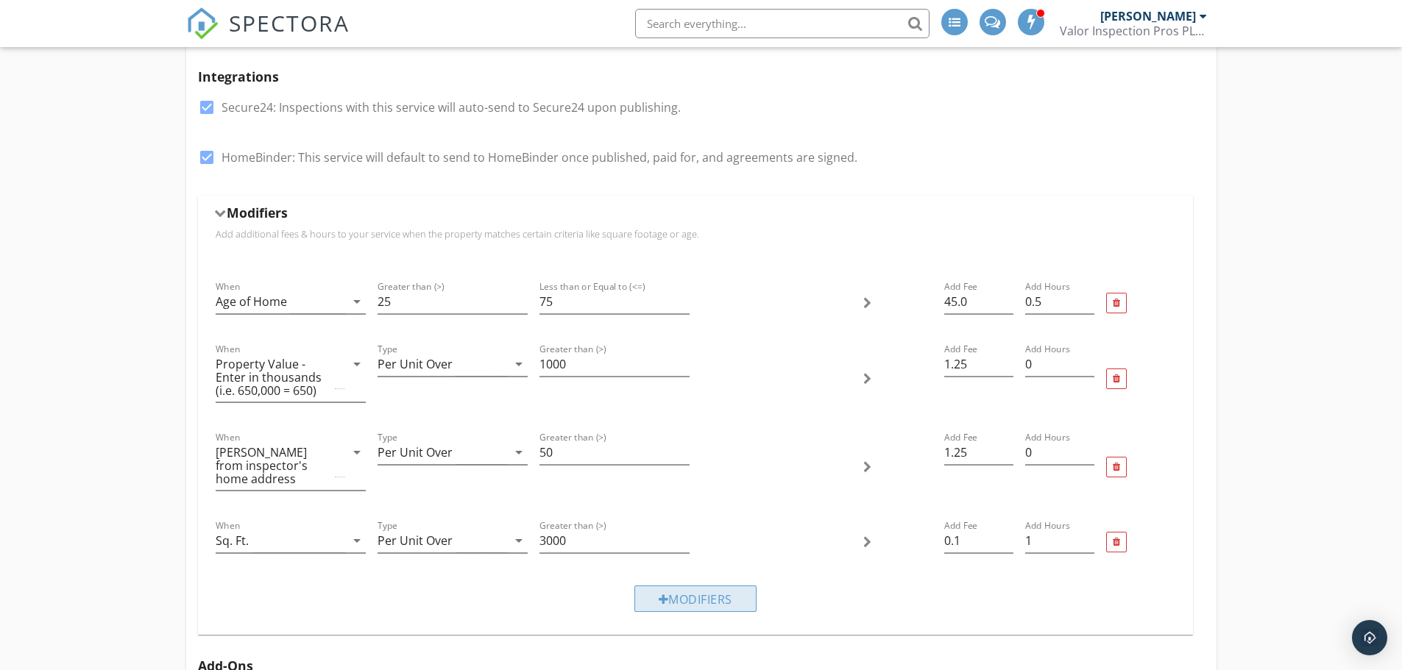
click at [681, 603] on div "Modifiers" at bounding box center [695, 599] width 122 height 26
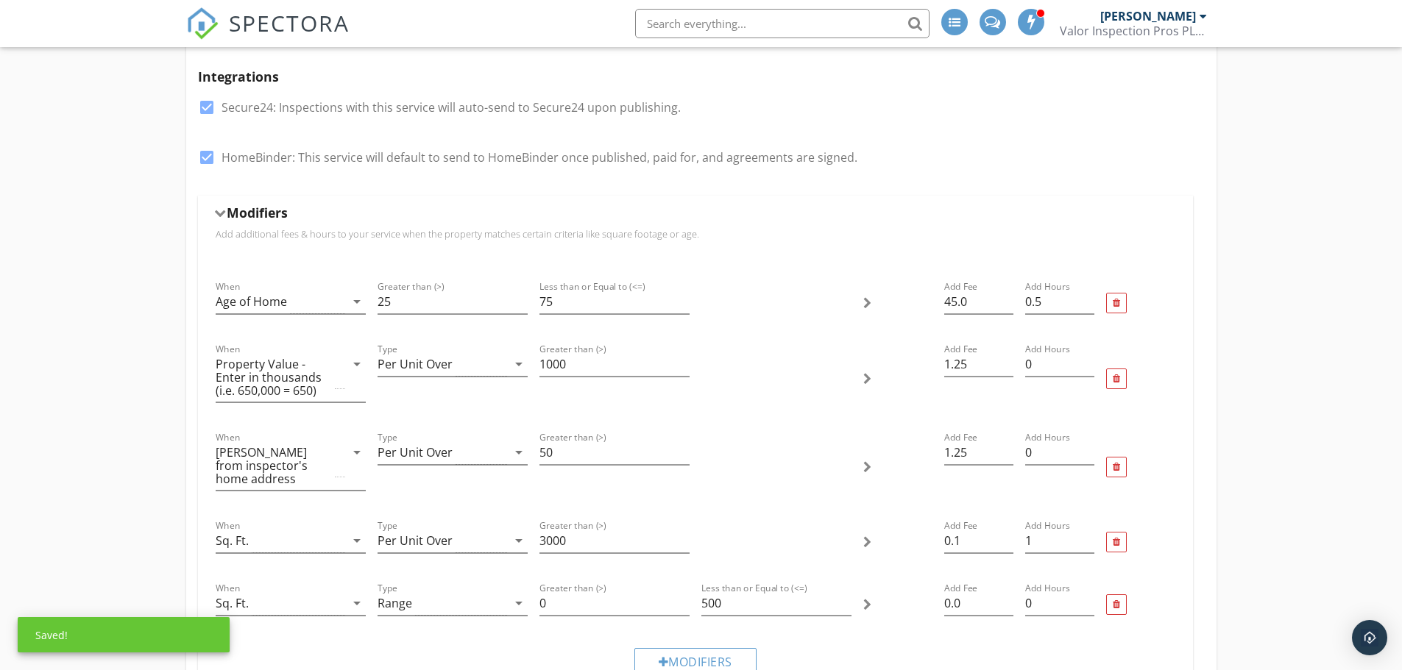
scroll to position [789, 0]
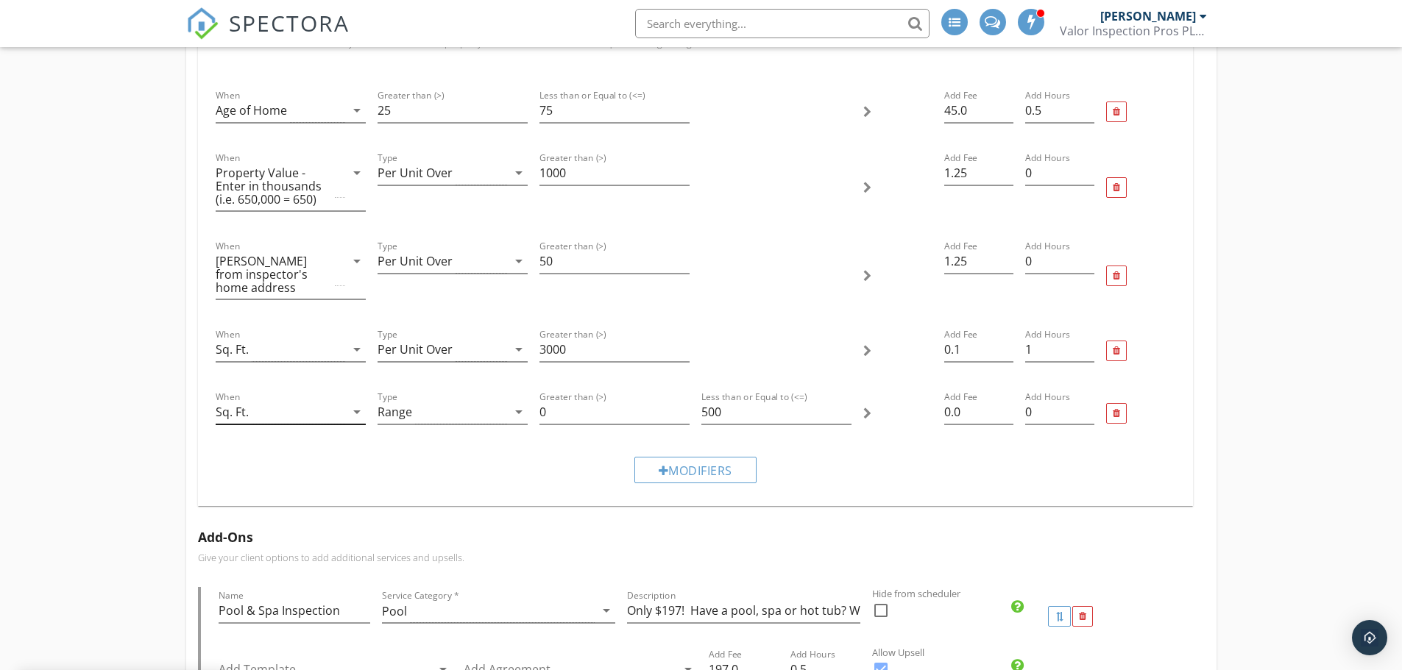
click at [327, 411] on div "Sq. Ft." at bounding box center [280, 412] width 129 height 24
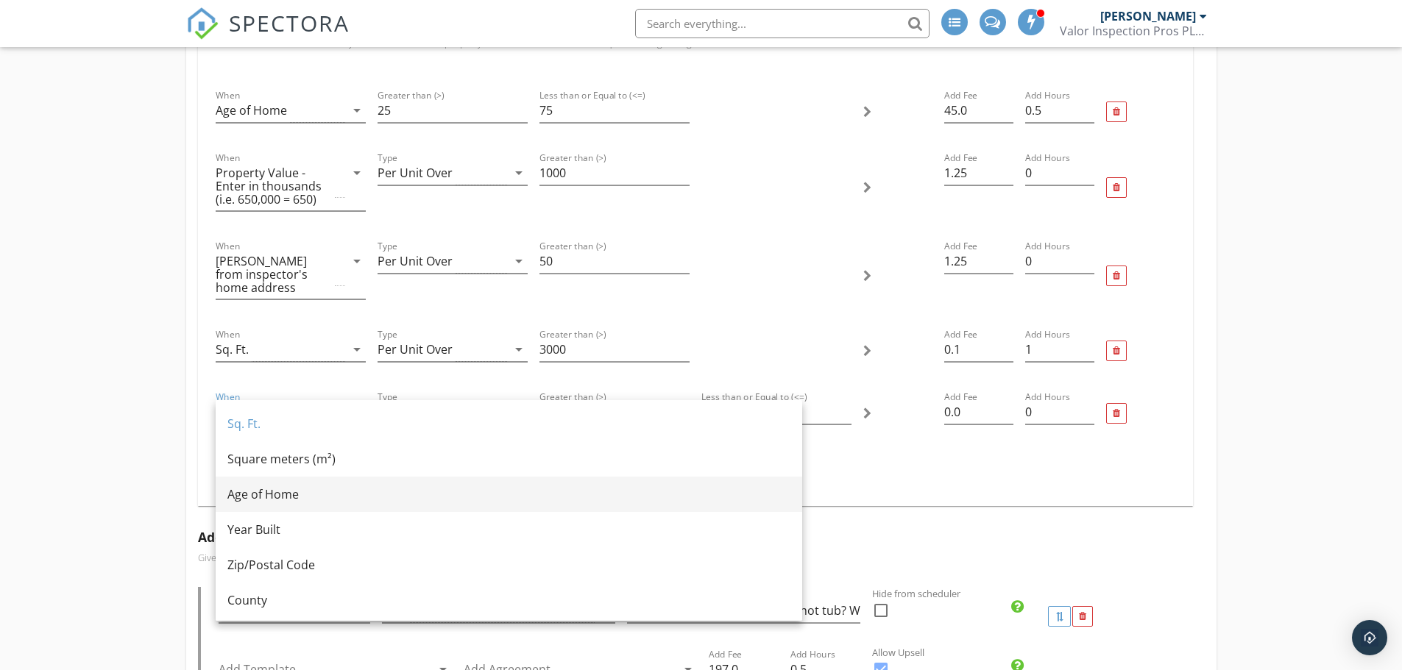
click at [348, 495] on div "Age of Home" at bounding box center [508, 495] width 563 height 18
type input "500"
type input "0"
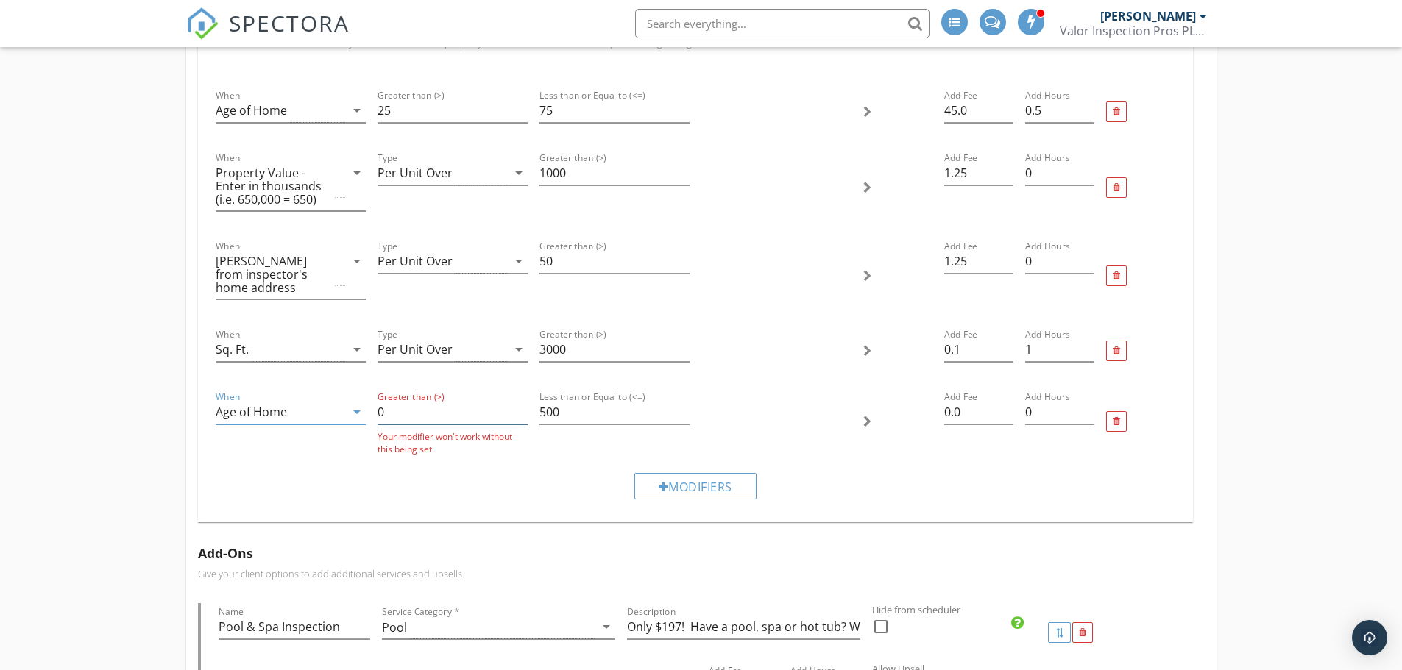
click at [413, 409] on input "0" at bounding box center [452, 412] width 150 height 24
click at [413, 413] on input "0" at bounding box center [452, 412] width 150 height 24
click at [413, 411] on input "0" at bounding box center [452, 412] width 150 height 24
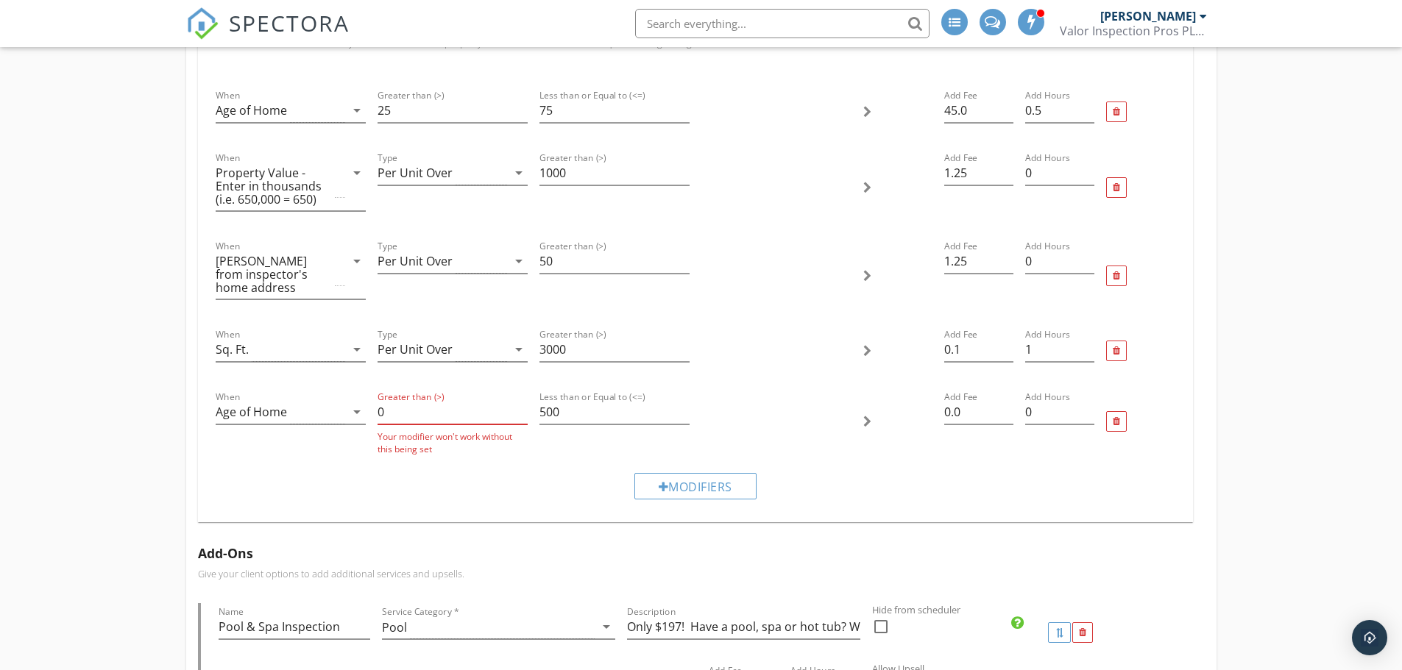
click at [413, 411] on input "0" at bounding box center [452, 412] width 150 height 24
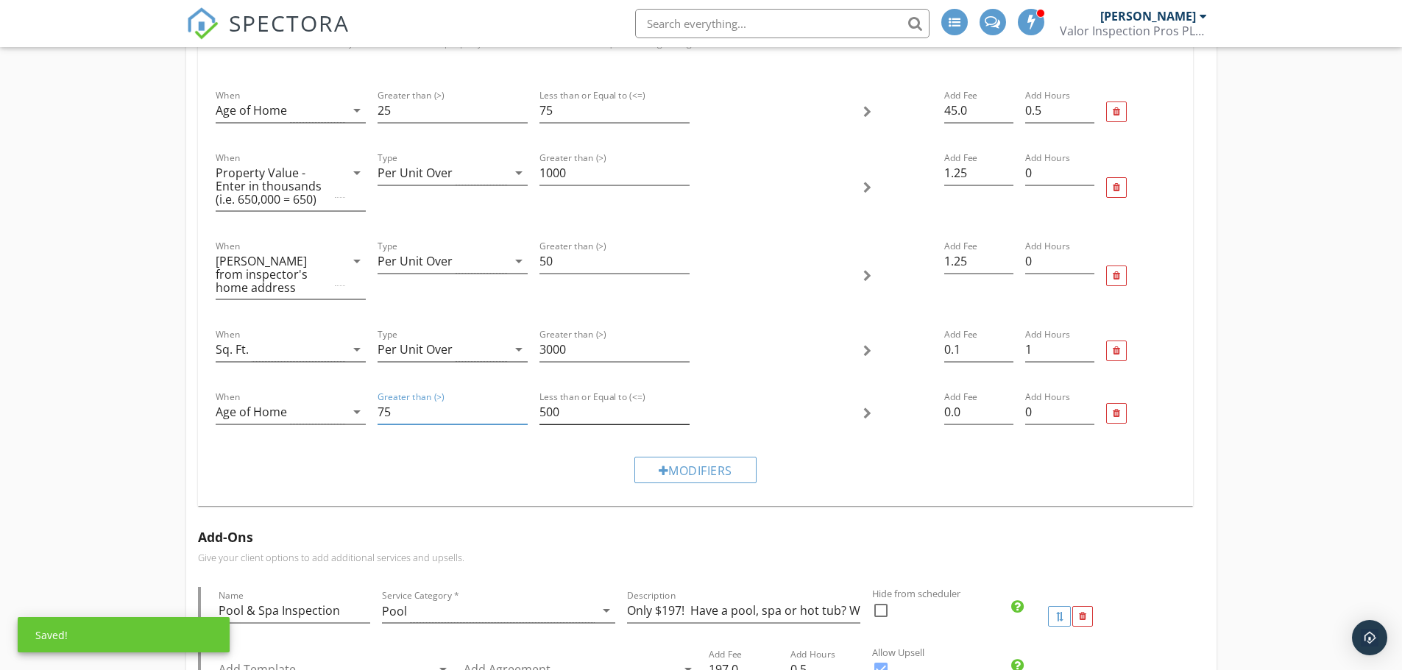
type input "75"
click at [578, 417] on input "500" at bounding box center [614, 412] width 150 height 24
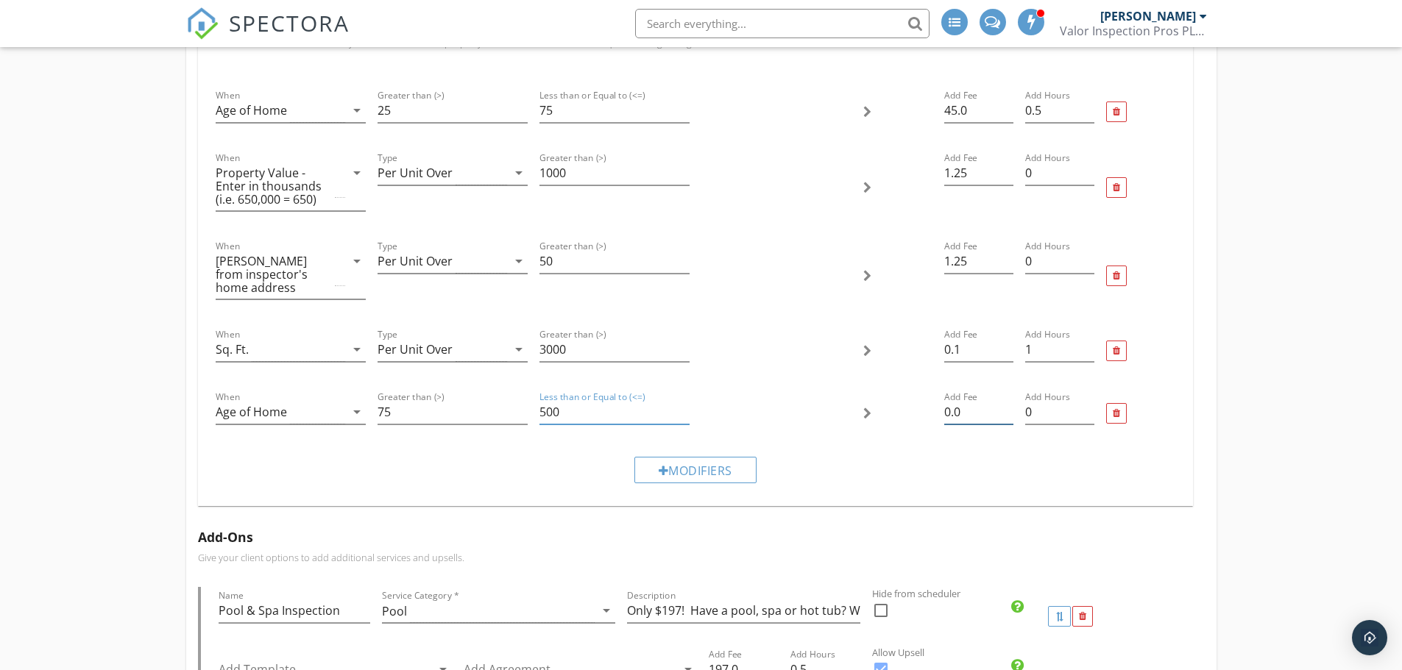
click at [986, 418] on input "0.0" at bounding box center [978, 412] width 69 height 24
type input "225"
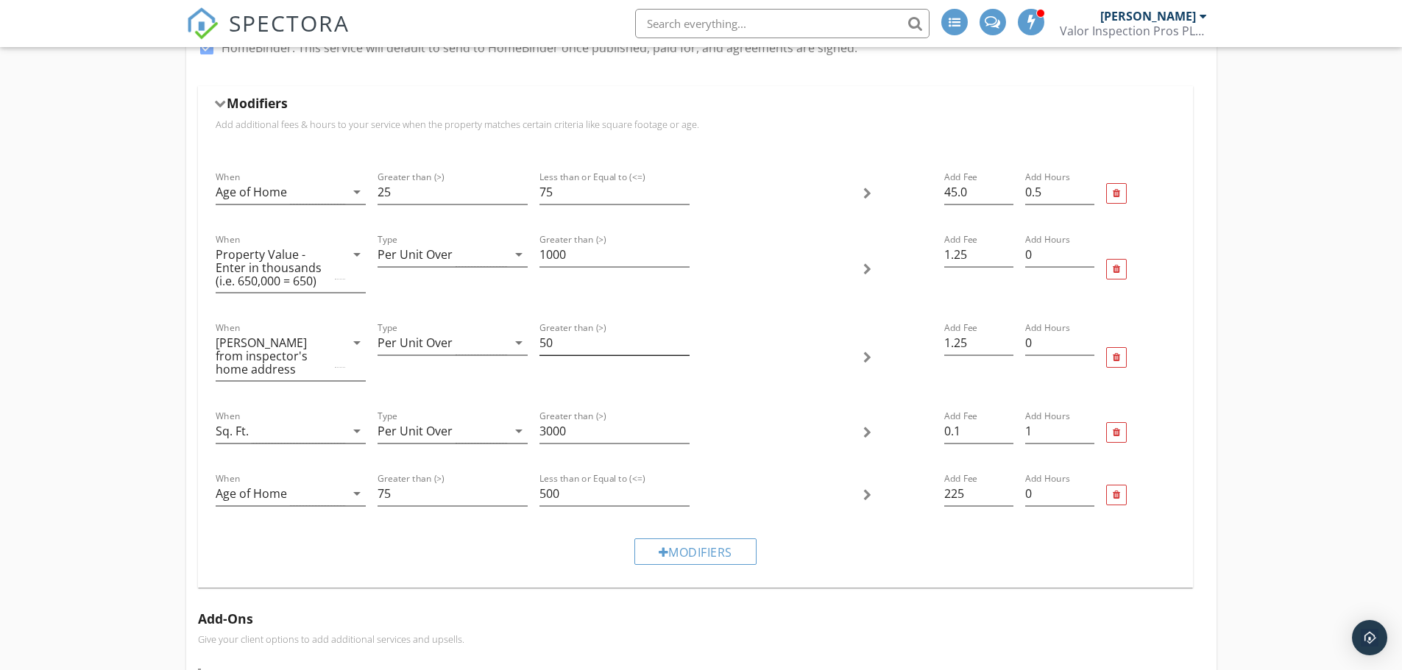
scroll to position [703, 0]
click at [549, 258] on input "1000" at bounding box center [614, 258] width 150 height 24
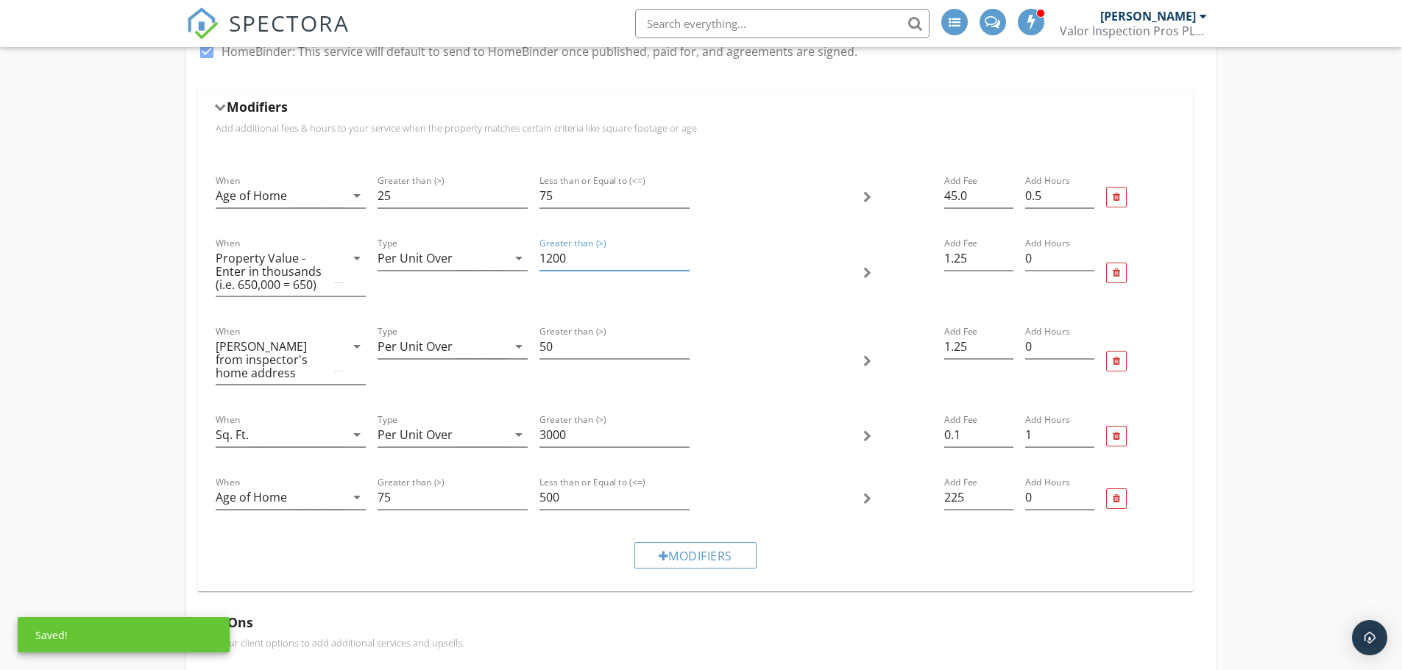
type input "1200"
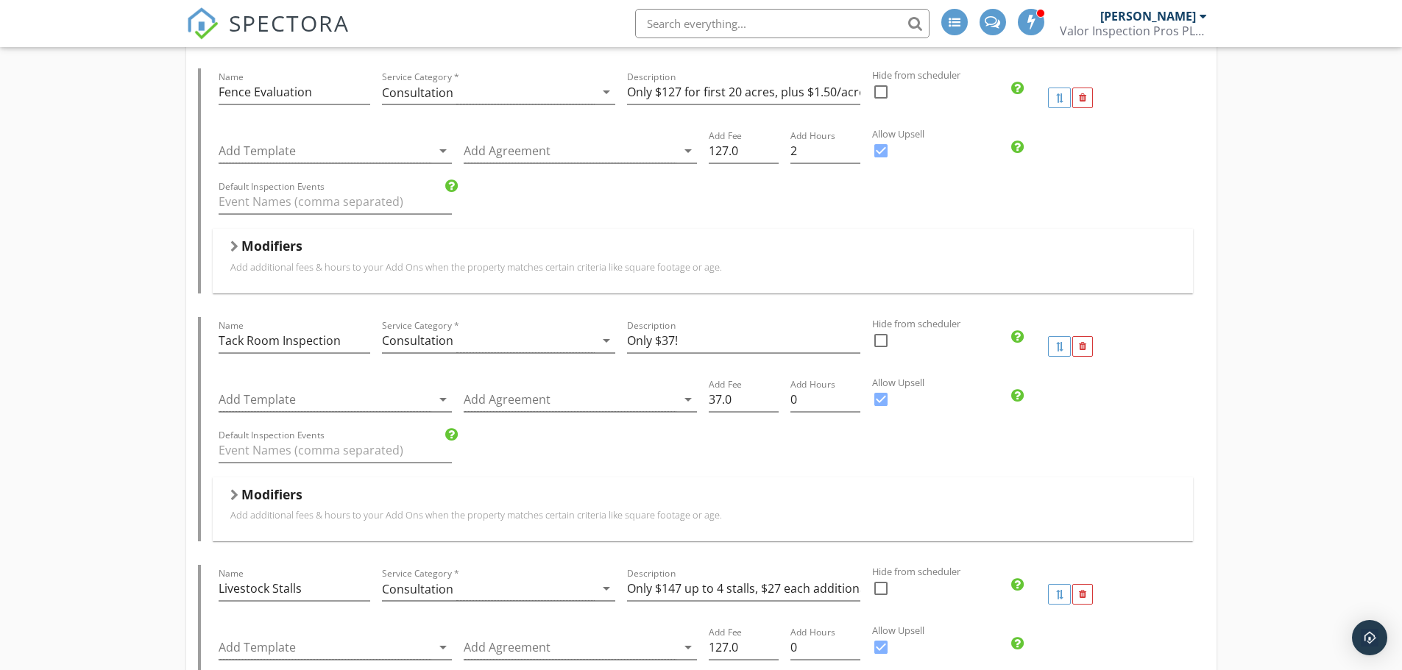
scroll to position [1805, 0]
click at [232, 244] on div at bounding box center [234, 246] width 8 height 12
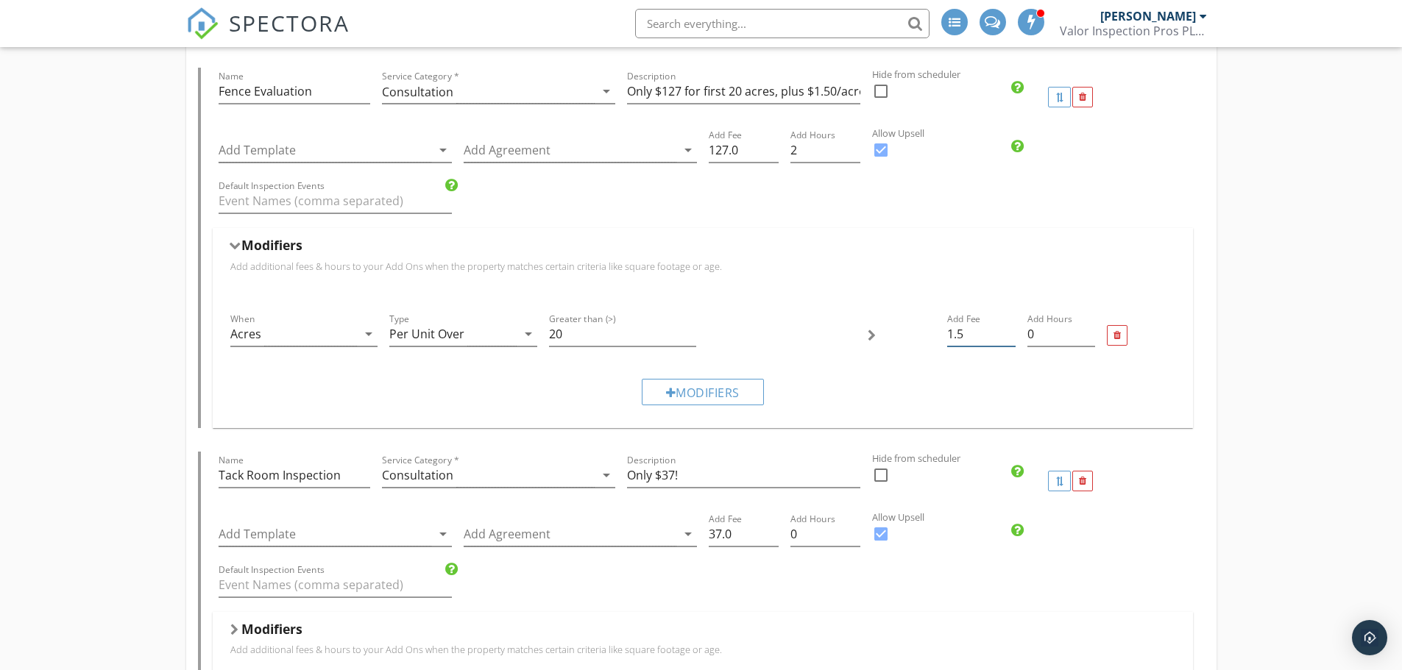
click at [973, 337] on input "1.5" at bounding box center [981, 334] width 68 height 24
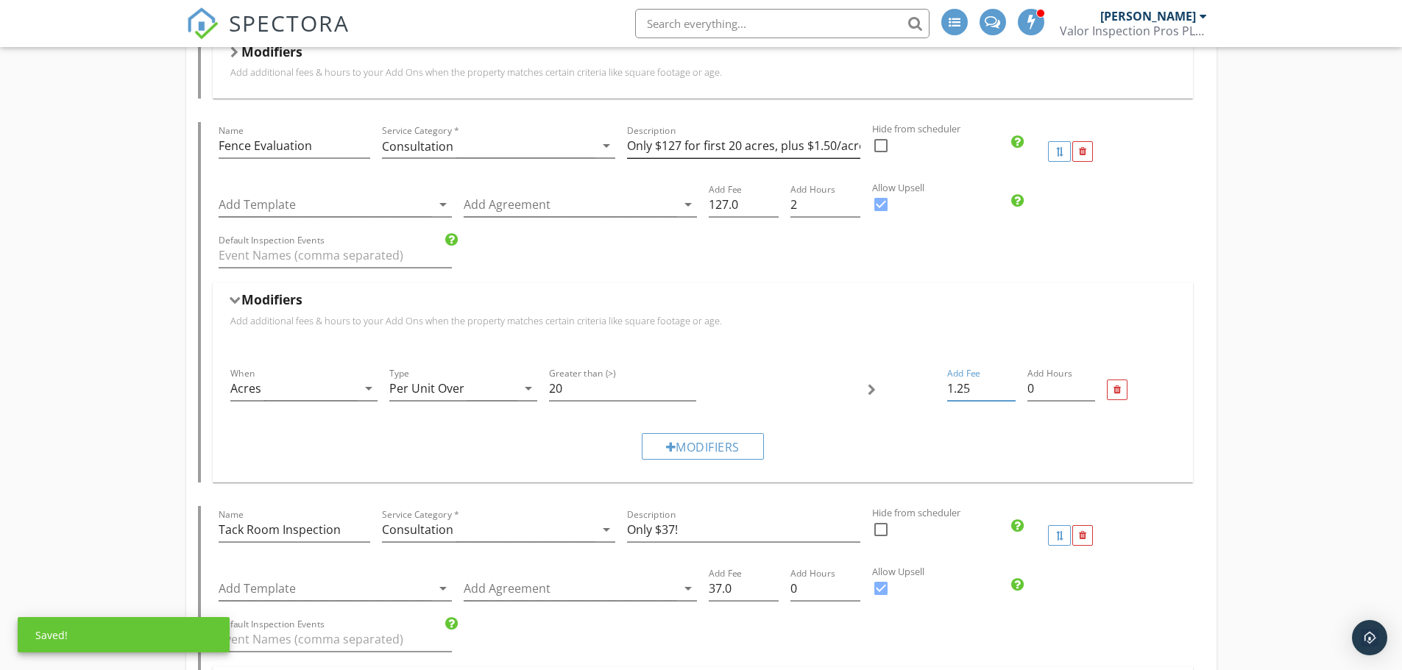
scroll to position [1748, 0]
type input "1.25"
click at [835, 147] on input "Only $127 for first 20 acres, plus $1.50/acre over 20." at bounding box center [743, 148] width 233 height 24
type input "Only $127 for first 20 acres, plus $1.25/acre over 20."
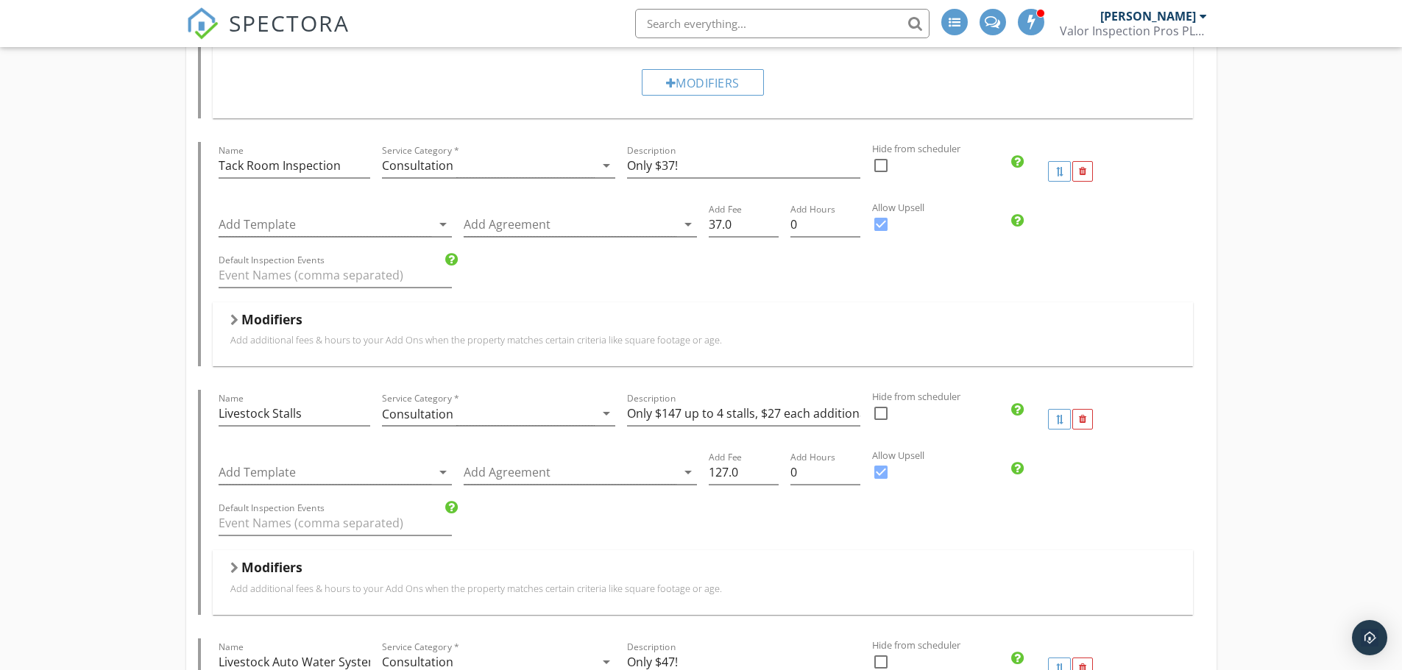
scroll to position [2117, 0]
click at [668, 163] on input "Only $37!" at bounding box center [743, 164] width 233 height 24
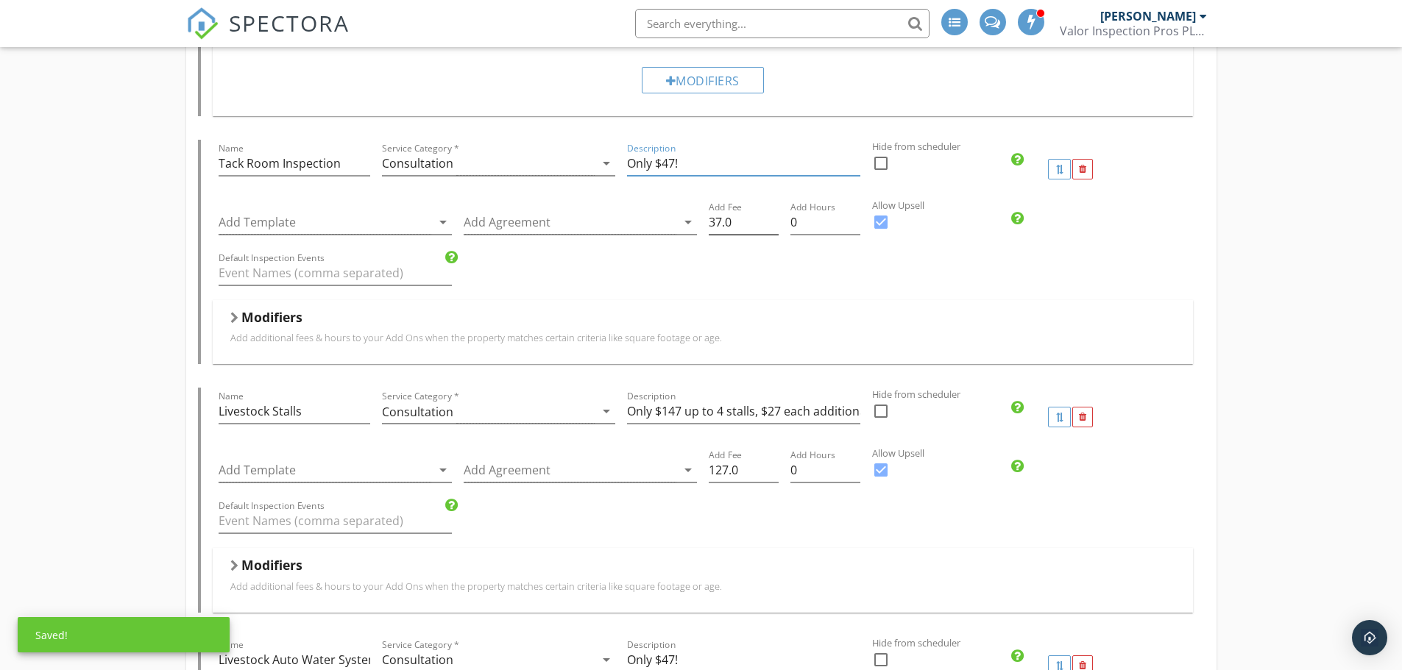
type input "Only $47!"
click at [714, 220] on input "37.0" at bounding box center [744, 222] width 70 height 24
type input "47.0"
click at [46, 372] on div "Residential Inspection Name Residential Inspection Service Category * Residenti…" at bounding box center [701, 416] width 1402 height 4795
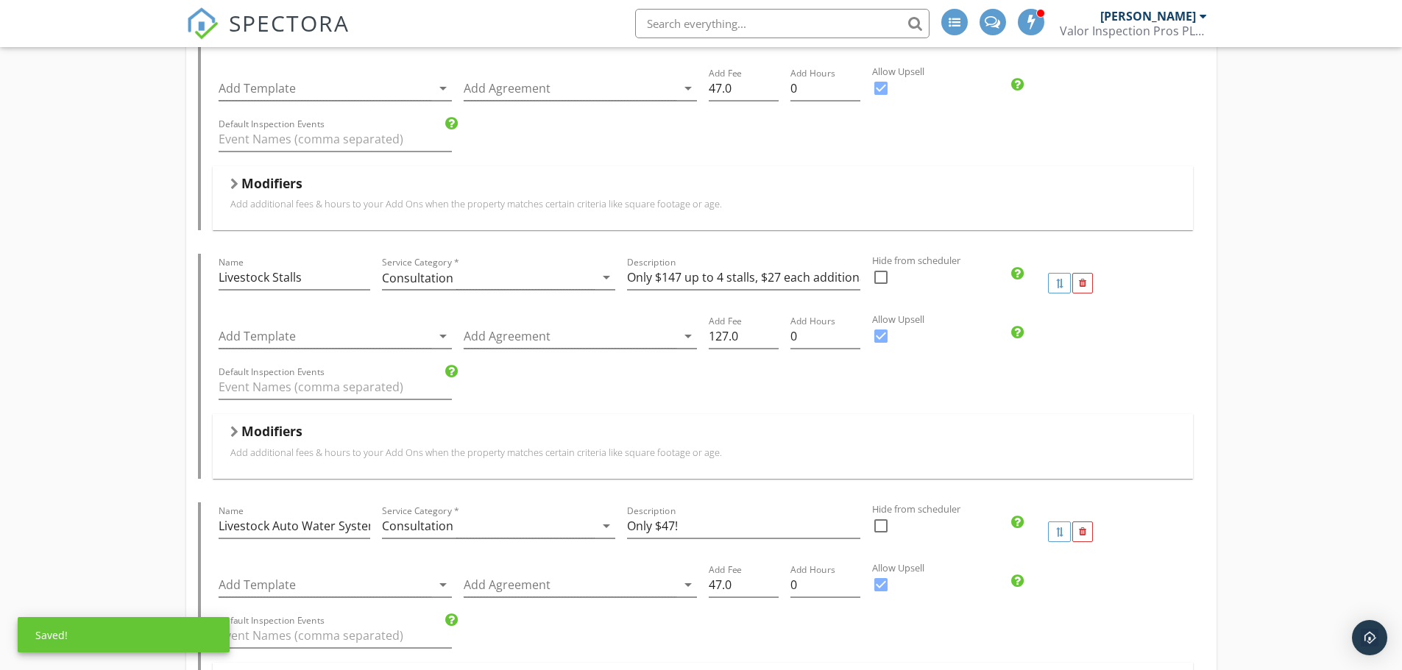
scroll to position [2251, 0]
click at [722, 334] on input "127.0" at bounding box center [744, 336] width 70 height 24
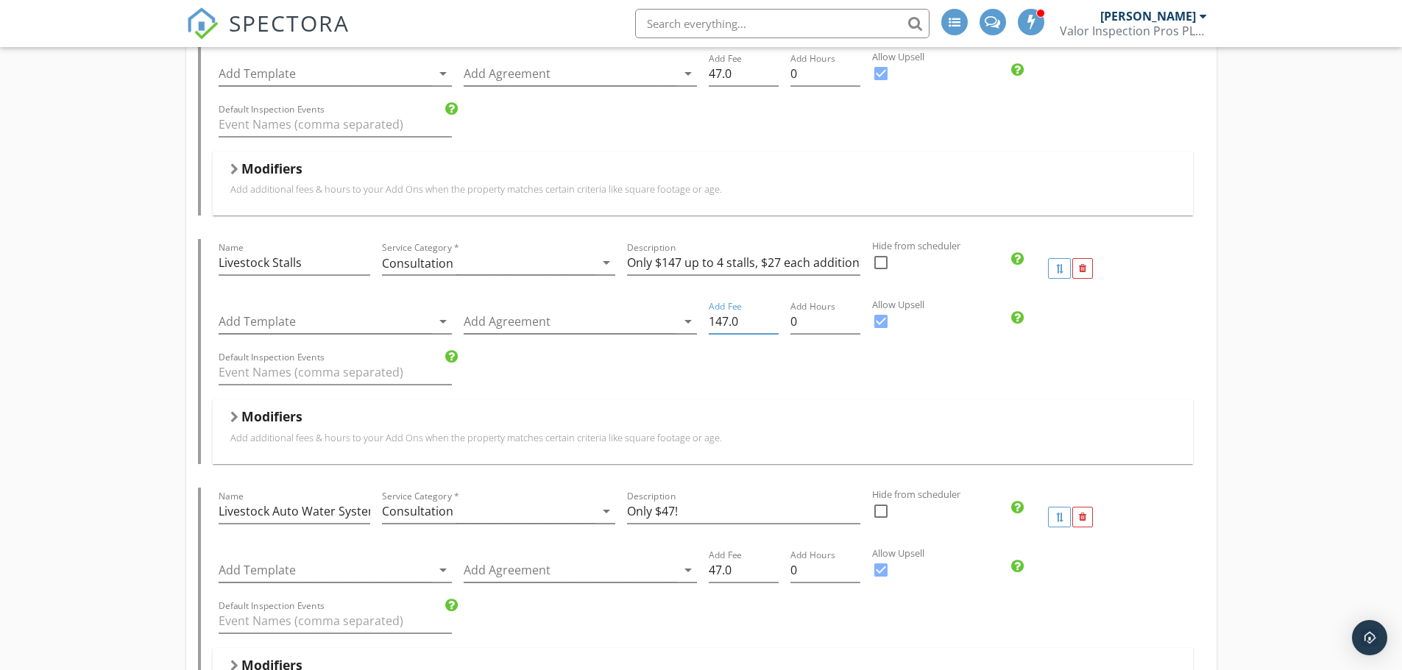
scroll to position [2266, 0]
type input "147.0"
click at [237, 413] on div at bounding box center [234, 417] width 8 height 12
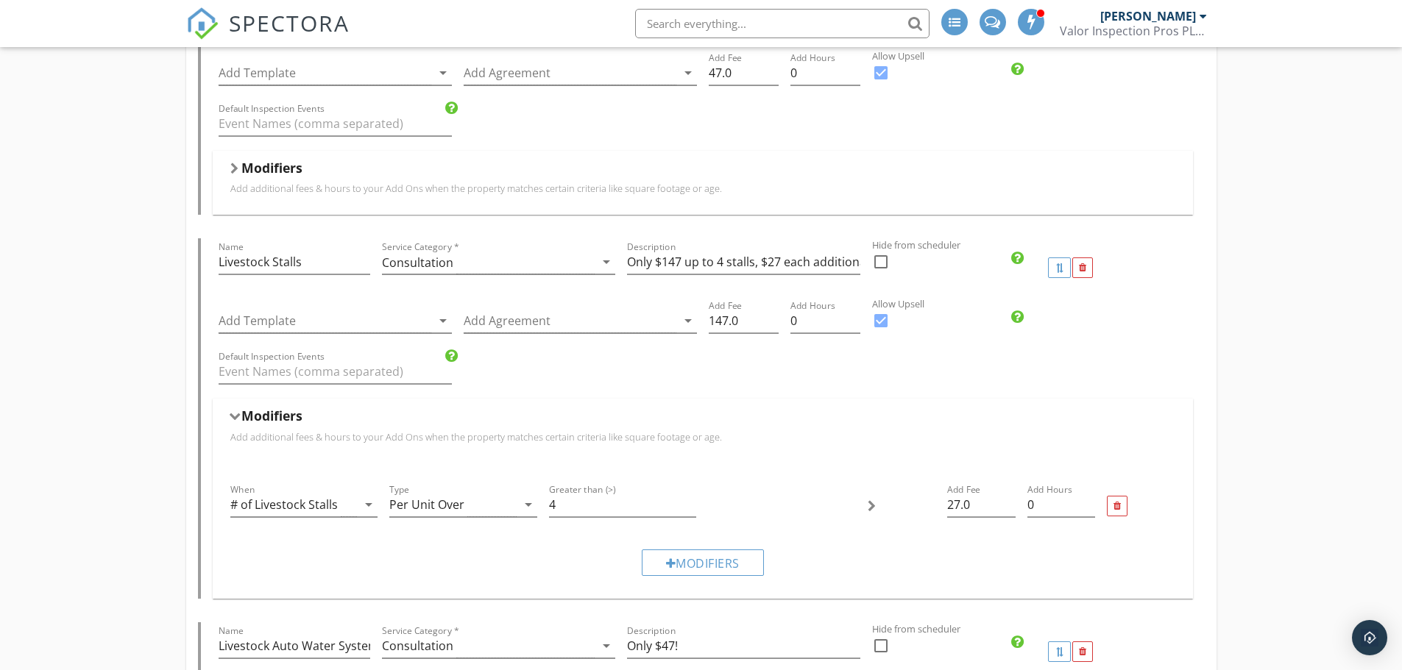
click at [237, 413] on div at bounding box center [234, 417] width 12 height 8
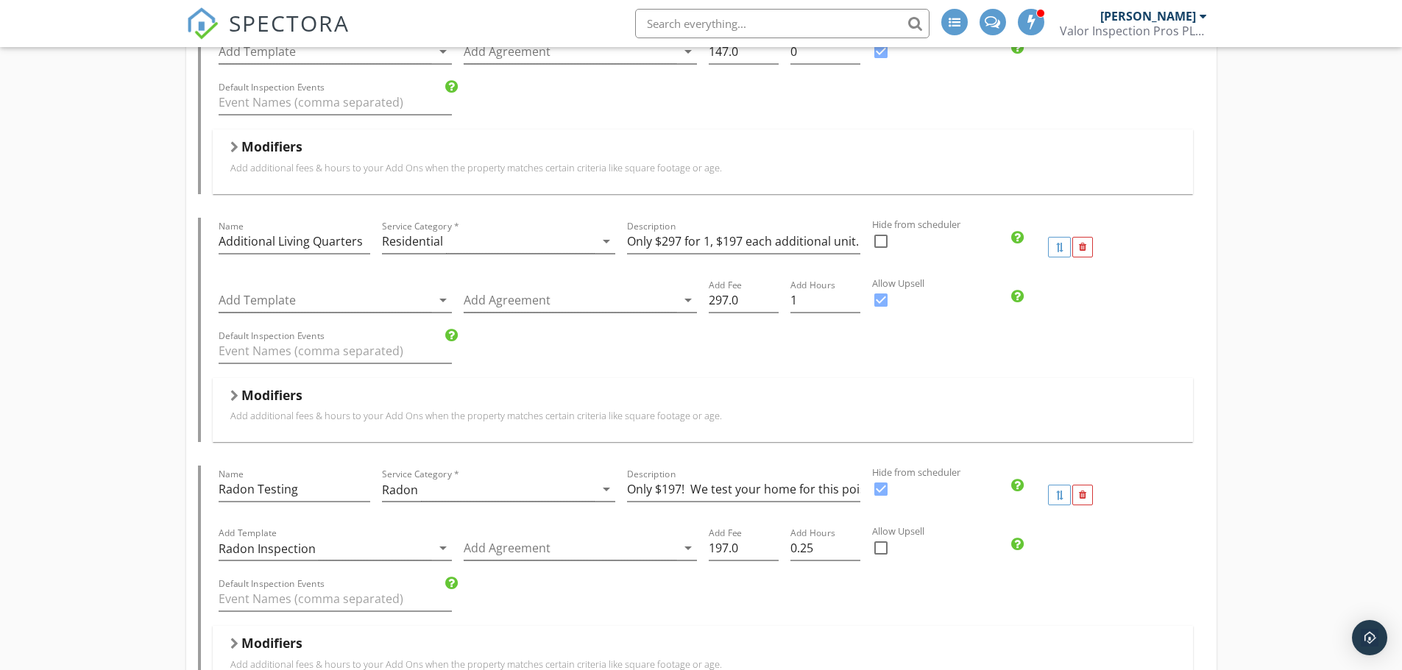
scroll to position [3034, 0]
click at [780, 235] on input "Only $297 for 1, $197 each additional unit." at bounding box center [743, 239] width 233 height 24
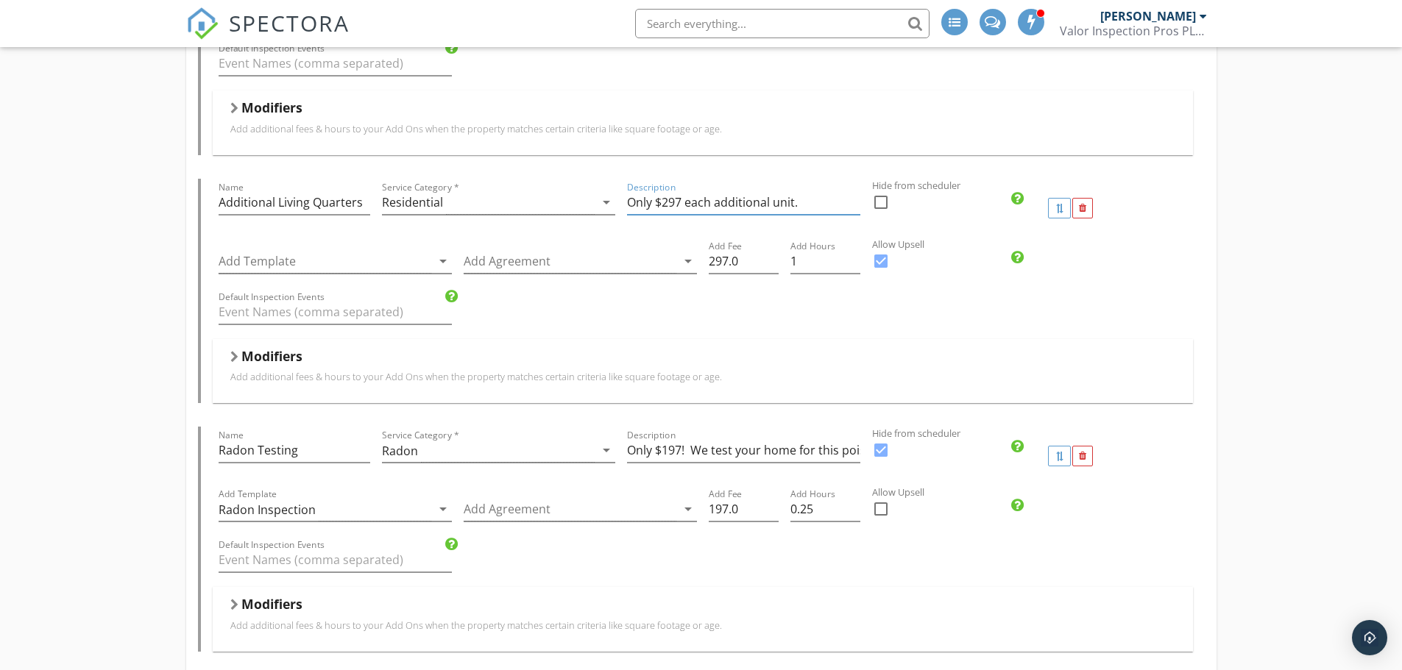
scroll to position [3072, 0]
type input "Only $297 each additional unit."
click at [238, 357] on div at bounding box center [234, 356] width 8 height 12
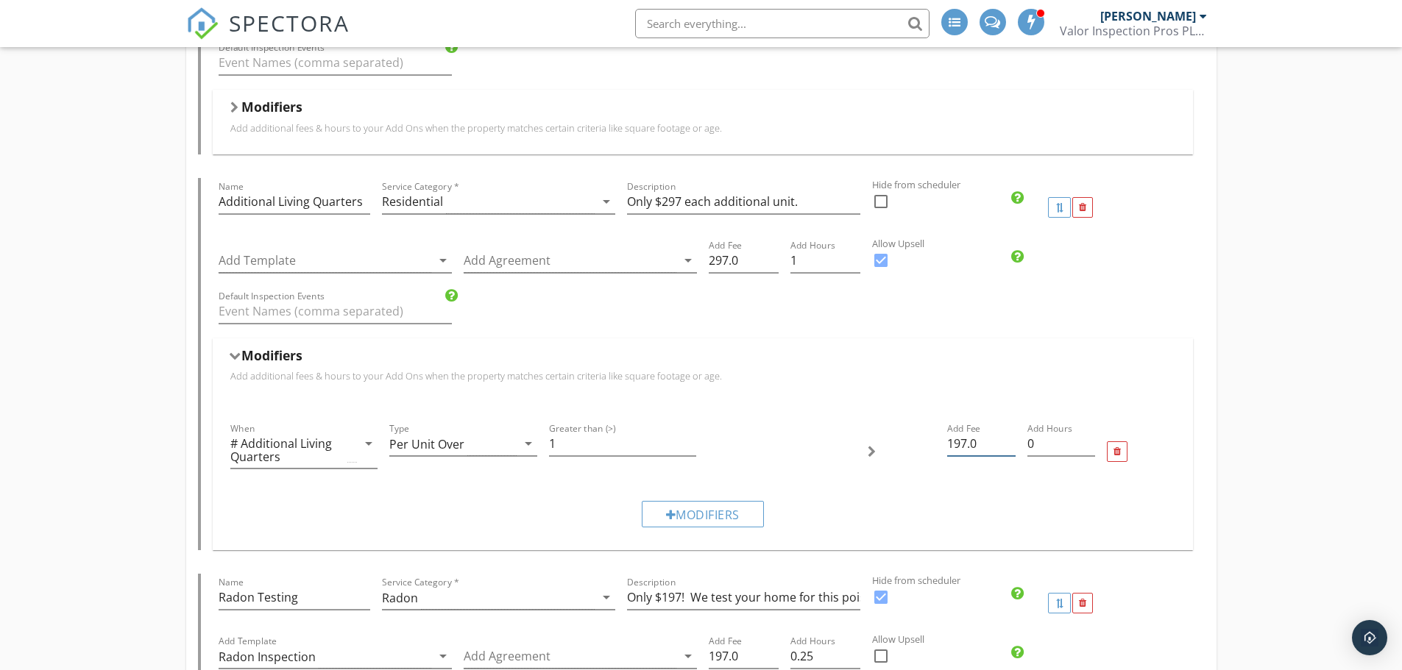
click at [956, 441] on input "197.0" at bounding box center [981, 444] width 68 height 24
type input "297.0"
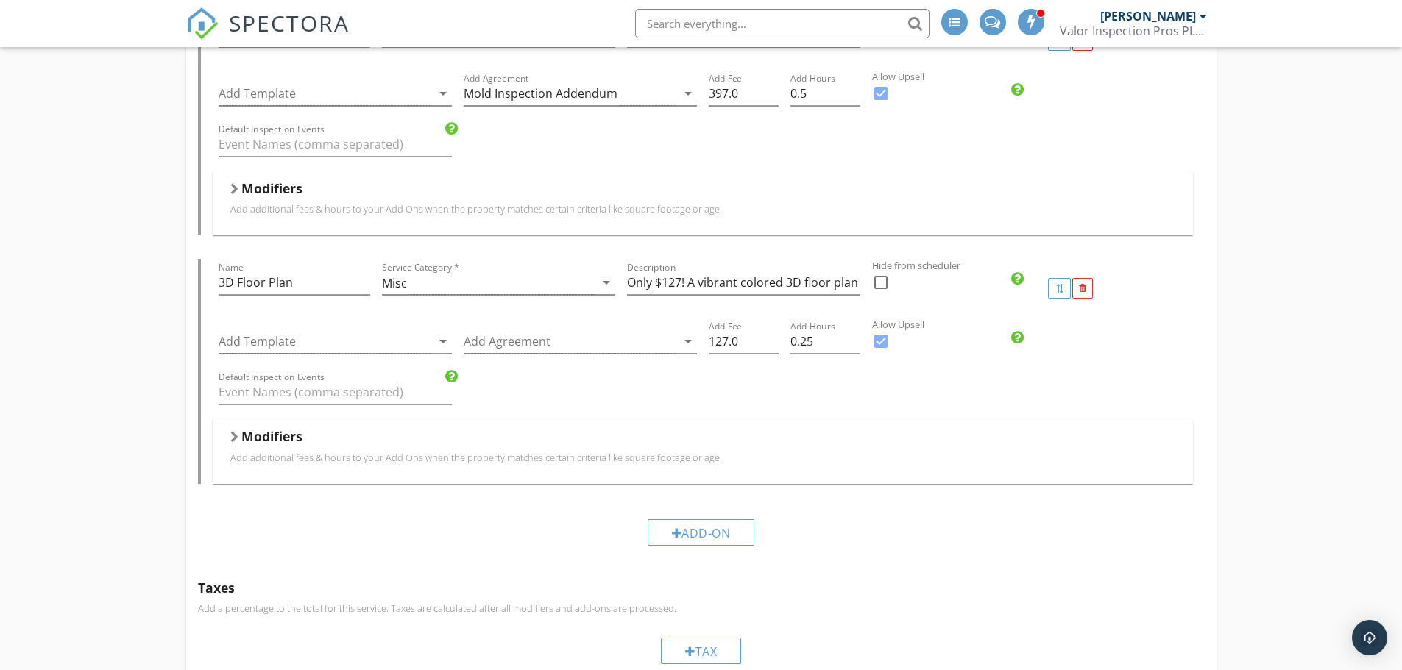
scroll to position [3884, 0]
click at [828, 90] on input "0.5" at bounding box center [825, 93] width 70 height 24
type input "0.25"
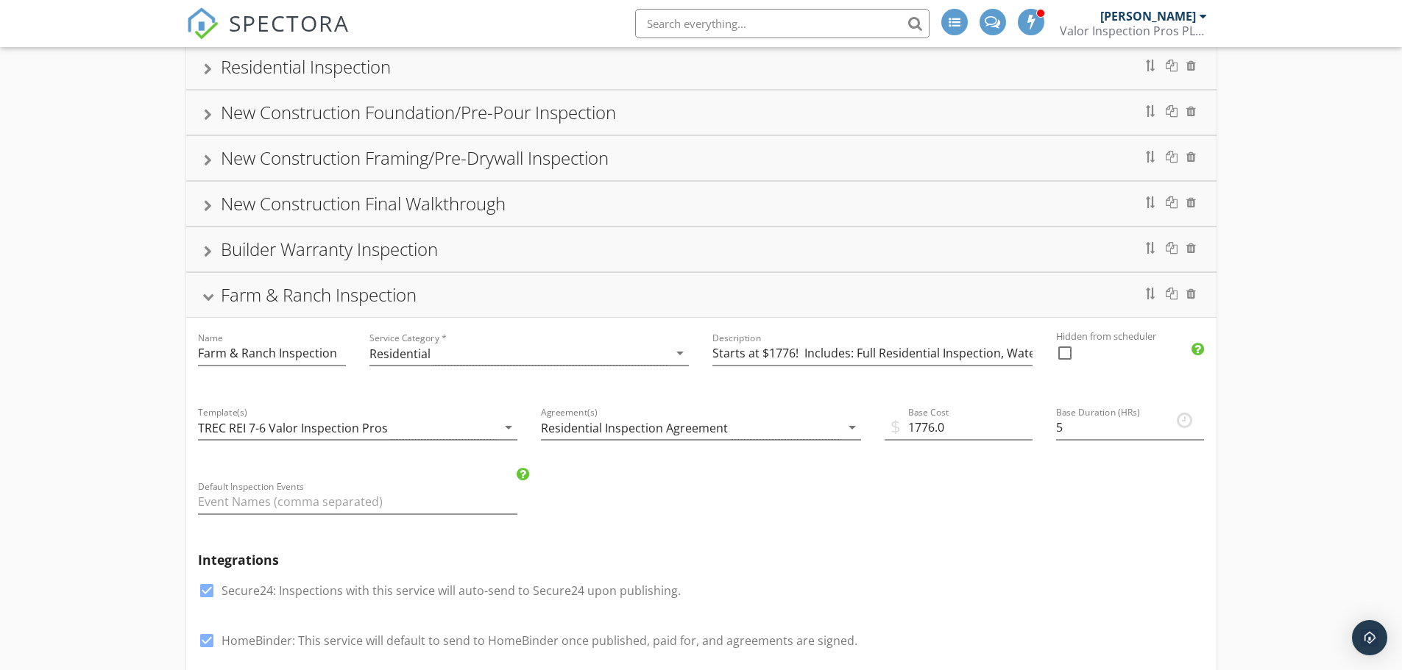
scroll to position [113, 0]
click at [197, 291] on div "Farm & Ranch Inspection" at bounding box center [701, 296] width 1030 height 44
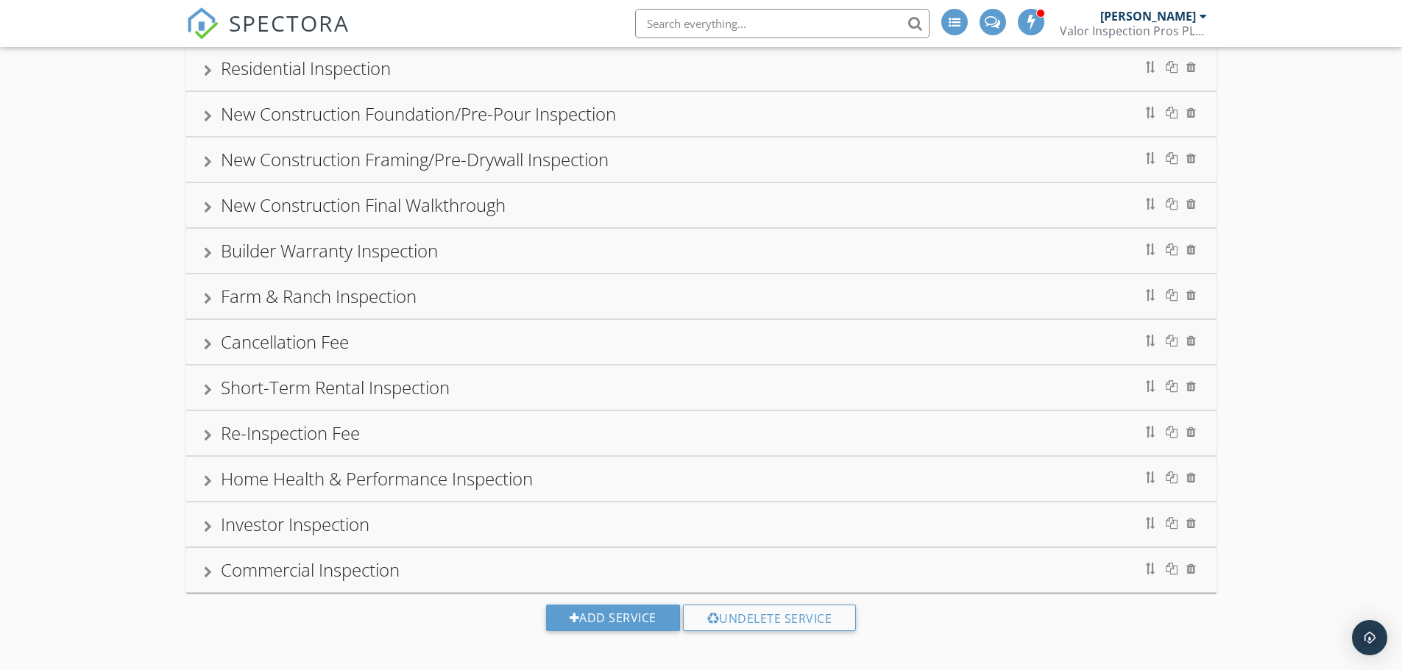
scroll to position [0, 0]
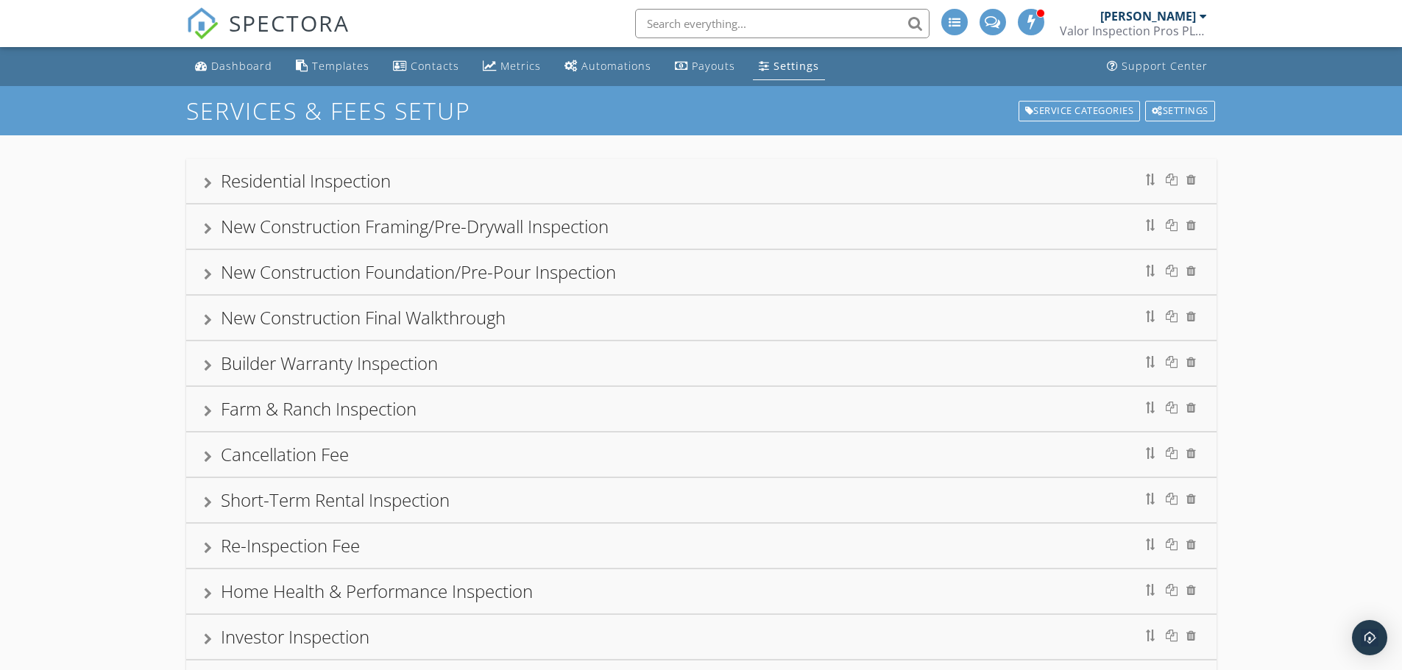
click at [96, 268] on div "Residential Inspection New Construction Framing/Pre-Drywall Inspection New Cons…" at bounding box center [701, 462] width 1402 height 655
